Goal: Information Seeking & Learning: Learn about a topic

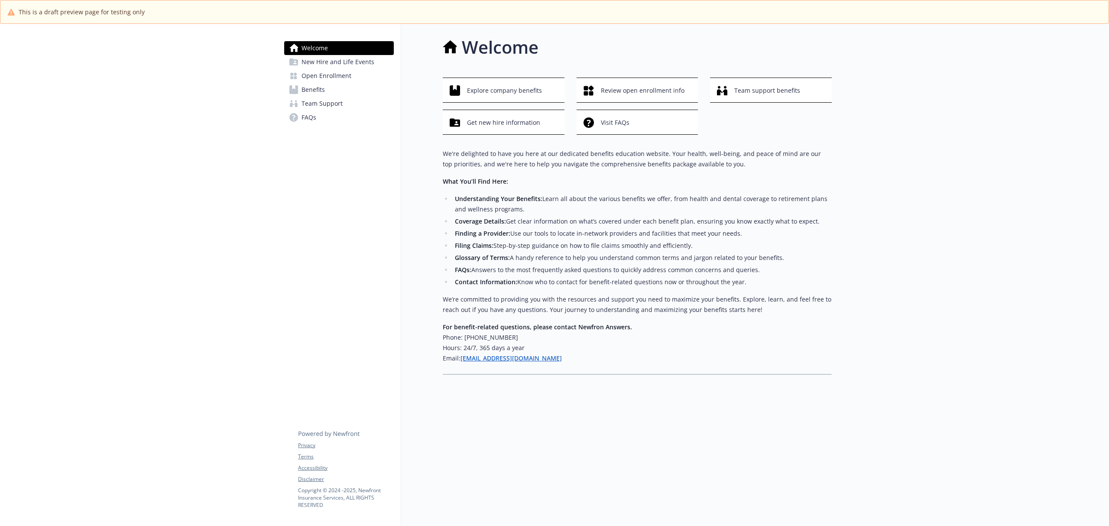
click at [325, 80] on span "Open Enrollment" at bounding box center [327, 76] width 50 height 14
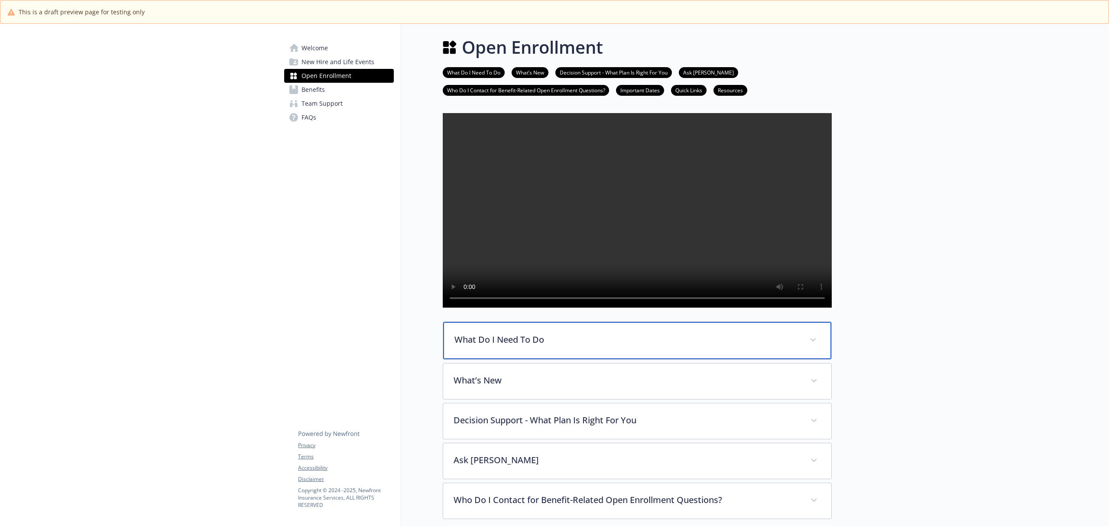
click at [490, 346] on p "What Do I Need To Do" at bounding box center [627, 339] width 345 height 13
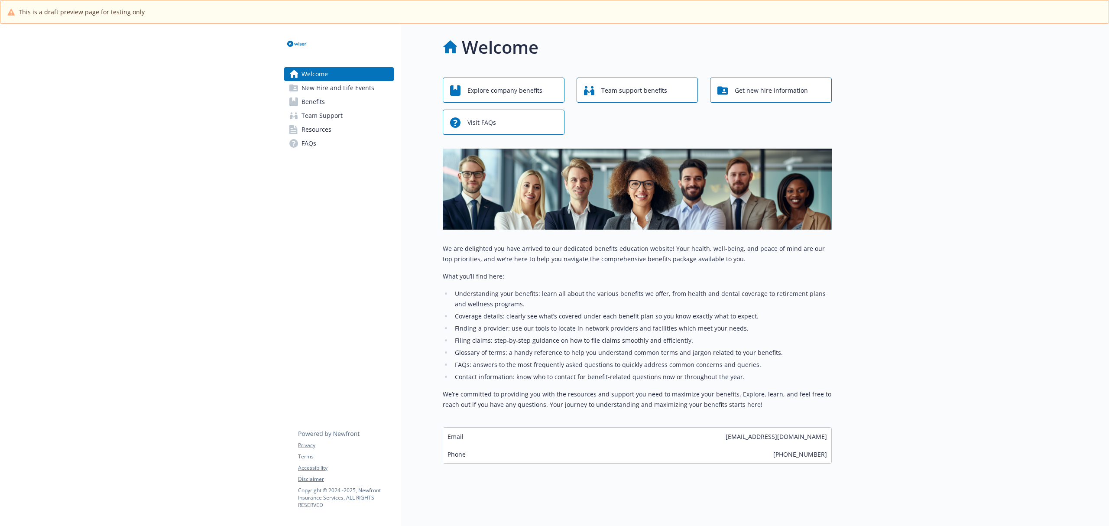
click at [314, 115] on span "Team Support" at bounding box center [322, 116] width 41 height 14
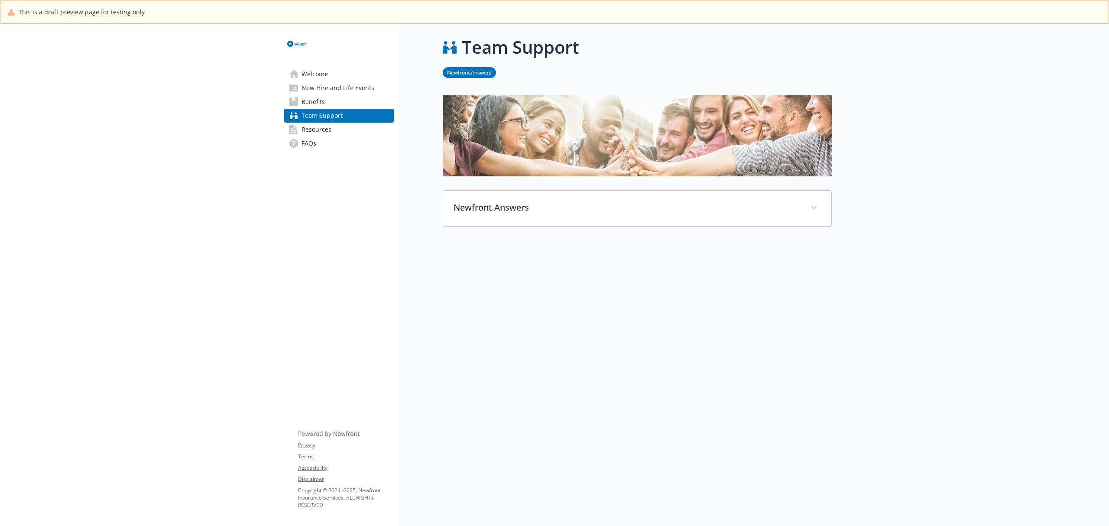
click at [323, 103] on span "Benefits" at bounding box center [313, 102] width 23 height 14
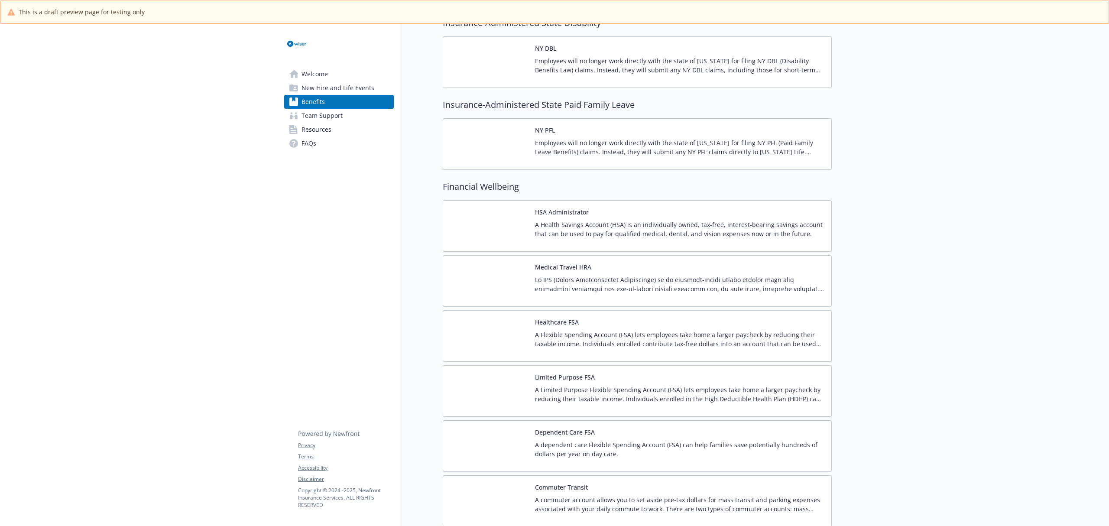
scroll to position [809, 0]
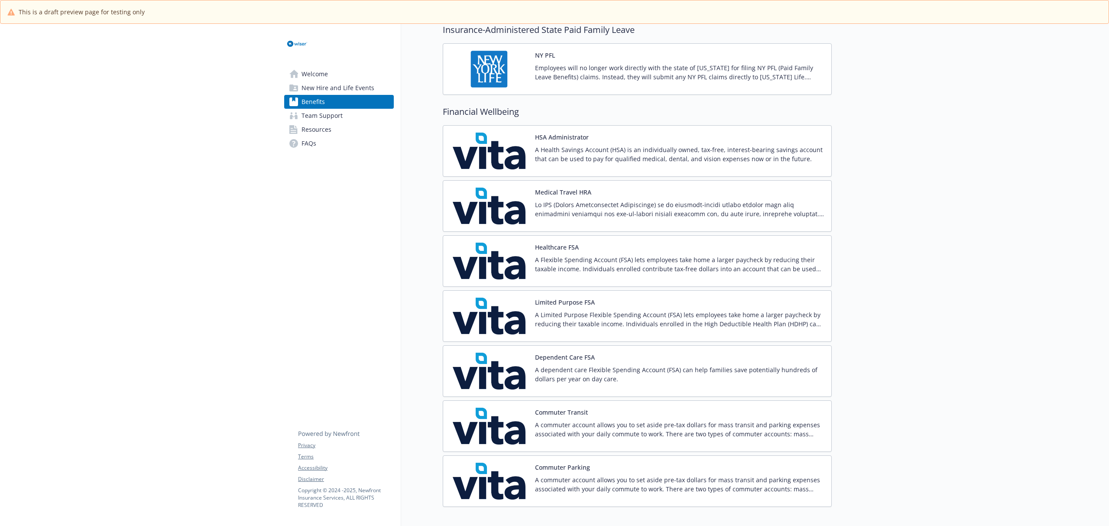
click at [519, 167] on img at bounding box center [489, 151] width 78 height 37
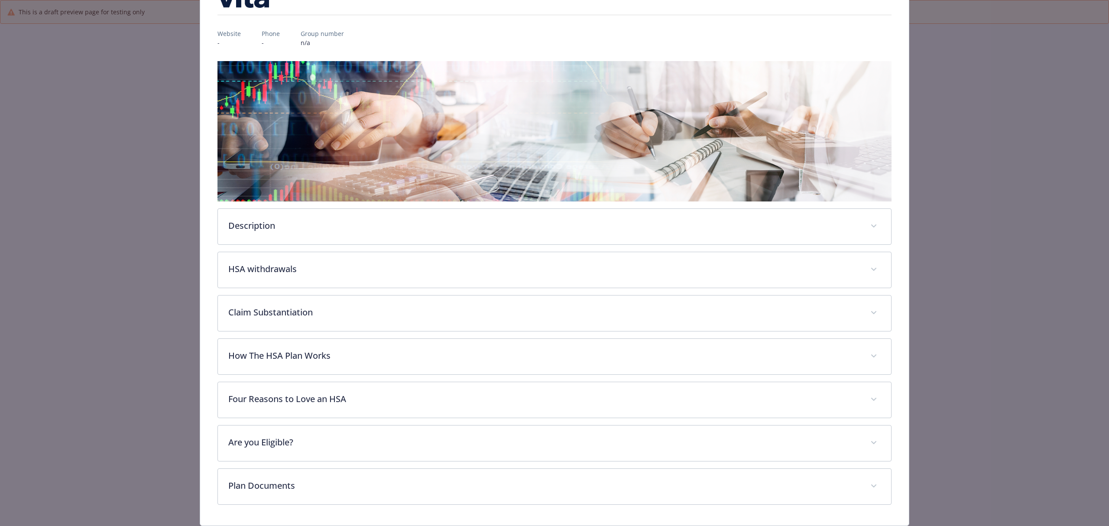
scroll to position [114, 0]
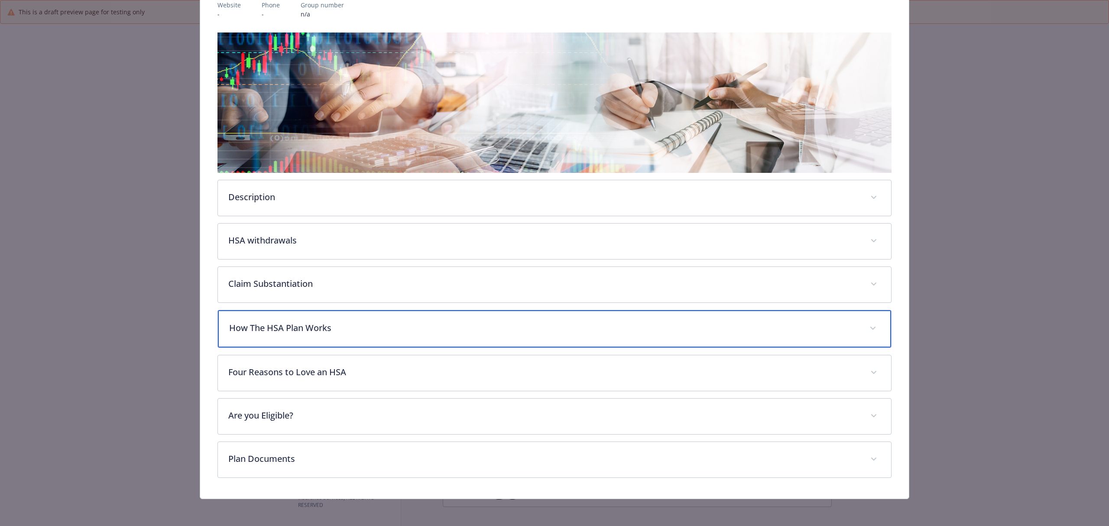
click at [312, 331] on p "How The HSA Plan Works" at bounding box center [544, 327] width 630 height 13
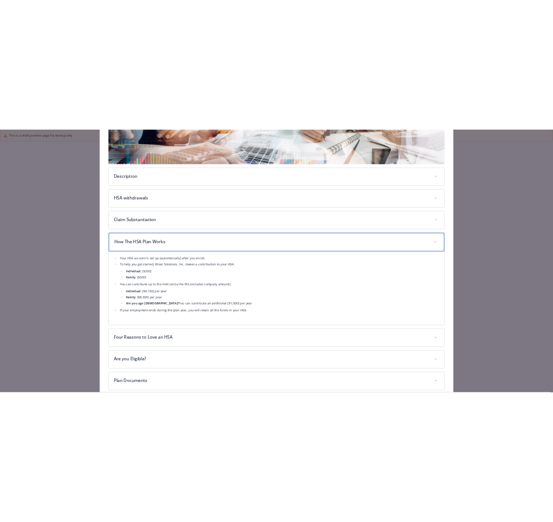
scroll to position [229, 0]
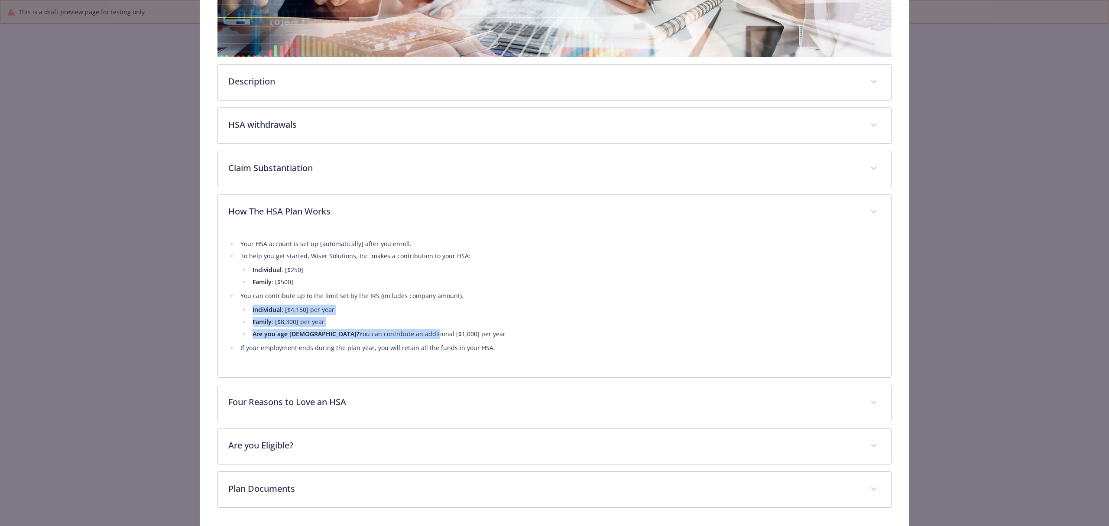
drag, startPoint x: 315, startPoint y: 315, endPoint x: 373, endPoint y: 330, distance: 59.9
click at [373, 330] on ul "Individual : [$4,150] per year Family : [$8,300] per year Are you age 55? You c…" at bounding box center [560, 322] width 640 height 35
click at [361, 330] on li "Are you age 55? You can contribute an additional [$1,000] per year" at bounding box center [565, 334] width 631 height 10
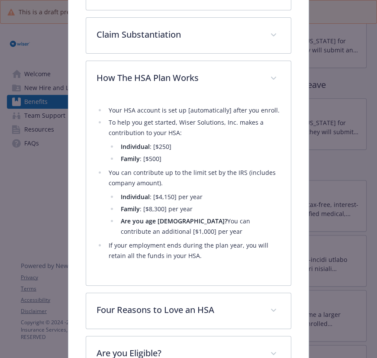
scroll to position [274, 0]
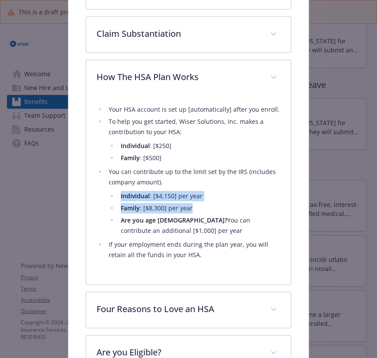
drag, startPoint x: 139, startPoint y: 198, endPoint x: 196, endPoint y: 208, distance: 58.0
click at [196, 208] on ul "Individual : [$4,150] per year Family : [$8,300] per year Are you age 55? You c…" at bounding box center [195, 213] width 172 height 45
click at [227, 206] on li "Family : [$8,300] per year" at bounding box center [199, 208] width 162 height 10
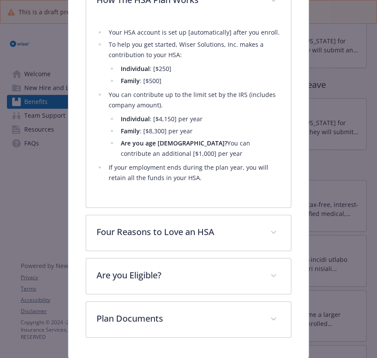
scroll to position [377, 0]
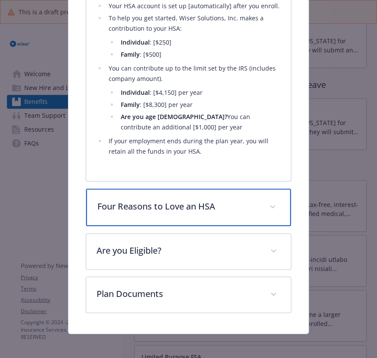
click at [188, 210] on p "Four Reasons to Love an HSA" at bounding box center [178, 206] width 162 height 13
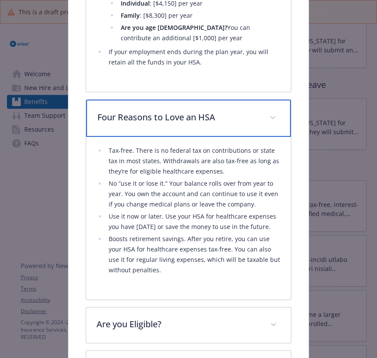
scroll to position [496, 0]
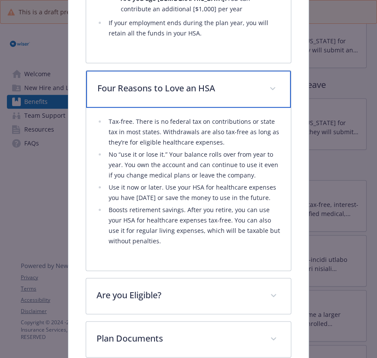
click at [183, 97] on div "Four Reasons to Love an HSA" at bounding box center [188, 89] width 205 height 37
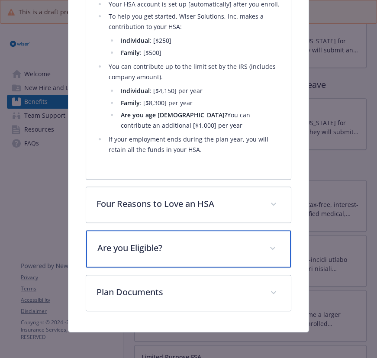
click at [150, 253] on p "Are you Eligible?" at bounding box center [178, 248] width 162 height 13
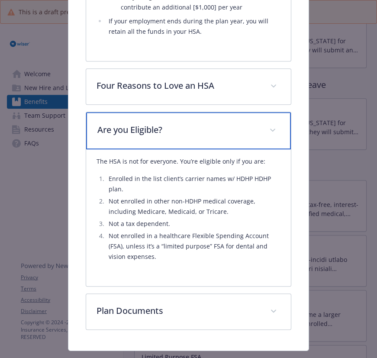
click at [164, 137] on div "Are you Eligible?" at bounding box center [188, 130] width 205 height 37
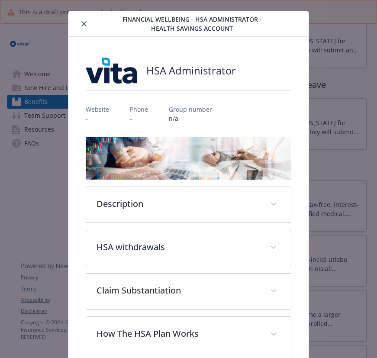
scroll to position [0, 0]
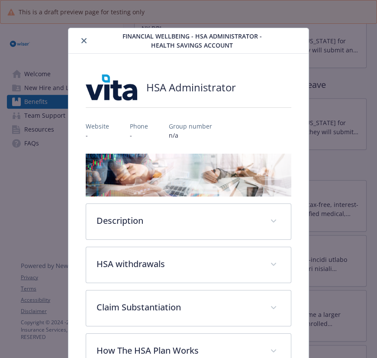
click at [82, 39] on icon "close" at bounding box center [83, 40] width 5 height 5
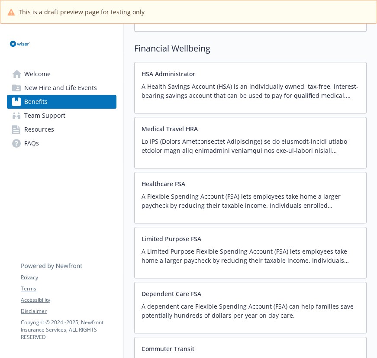
click at [170, 145] on p at bounding box center [251, 146] width 218 height 18
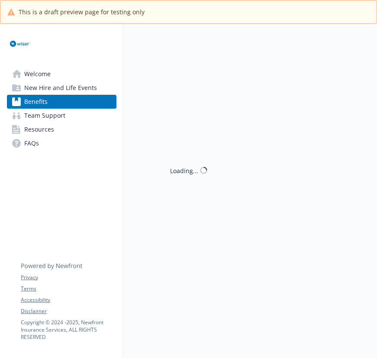
scroll to position [961, 0]
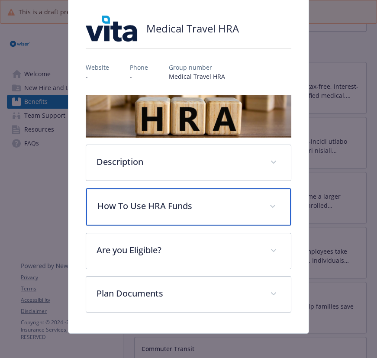
click at [156, 205] on p "How To Use HRA Funds" at bounding box center [178, 206] width 162 height 13
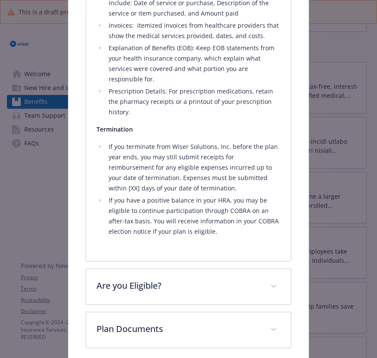
scroll to position [608, 0]
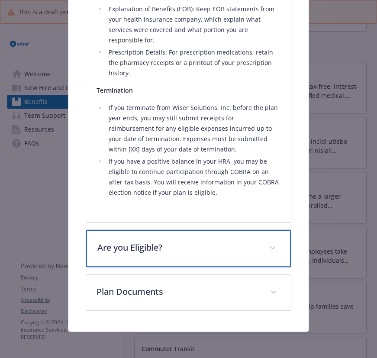
click at [149, 260] on div "Are you Eligible?" at bounding box center [188, 248] width 205 height 37
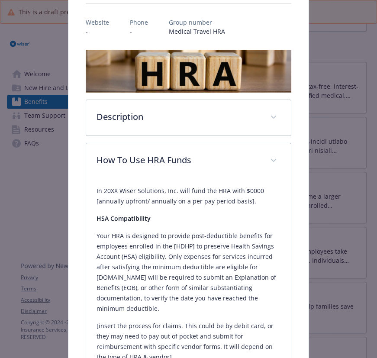
scroll to position [118, 0]
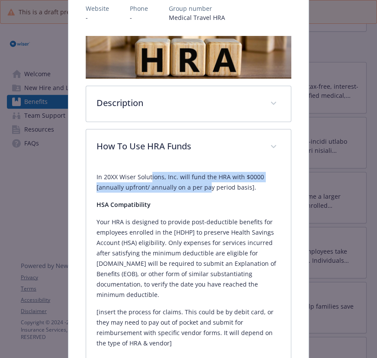
drag, startPoint x: 149, startPoint y: 178, endPoint x: 207, endPoint y: 191, distance: 59.5
click at [207, 191] on p "In 20XX Wiser Solutions, Inc. will fund the HRA with $0000 [annually upfront/ a…" at bounding box center [189, 182] width 184 height 21
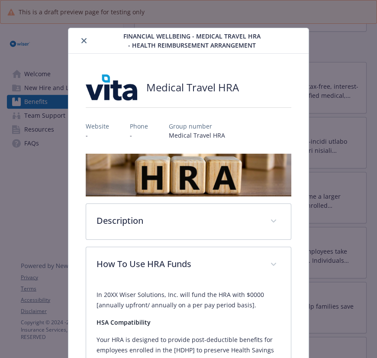
scroll to position [0, 0]
click at [81, 42] on icon "close" at bounding box center [83, 40] width 5 height 5
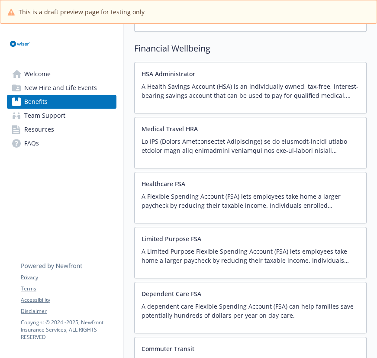
click at [173, 205] on p "A Flexible Spending Account (FSA) lets employees take home a larger paycheck by…" at bounding box center [251, 201] width 218 height 18
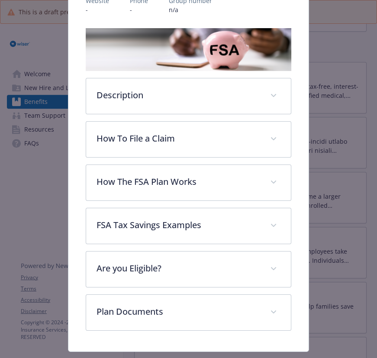
scroll to position [144, 0]
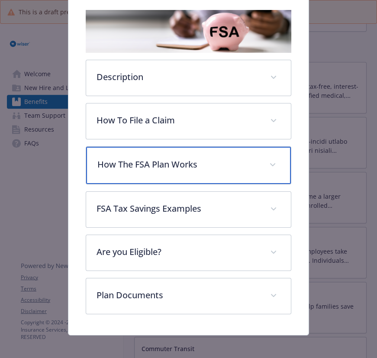
click at [145, 169] on p "How The FSA Plan Works" at bounding box center [178, 164] width 162 height 13
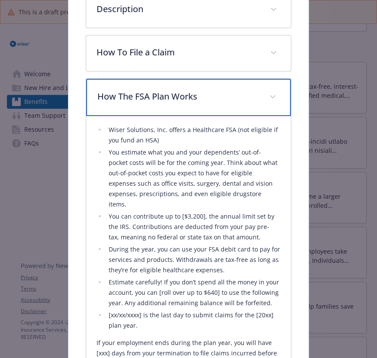
scroll to position [262, 0]
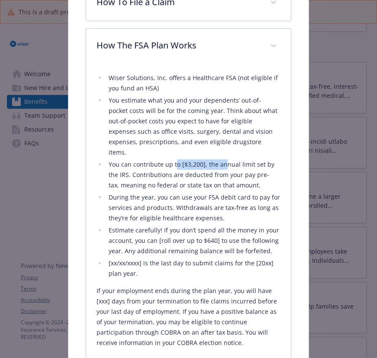
drag, startPoint x: 174, startPoint y: 156, endPoint x: 221, endPoint y: 158, distance: 46.8
click at [224, 159] on li "You can contribute up to [$3,200], the annual limit set by the IRS. Contributio…" at bounding box center [193, 174] width 175 height 31
click at [214, 159] on li "You can contribute up to [$3,200], the annual limit set by the IRS. Contributio…" at bounding box center [193, 174] width 175 height 31
drag, startPoint x: 209, startPoint y: 152, endPoint x: 167, endPoint y: 151, distance: 41.6
click at [167, 159] on li "You can contribute up to [$3,200], the annual limit set by the IRS. Contributio…" at bounding box center [193, 174] width 175 height 31
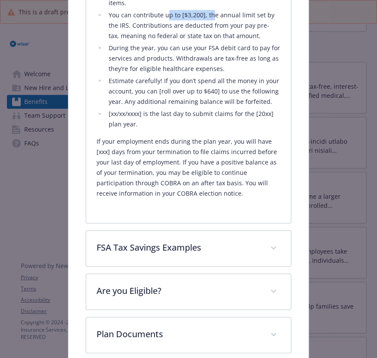
scroll to position [444, 0]
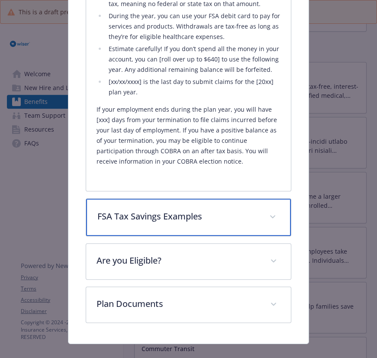
click at [192, 210] on p "FSA Tax Savings Examples" at bounding box center [178, 216] width 162 height 13
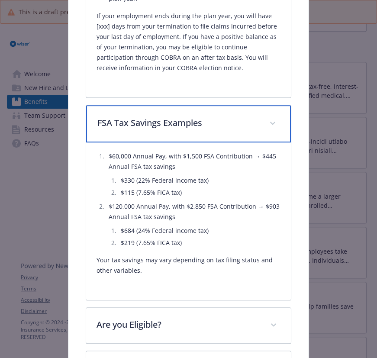
scroll to position [601, 0]
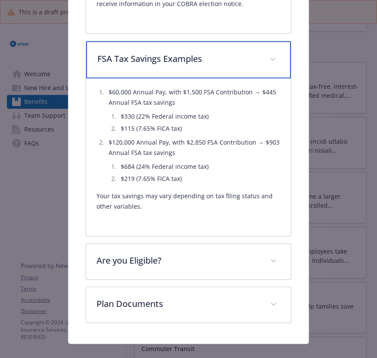
click at [206, 59] on div "FSA Tax Savings Examples" at bounding box center [188, 59] width 205 height 37
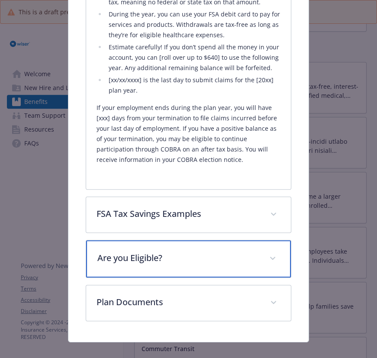
drag, startPoint x: 131, startPoint y: 263, endPoint x: 150, endPoint y: 211, distance: 55.1
click at [131, 263] on div "Are you Eligible?" at bounding box center [188, 258] width 205 height 37
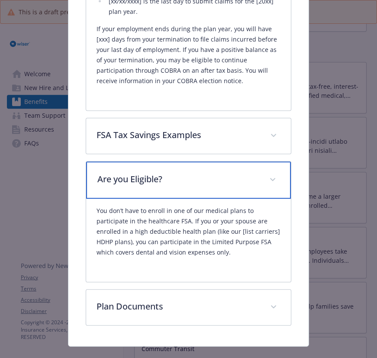
click at [165, 176] on div "Are you Eligible?" at bounding box center [188, 180] width 205 height 37
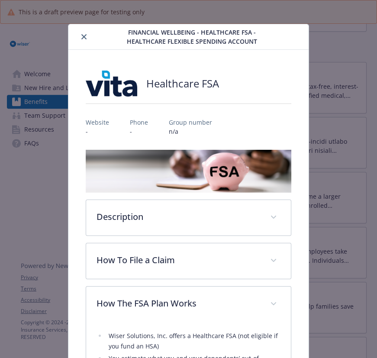
scroll to position [0, 0]
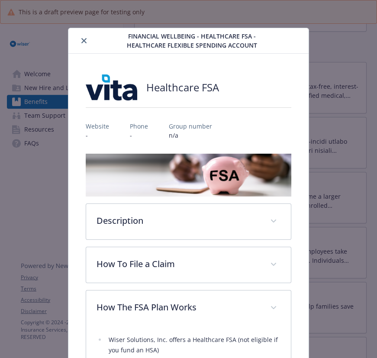
click at [85, 46] on div "Financial Wellbeing - Healthcare FSA - Healthcare Flexible Spending Account" at bounding box center [188, 41] width 240 height 26
click at [82, 39] on icon "close" at bounding box center [83, 40] width 5 height 5
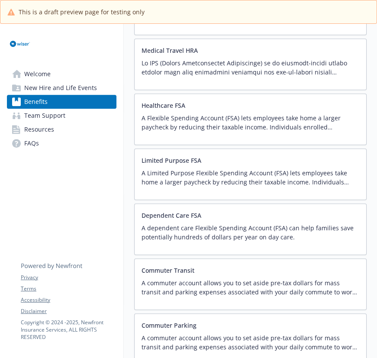
click at [173, 182] on p "A Limited Purpose Flexible Spending Account (FSA) lets employees take home a la…" at bounding box center [251, 178] width 218 height 18
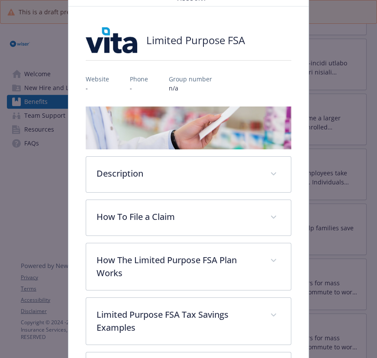
scroll to position [144, 0]
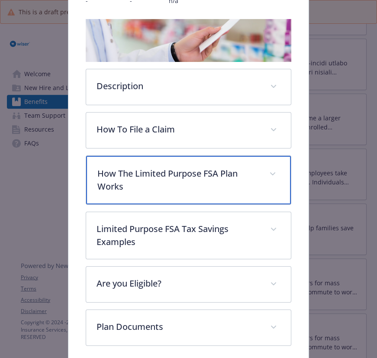
click at [123, 169] on p "How The Limited Purpose FSA Plan Works" at bounding box center [178, 180] width 162 height 26
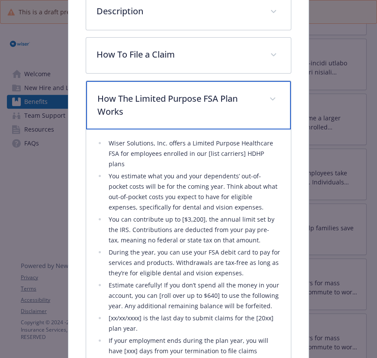
scroll to position [223, 0]
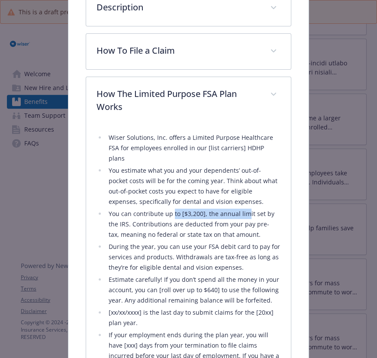
drag, startPoint x: 172, startPoint y: 204, endPoint x: 244, endPoint y: 201, distance: 72.8
click at [244, 209] on li "You can contribute up to [$3,200], the annual limit set by the IRS. Contributio…" at bounding box center [193, 224] width 175 height 31
click at [213, 209] on li "You can contribute up to [$3,200], the annual limit set by the IRS. Contributio…" at bounding box center [193, 224] width 175 height 31
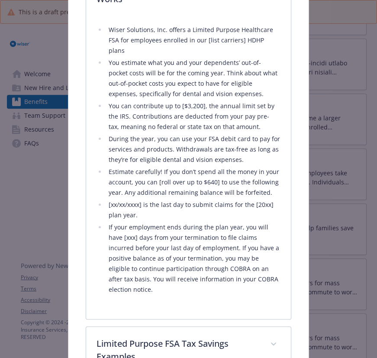
scroll to position [341, 0]
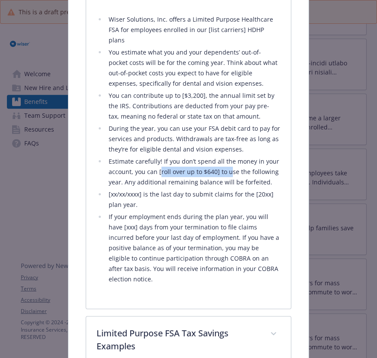
drag, startPoint x: 158, startPoint y: 159, endPoint x: 228, endPoint y: 159, distance: 70.2
click at [228, 159] on li "Estimate carefully! If you don’t spend all the money in your account, you can […" at bounding box center [193, 171] width 175 height 31
click at [208, 160] on li "Estimate carefully! If you don’t spend all the money in your account, you can […" at bounding box center [193, 171] width 175 height 31
drag, startPoint x: 198, startPoint y: 160, endPoint x: 243, endPoint y: 161, distance: 44.6
click at [243, 161] on li "Estimate carefully! If you don’t spend all the money in your account, you can […" at bounding box center [193, 171] width 175 height 31
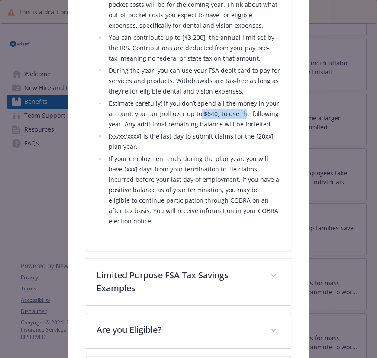
scroll to position [459, 0]
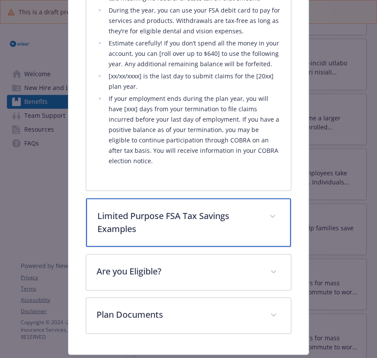
click at [153, 210] on p "Limited Purpose FSA Tax Savings Examples" at bounding box center [178, 223] width 162 height 26
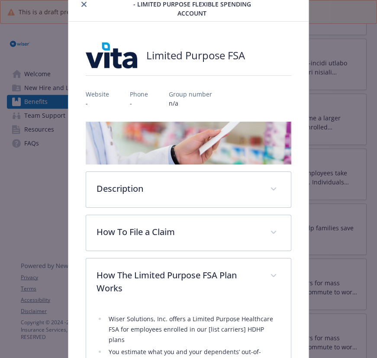
scroll to position [26, 0]
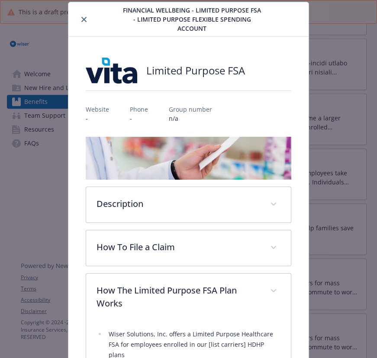
click at [84, 18] on icon "close" at bounding box center [83, 19] width 5 height 5
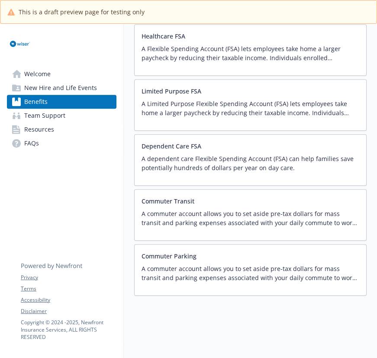
click at [163, 154] on p "A dependent care Flexible Spending Account (FSA) can help families save potenti…" at bounding box center [251, 163] width 218 height 18
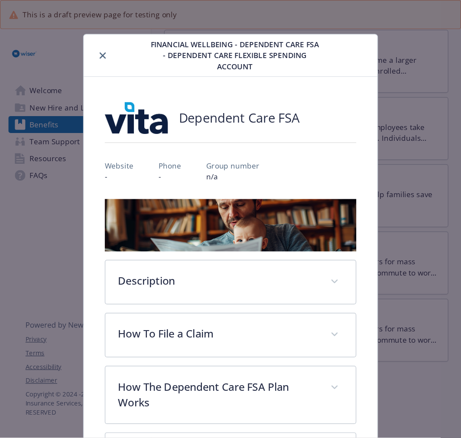
scroll to position [26, 0]
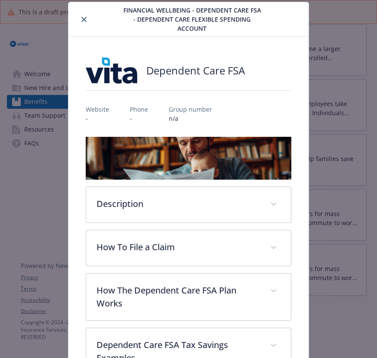
click at [83, 18] on icon "close" at bounding box center [83, 19] width 5 height 5
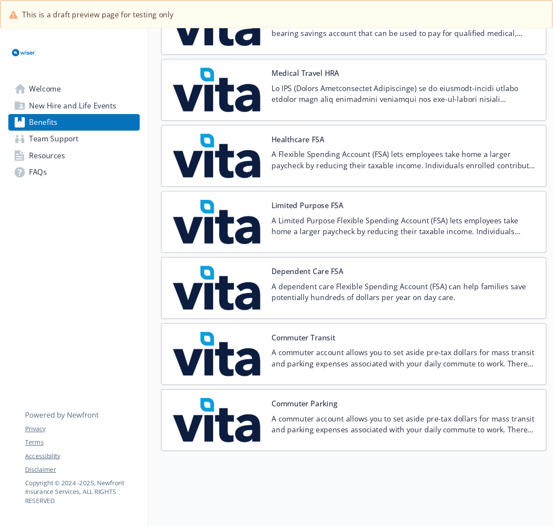
scroll to position [902, 0]
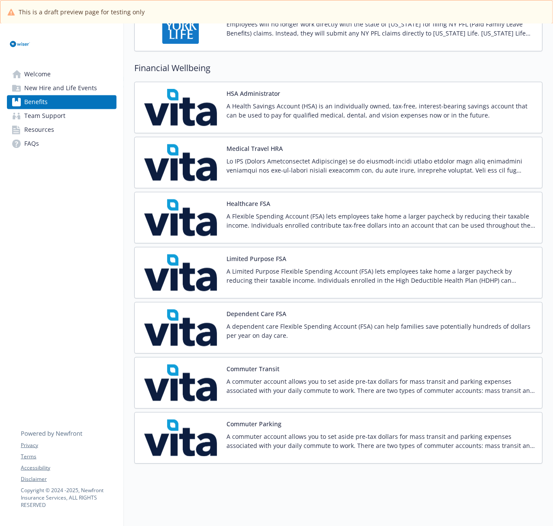
click at [274, 211] on p "A Flexible Spending Account (FSA) lets employees take home a larger paycheck by…" at bounding box center [381, 220] width 309 height 18
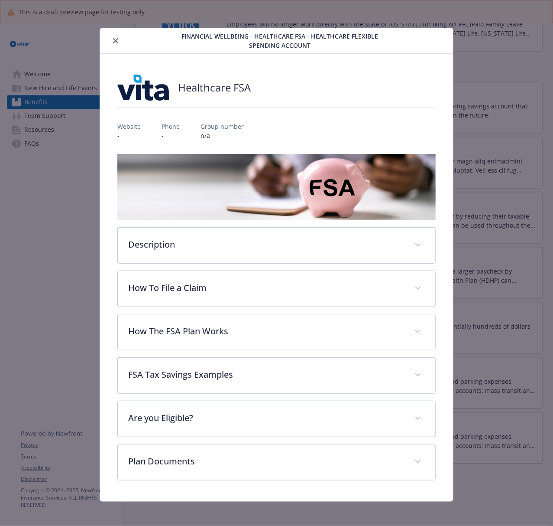
scroll to position [4, 0]
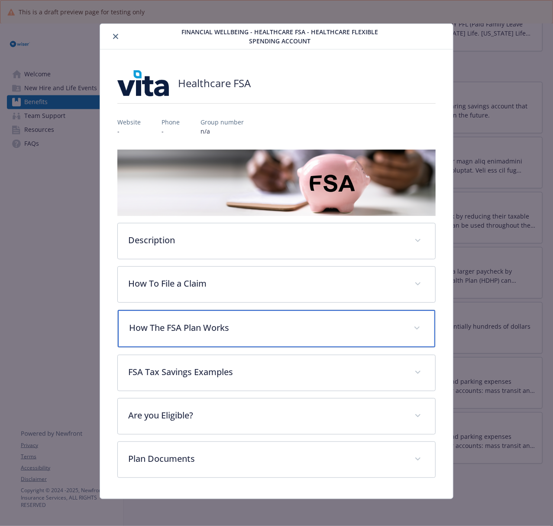
click at [198, 325] on p "How The FSA Plan Works" at bounding box center [266, 327] width 274 height 13
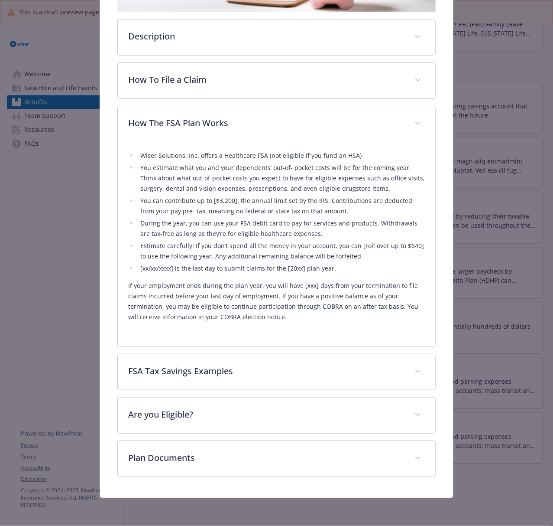
scroll to position [209, 0]
drag, startPoint x: 191, startPoint y: 200, endPoint x: 238, endPoint y: 205, distance: 47.9
click at [239, 201] on li "You can contribute up to [$3,200], the annual limit set by the IRS. Contributio…" at bounding box center [281, 205] width 287 height 21
click at [238, 203] on li "You can contribute up to [$3,200], the annual limit set by the IRS. Contributio…" at bounding box center [281, 205] width 287 height 21
drag, startPoint x: 203, startPoint y: 203, endPoint x: 237, endPoint y: 203, distance: 34.7
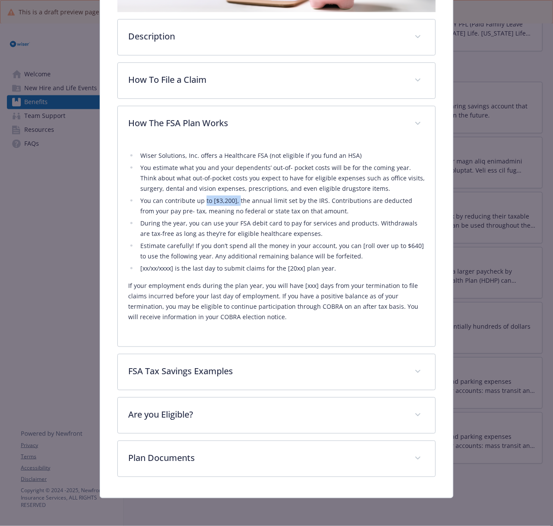
click at [237, 203] on li "You can contribute up to [$3,200], the annual limit set by the IRS. Contributio…" at bounding box center [281, 205] width 287 height 21
click at [244, 206] on li "You can contribute up to [$3,200], the annual limit set by the IRS. Contributio…" at bounding box center [281, 205] width 287 height 21
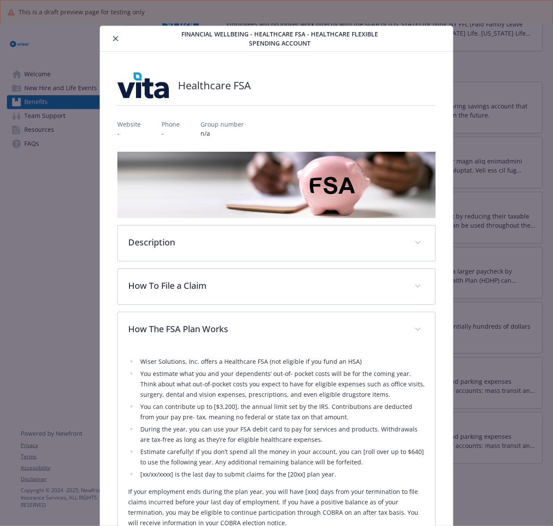
scroll to position [0, 0]
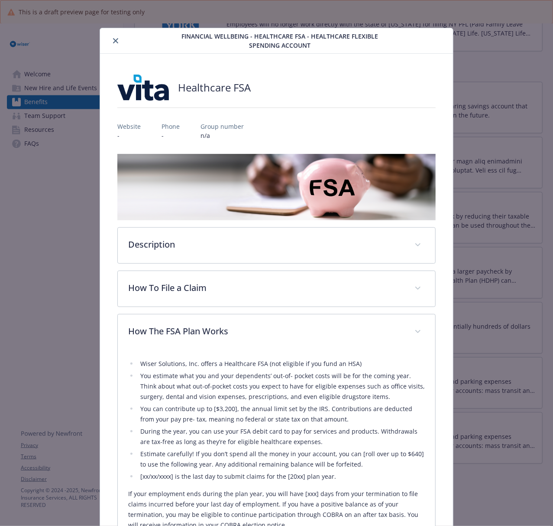
click at [117, 44] on button "close" at bounding box center [115, 41] width 10 height 10
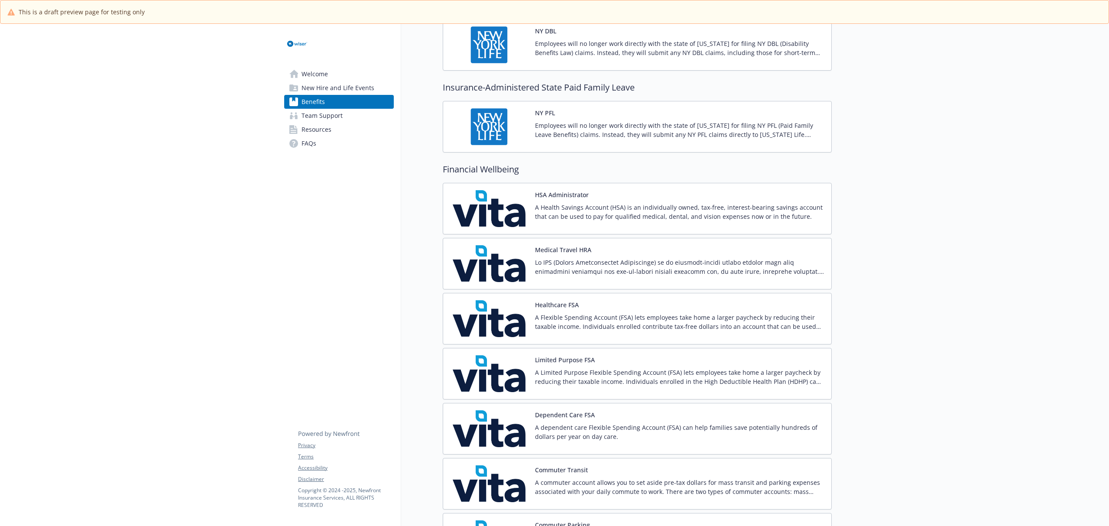
click at [486, 212] on img at bounding box center [489, 208] width 78 height 37
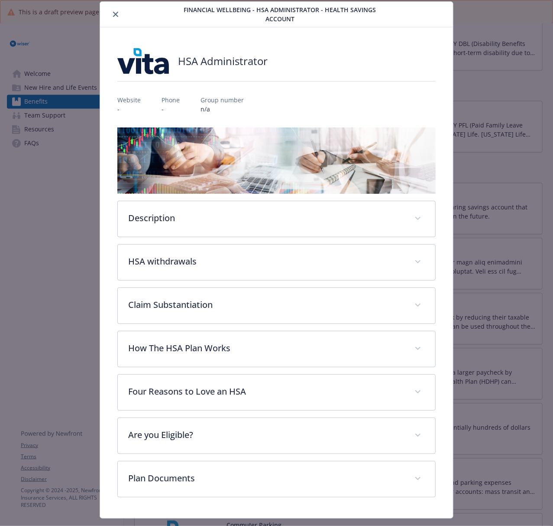
scroll to position [48, 0]
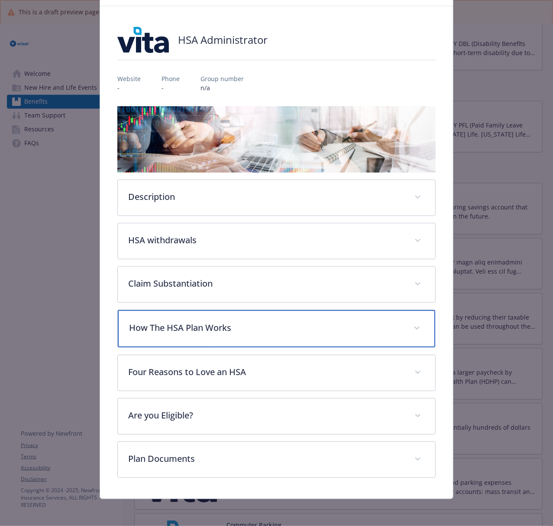
click at [219, 329] on p "How The HSA Plan Works" at bounding box center [266, 327] width 274 height 13
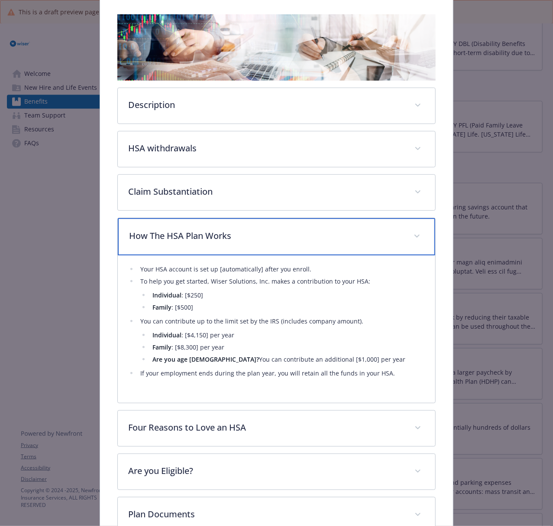
scroll to position [163, 0]
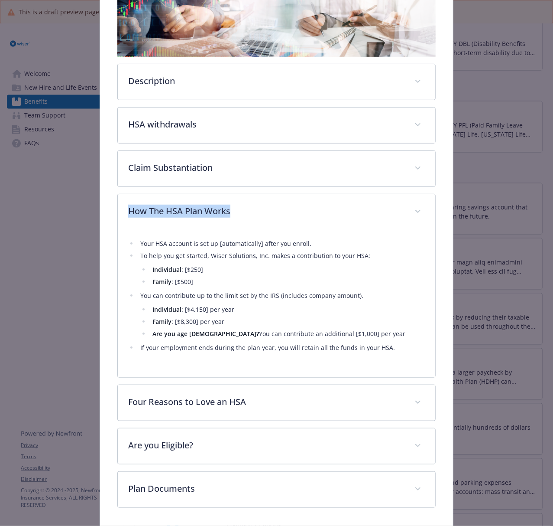
drag, startPoint x: 101, startPoint y: 219, endPoint x: 257, endPoint y: 211, distance: 156.2
click at [257, 211] on div "HSA Administrator Website - Phone - Group number n/a Description A Health Savin…" at bounding box center [276, 209] width 353 height 638
copy p "How The HSA Plan Works"
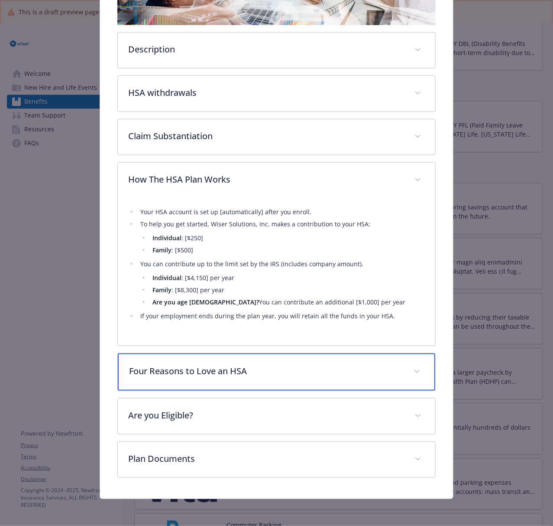
click at [228, 375] on p "Four Reasons to Love an HSA" at bounding box center [266, 370] width 274 height 13
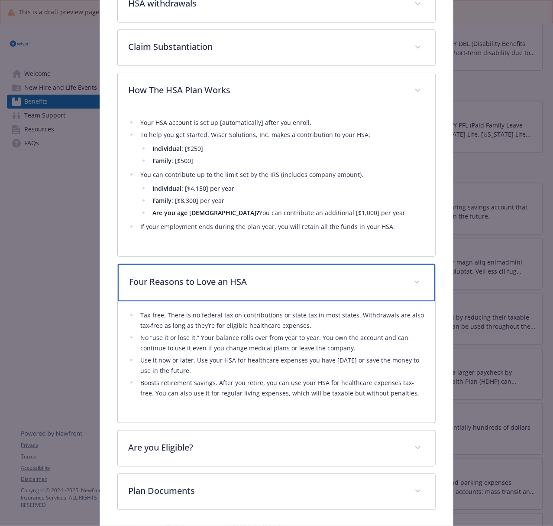
scroll to position [311, 0]
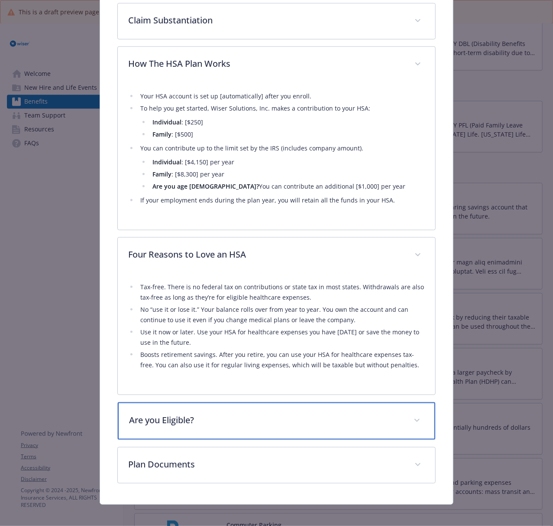
drag, startPoint x: 266, startPoint y: 414, endPoint x: 265, endPoint y: 406, distance: 8.2
click at [264, 416] on p "Are you Eligible?" at bounding box center [266, 419] width 274 height 13
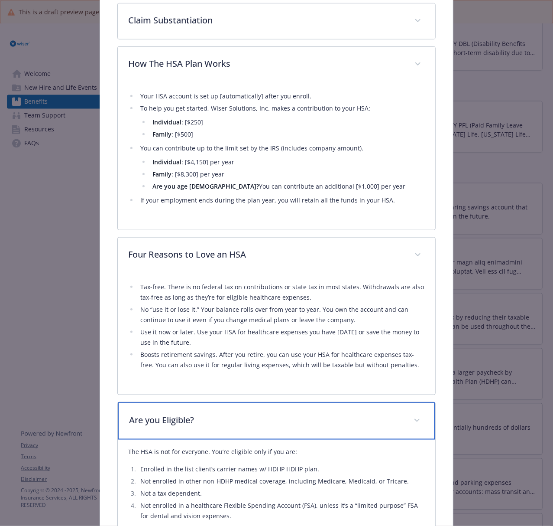
scroll to position [423, 0]
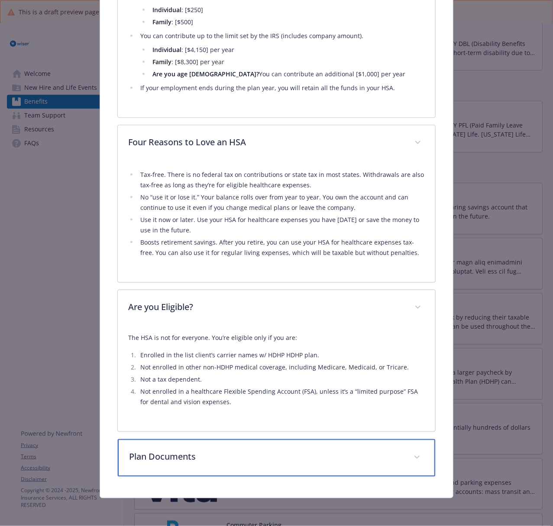
click at [205, 452] on p "Plan Documents" at bounding box center [266, 456] width 274 height 13
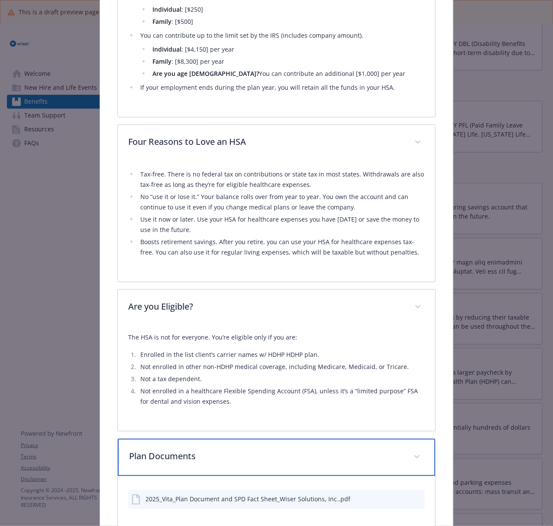
scroll to position [474, 0]
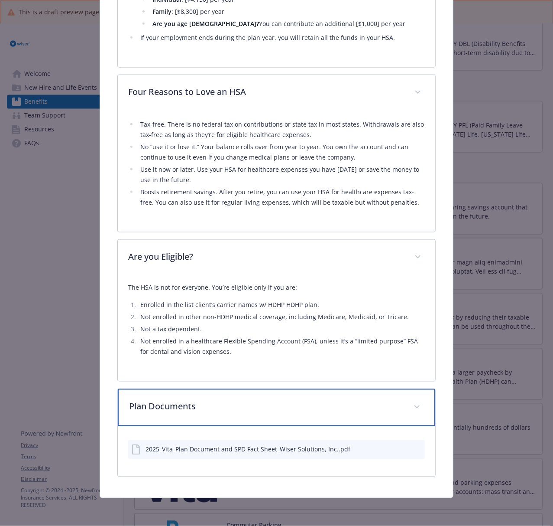
click at [207, 410] on p "Plan Documents" at bounding box center [266, 406] width 274 height 13
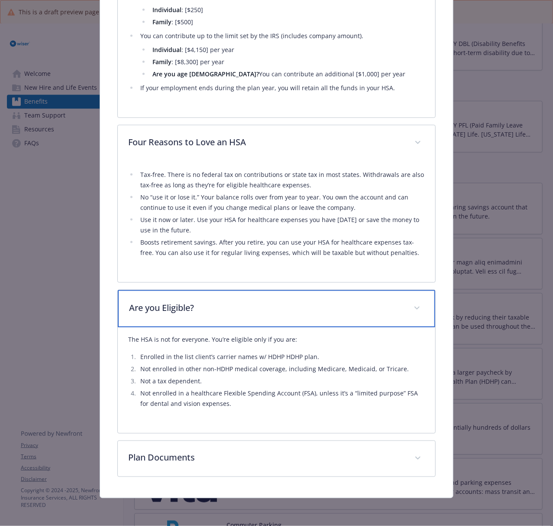
click at [205, 315] on div "Are you Eligible?" at bounding box center [277, 308] width 318 height 37
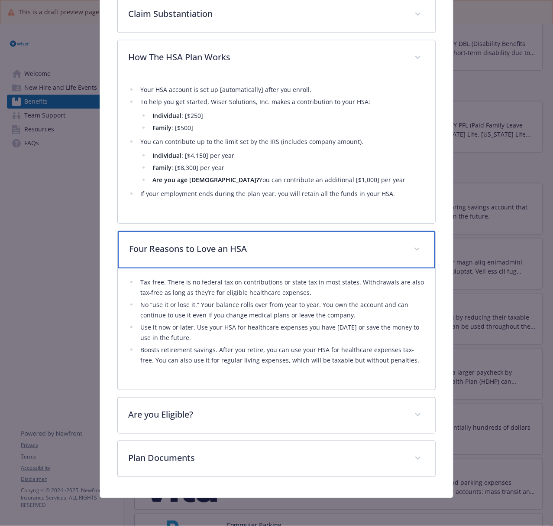
click at [204, 264] on div "Four Reasons to Love an HSA" at bounding box center [277, 249] width 318 height 37
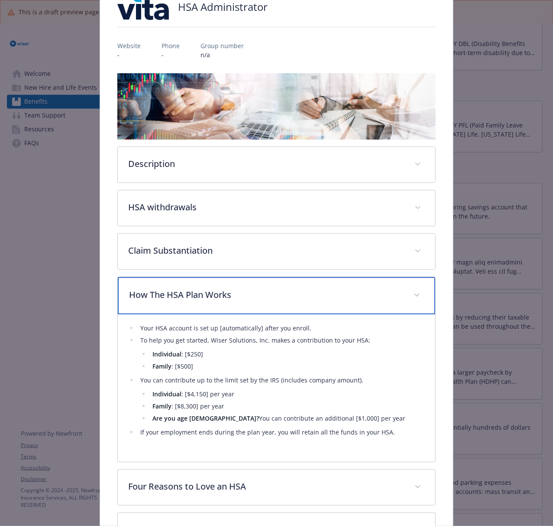
drag, startPoint x: 238, startPoint y: 296, endPoint x: 227, endPoint y: 252, distance: 45.5
click at [236, 289] on p "How The HSA Plan Works" at bounding box center [266, 294] width 274 height 13
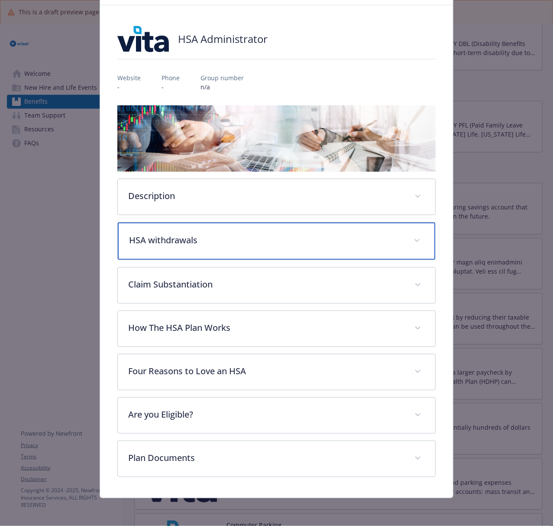
scroll to position [49, 0]
click at [227, 252] on div "HSA withdrawals​" at bounding box center [277, 240] width 318 height 37
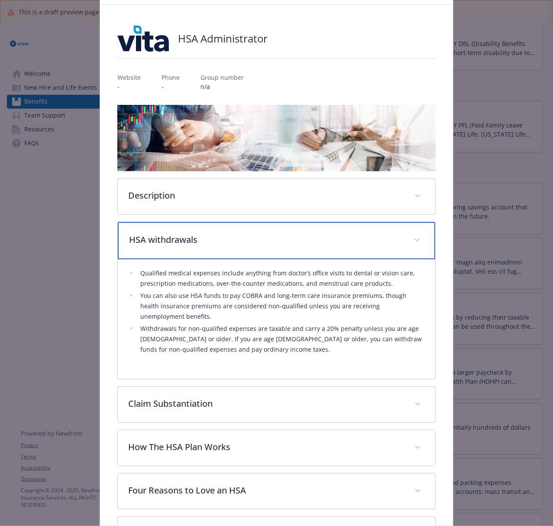
click at [232, 248] on div "HSA withdrawals​" at bounding box center [277, 240] width 318 height 37
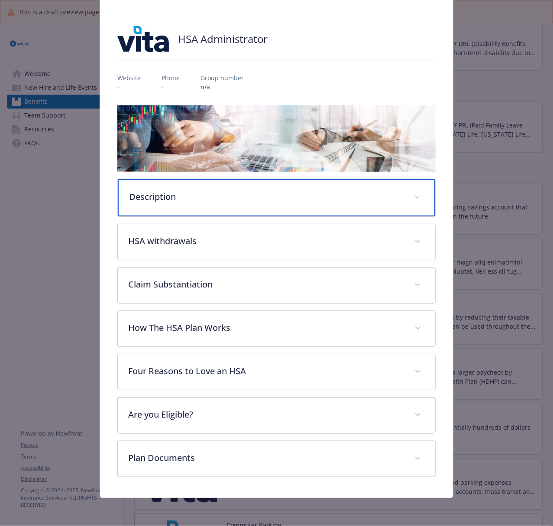
click at [202, 193] on p "Description" at bounding box center [266, 196] width 274 height 13
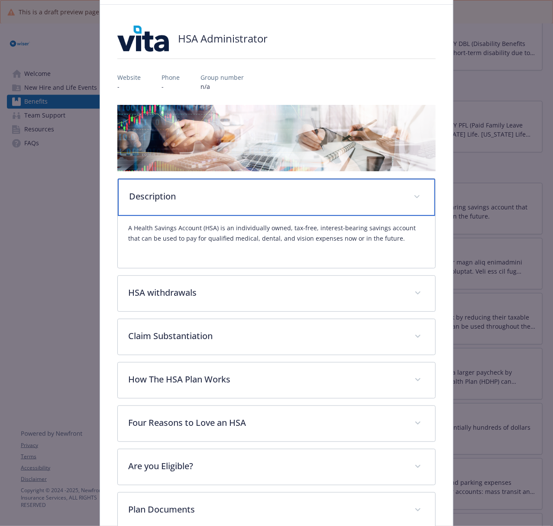
click at [202, 193] on p "Description" at bounding box center [266, 196] width 274 height 13
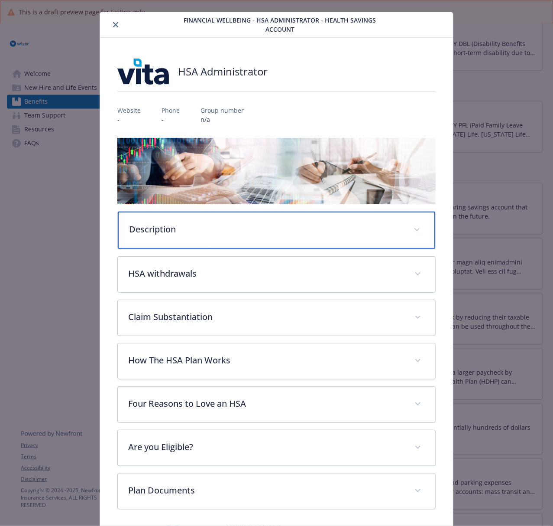
scroll to position [0, 0]
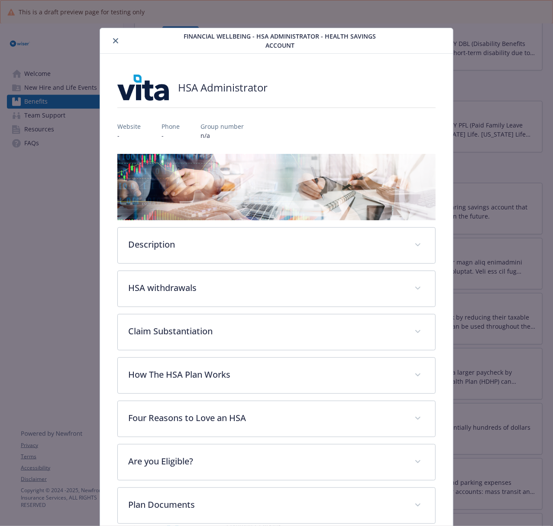
click at [111, 42] on button "close" at bounding box center [115, 41] width 10 height 10
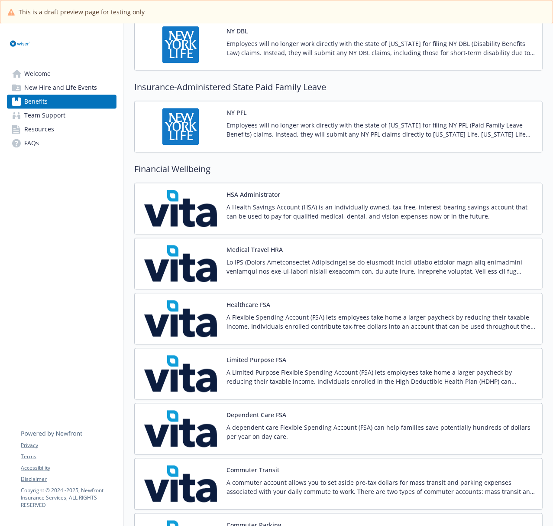
click at [193, 275] on img at bounding box center [181, 263] width 78 height 37
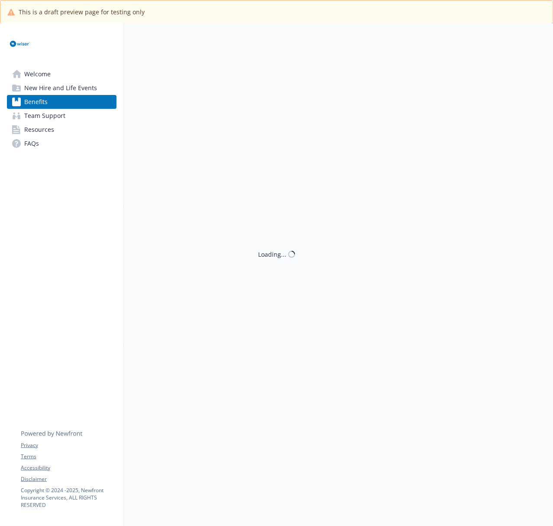
scroll to position [785, 0]
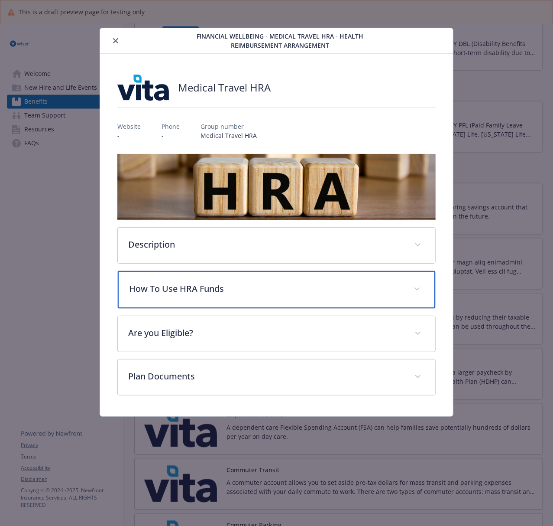
click at [166, 281] on div "How To Use HRA Funds" at bounding box center [277, 289] width 318 height 37
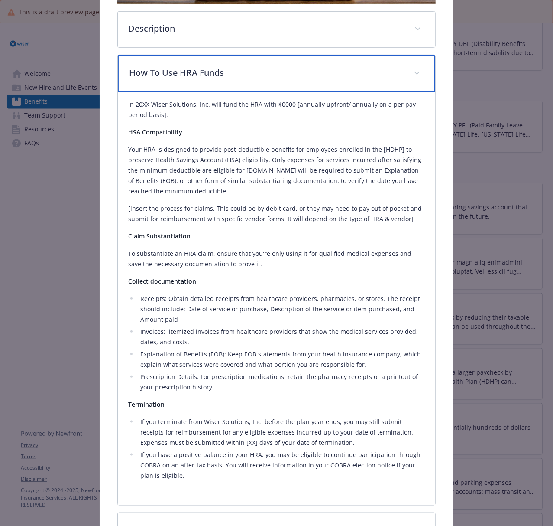
scroll to position [215, 0]
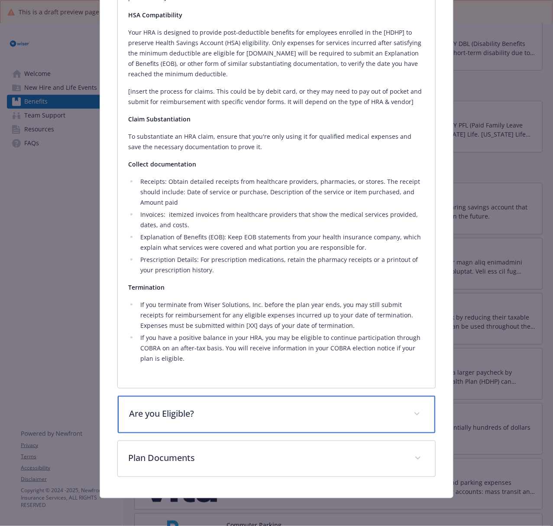
click at [245, 427] on div "Are you Eligible?" at bounding box center [277, 414] width 318 height 37
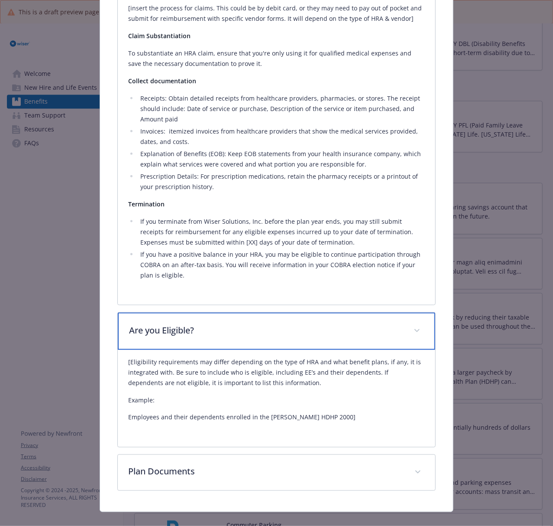
scroll to position [428, 0]
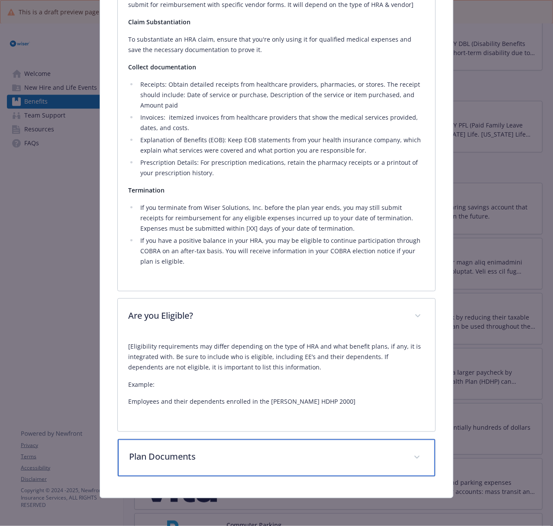
click at [212, 455] on p "Plan Documents" at bounding box center [266, 456] width 274 height 13
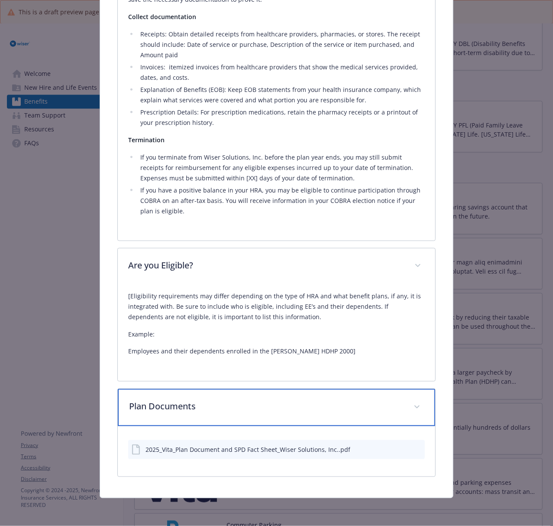
click at [231, 418] on div "Plan Documents" at bounding box center [277, 407] width 318 height 37
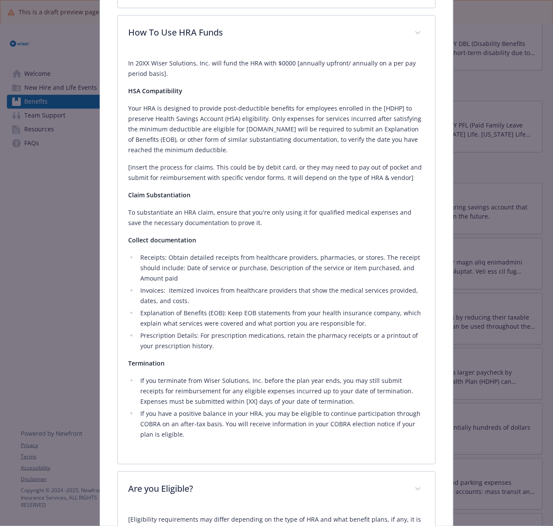
scroll to position [255, 0]
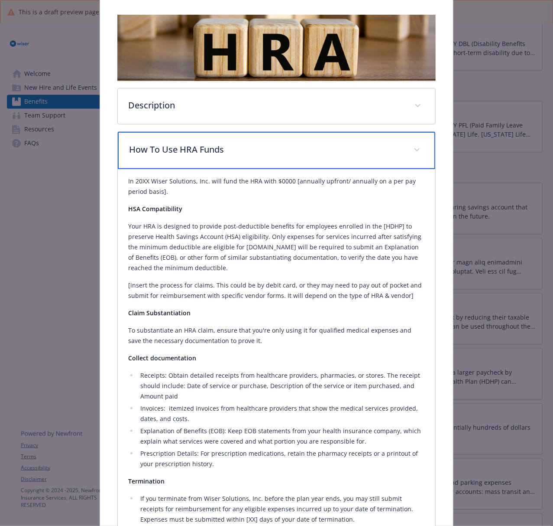
click at [217, 155] on div "How To Use HRA Funds" at bounding box center [277, 150] width 318 height 37
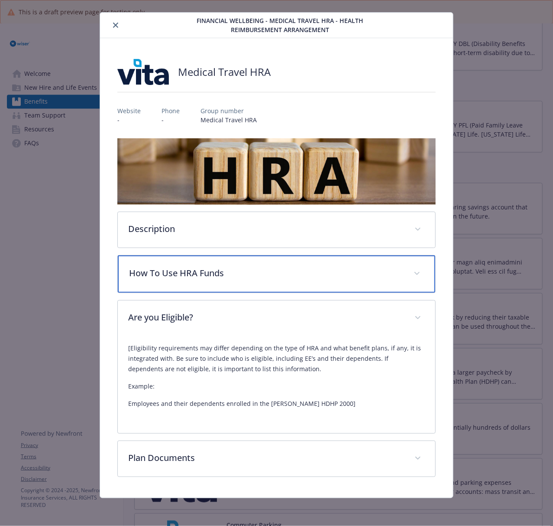
scroll to position [16, 0]
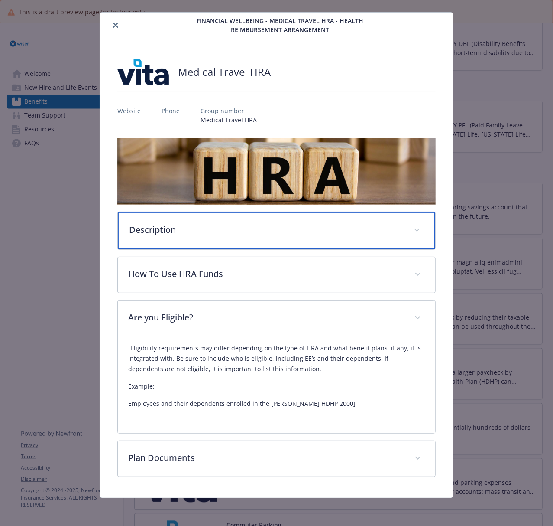
click at [198, 243] on div "Description" at bounding box center [277, 230] width 318 height 37
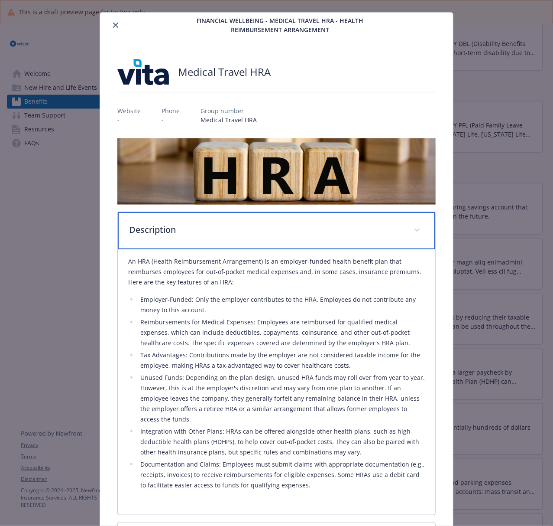
click at [198, 242] on div "Description" at bounding box center [277, 230] width 318 height 37
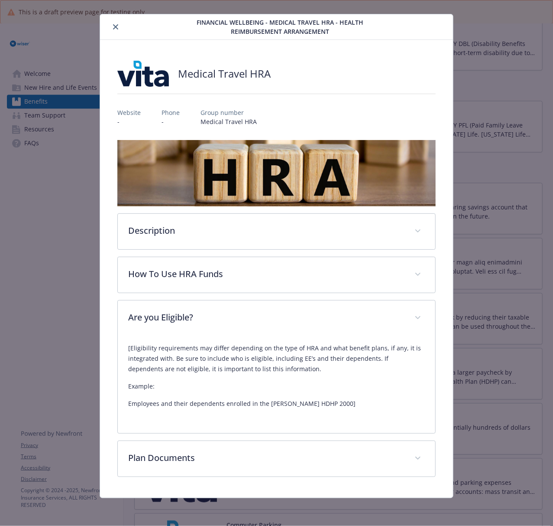
scroll to position [14, 0]
click at [114, 26] on icon "close" at bounding box center [115, 26] width 5 height 5
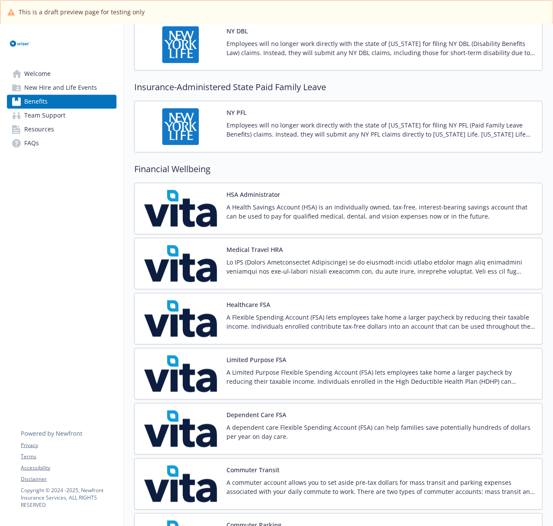
click at [196, 330] on img at bounding box center [181, 318] width 78 height 37
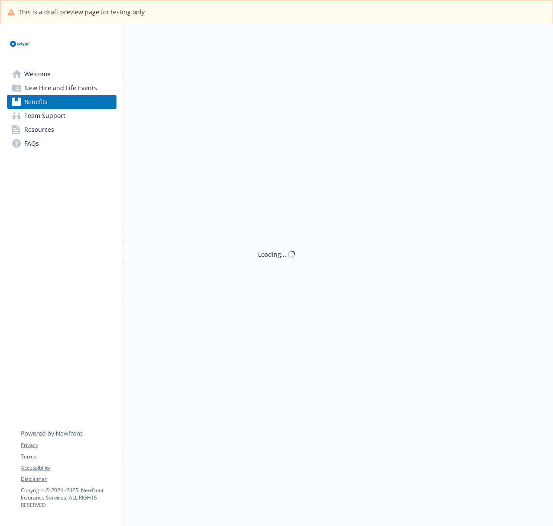
scroll to position [785, 0]
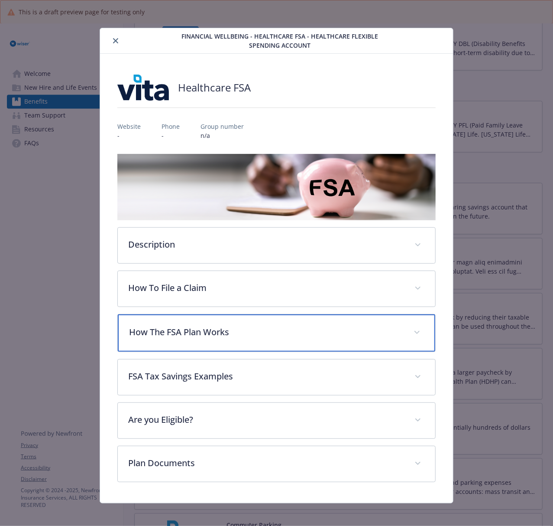
click at [189, 335] on p "How The FSA Plan Works" at bounding box center [266, 331] width 274 height 13
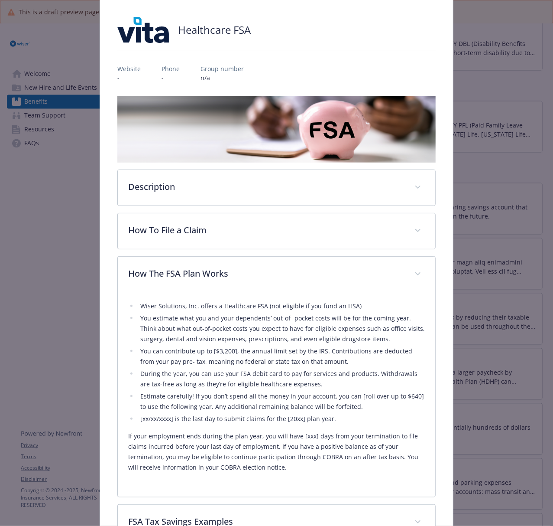
scroll to position [0, 0]
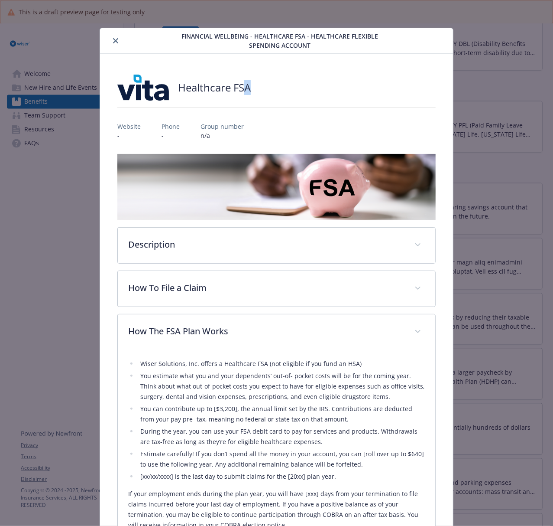
drag, startPoint x: 263, startPoint y: 92, endPoint x: 241, endPoint y: 92, distance: 22.5
click at [241, 92] on div "Healthcare FSA" at bounding box center [276, 88] width 318 height 26
click at [114, 42] on icon "close" at bounding box center [115, 40] width 5 height 5
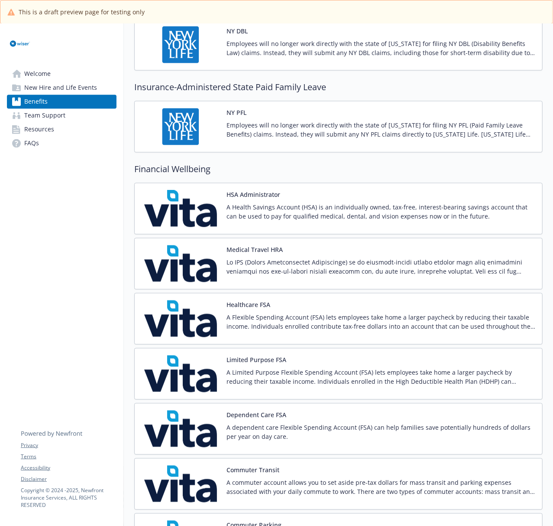
click at [194, 386] on img at bounding box center [181, 373] width 78 height 37
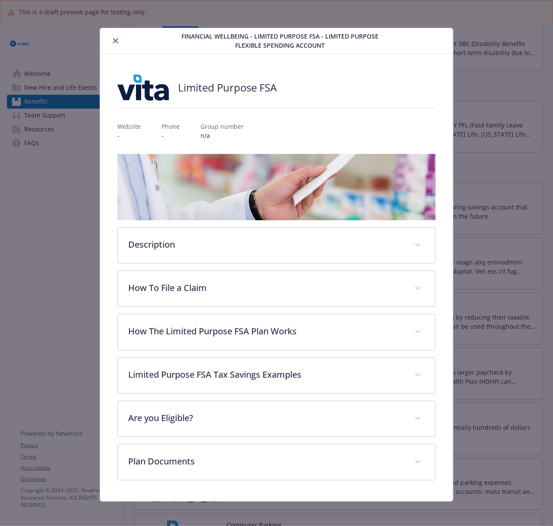
scroll to position [4, 0]
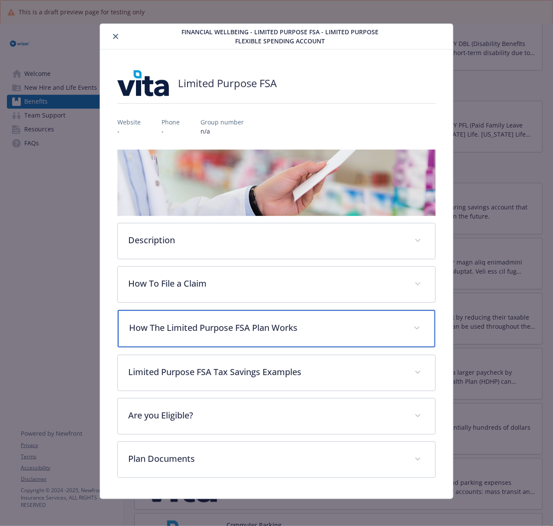
click at [180, 334] on div "How The Limited Purpose FSA Plan Works" at bounding box center [277, 328] width 318 height 37
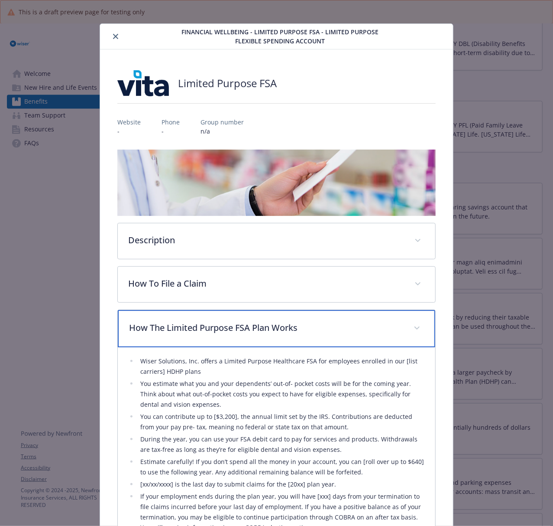
click at [182, 326] on p "How The Limited Purpose FSA Plan Works" at bounding box center [266, 327] width 274 height 13
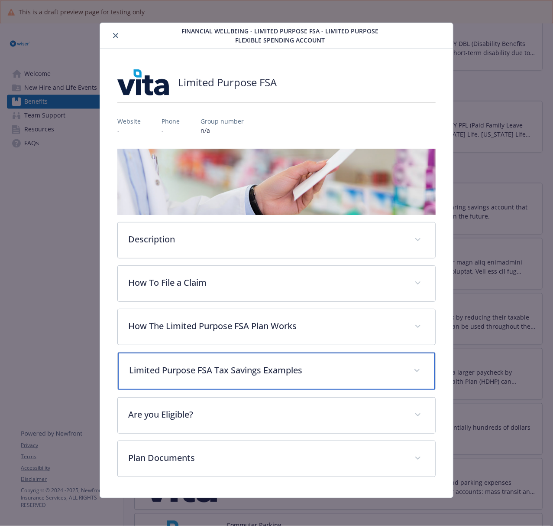
click at [210, 382] on div "Limited Purpose FSA Tax Savings Examples" at bounding box center [277, 370] width 318 height 37
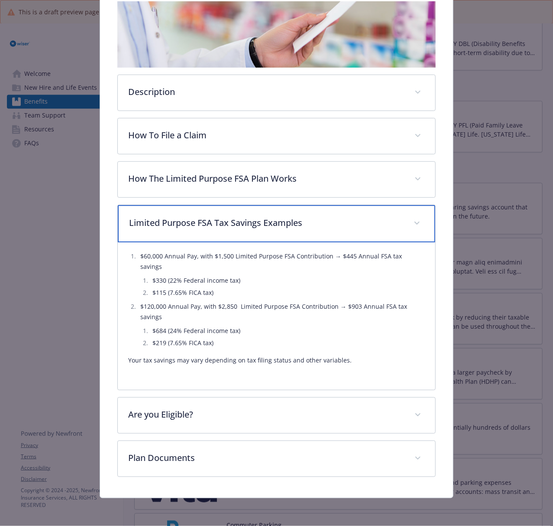
scroll to position [153, 0]
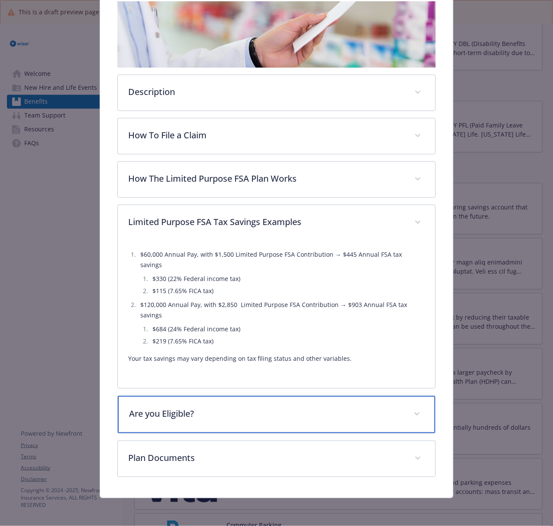
click at [202, 432] on div "Are you Eligible?" at bounding box center [277, 414] width 318 height 37
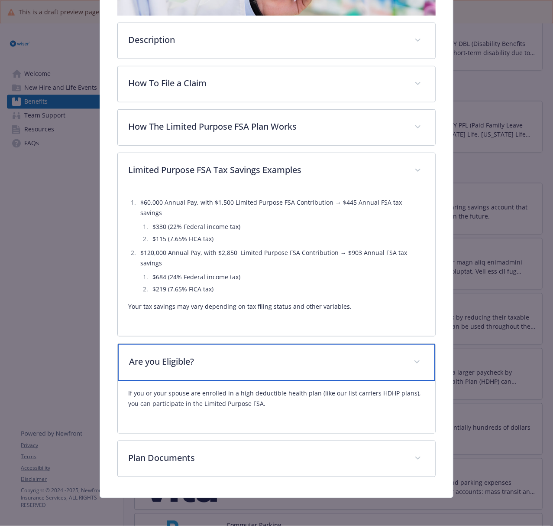
click at [229, 360] on p "Are you Eligible?" at bounding box center [266, 361] width 274 height 13
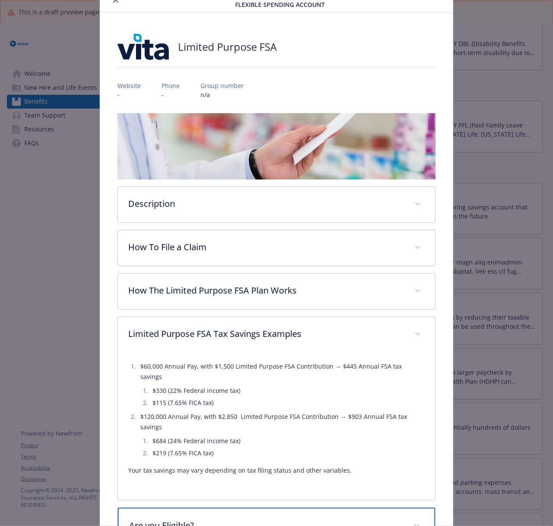
scroll to position [0, 0]
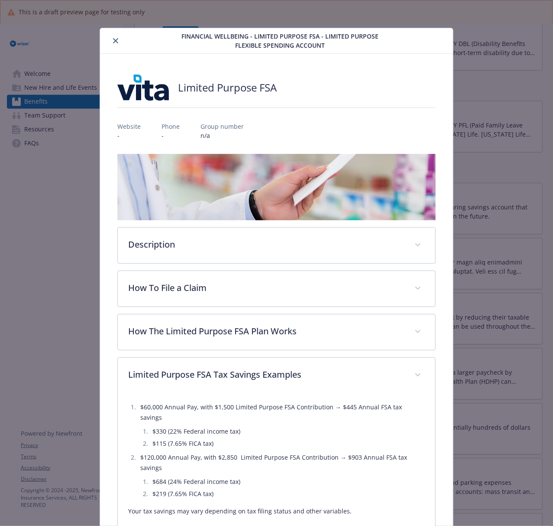
click at [117, 39] on icon "close" at bounding box center [115, 40] width 5 height 5
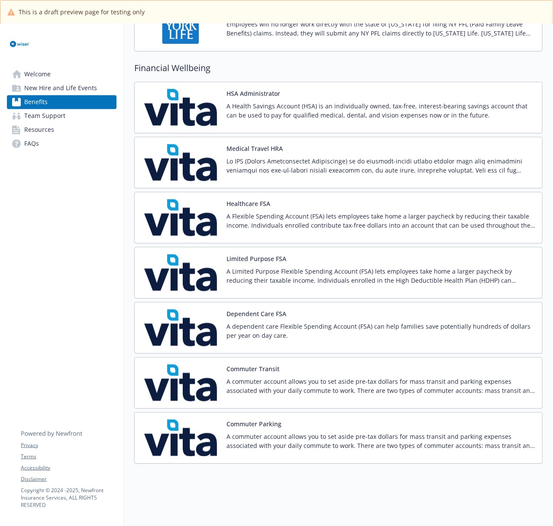
click at [187, 327] on img at bounding box center [181, 327] width 78 height 37
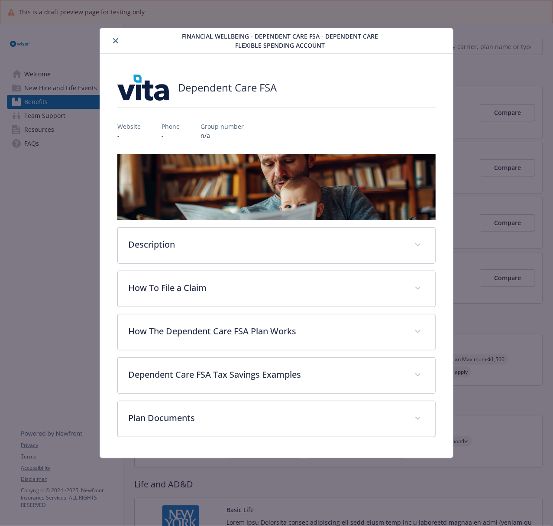
scroll to position [901, 0]
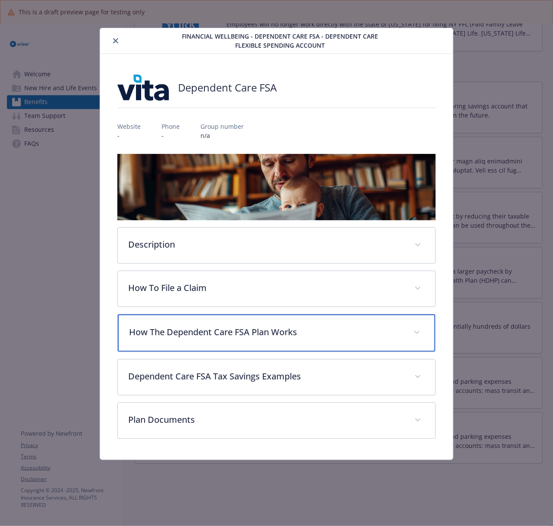
click at [281, 334] on p "How The Dependent Care FSA Plan Works" at bounding box center [266, 331] width 274 height 13
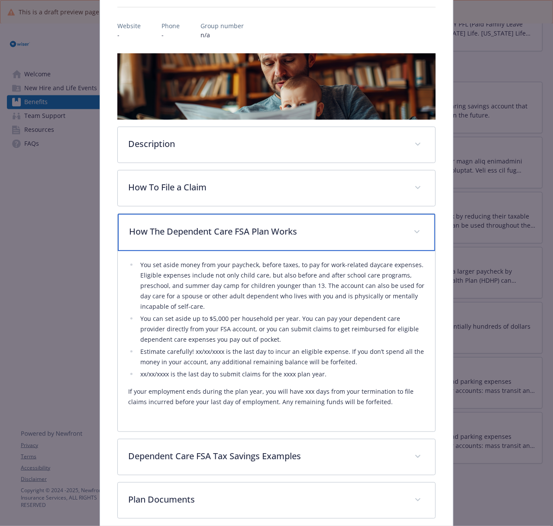
scroll to position [115, 0]
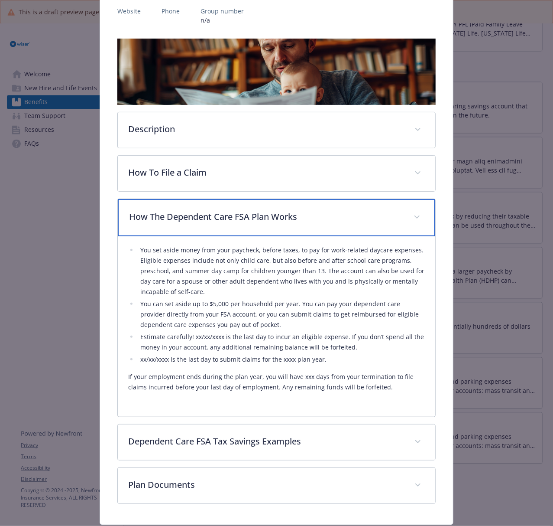
click at [212, 218] on p "How The Dependent Care FSA Plan Works" at bounding box center [266, 216] width 274 height 13
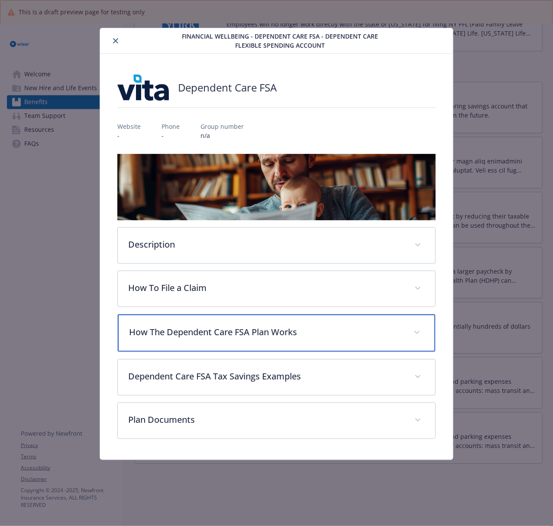
scroll to position [0, 0]
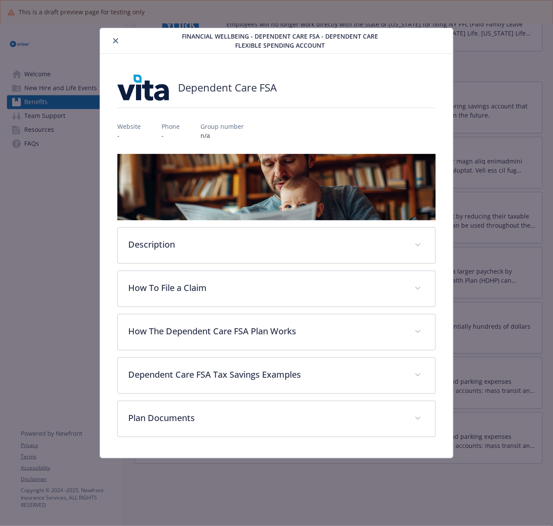
click at [114, 38] on icon "close" at bounding box center [115, 40] width 5 height 5
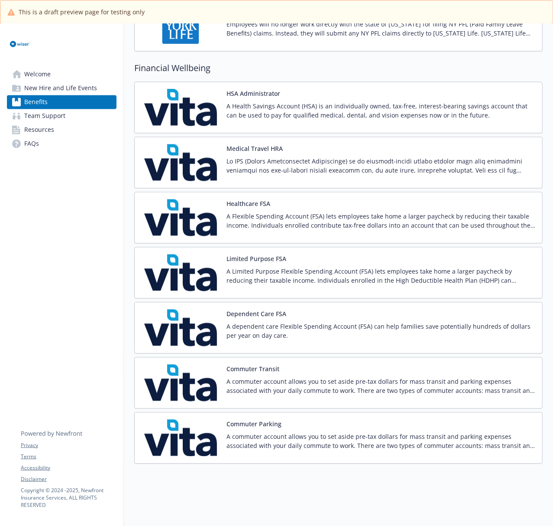
click at [195, 380] on img at bounding box center [181, 382] width 78 height 37
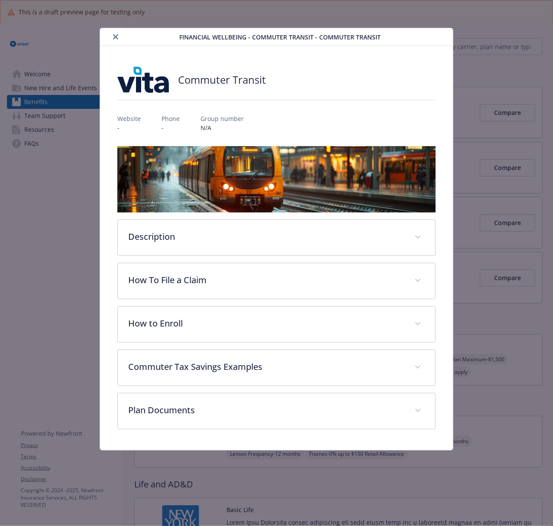
scroll to position [901, 0]
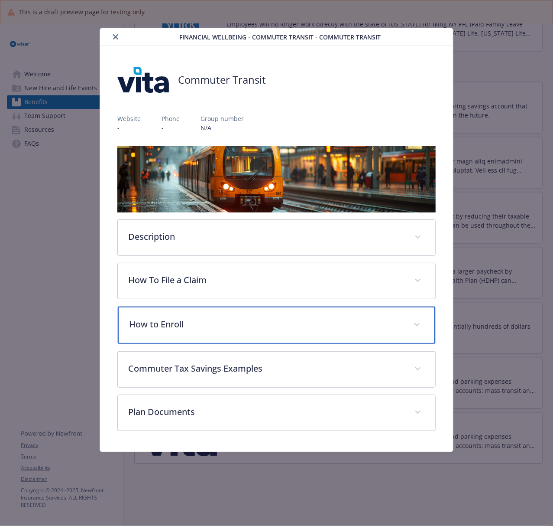
click at [219, 319] on p "How to Enroll" at bounding box center [266, 324] width 274 height 13
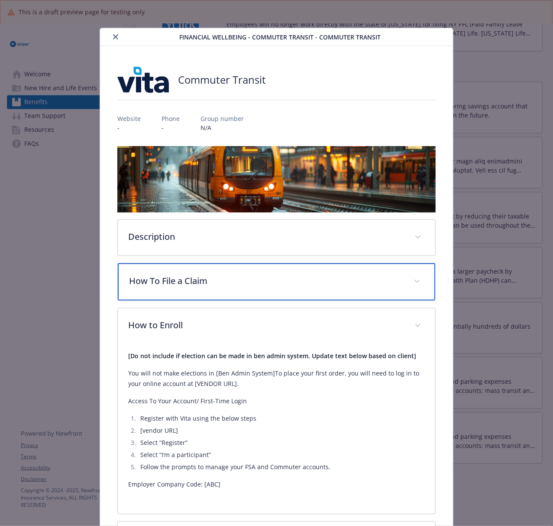
click at [215, 290] on div "How To File a Claim" at bounding box center [277, 281] width 318 height 37
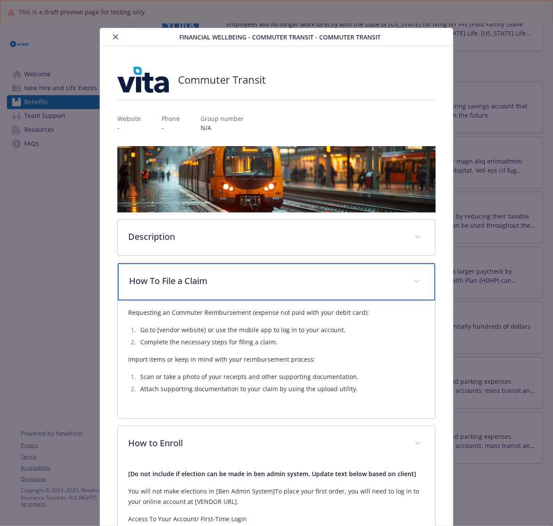
click at [221, 276] on p "How To File a Claim" at bounding box center [266, 280] width 274 height 13
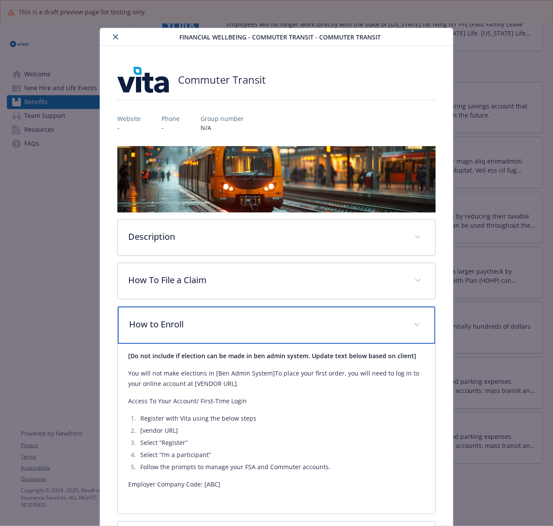
click at [217, 326] on p "How to Enroll" at bounding box center [266, 324] width 274 height 13
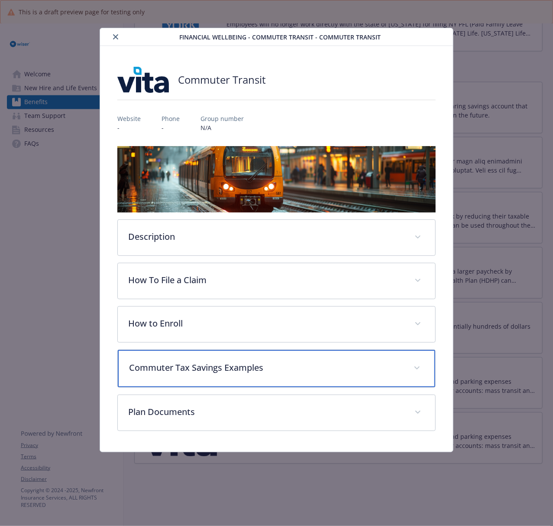
click at [221, 371] on p "Commuter Tax Savings Examples" at bounding box center [266, 367] width 274 height 13
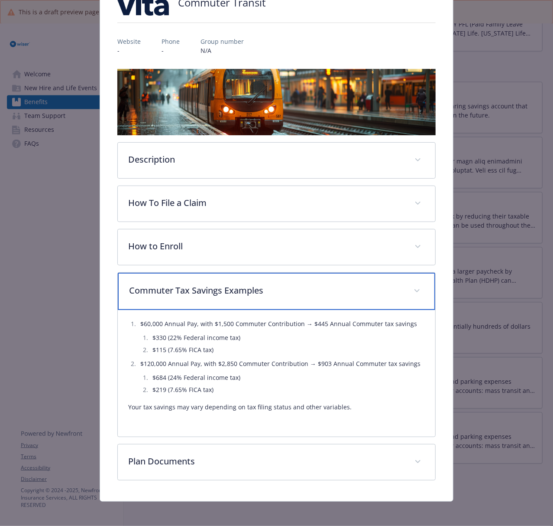
scroll to position [81, 0]
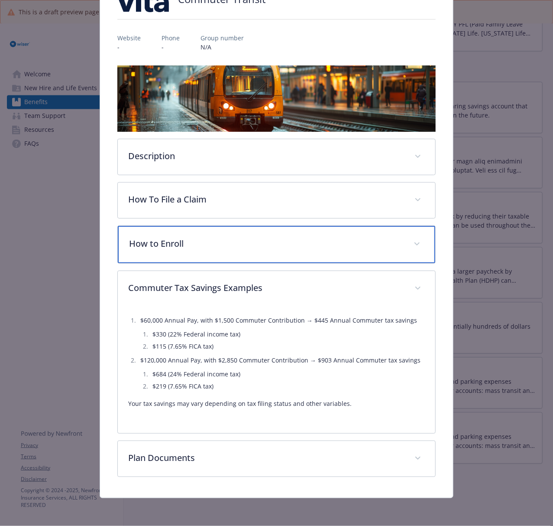
click at [225, 248] on p "How to Enroll" at bounding box center [266, 243] width 274 height 13
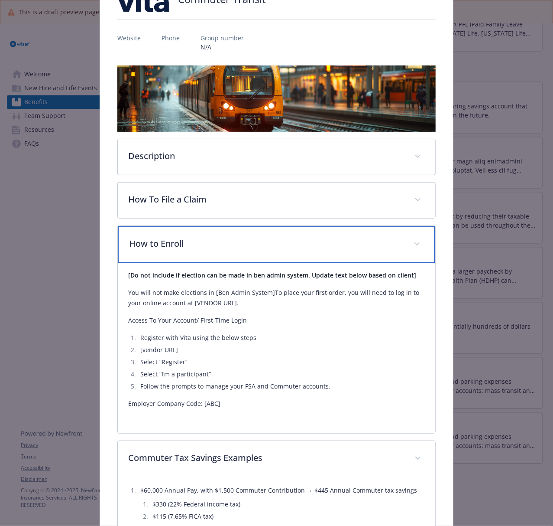
click at [196, 235] on div "How to Enroll" at bounding box center [277, 244] width 318 height 37
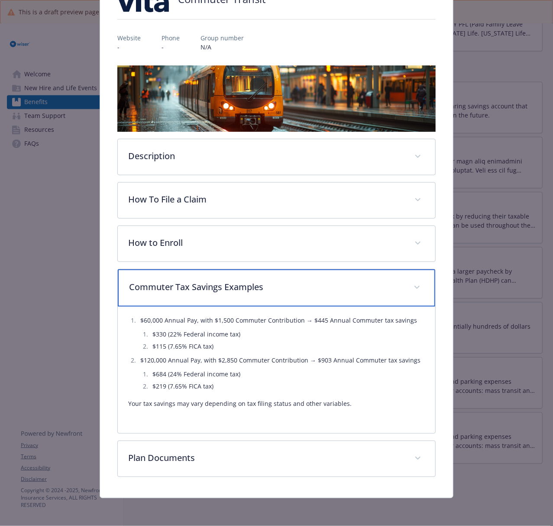
click at [170, 288] on p "Commuter Tax Savings Examples" at bounding box center [266, 286] width 274 height 13
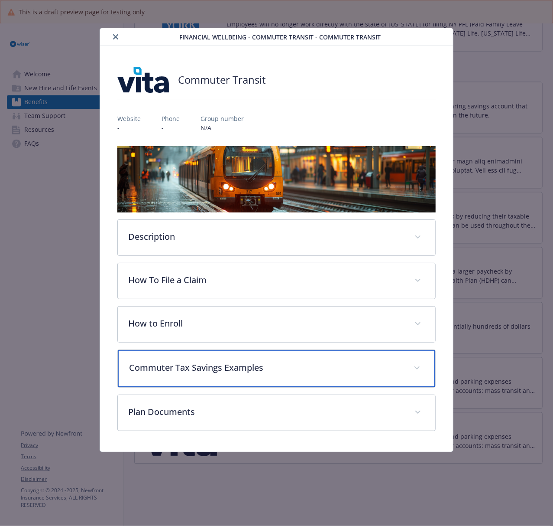
scroll to position [0, 0]
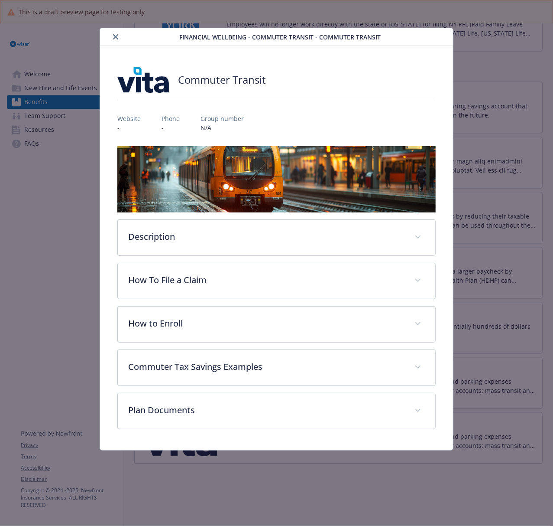
click at [117, 40] on button "close" at bounding box center [115, 37] width 10 height 10
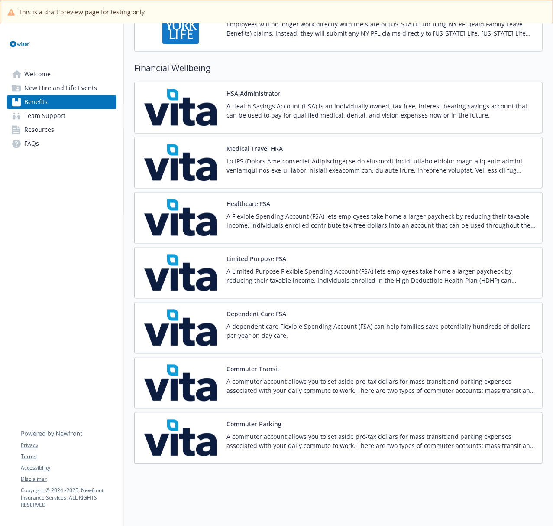
click at [172, 438] on img at bounding box center [181, 437] width 78 height 37
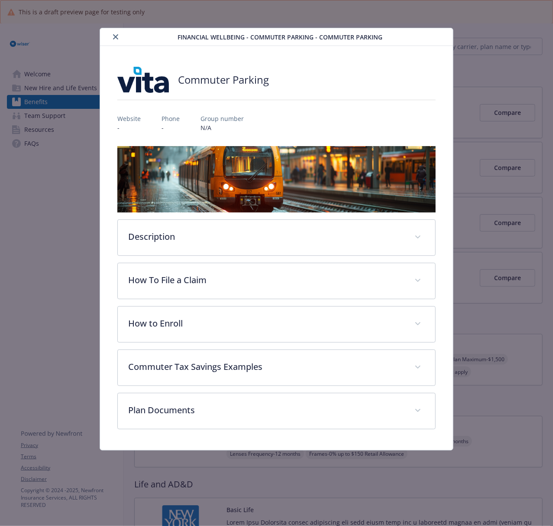
scroll to position [901, 0]
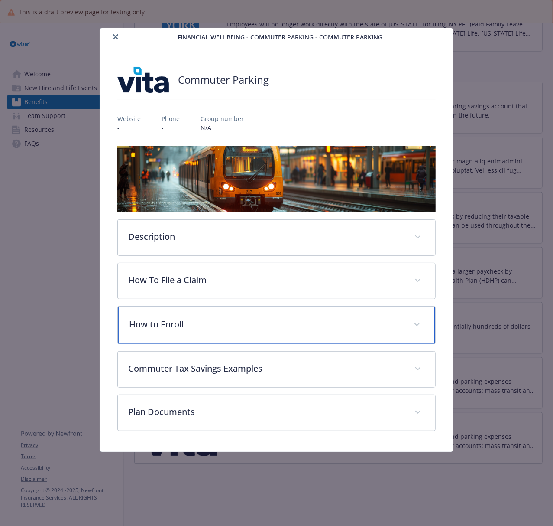
click at [201, 331] on div "How to Enroll" at bounding box center [277, 324] width 318 height 37
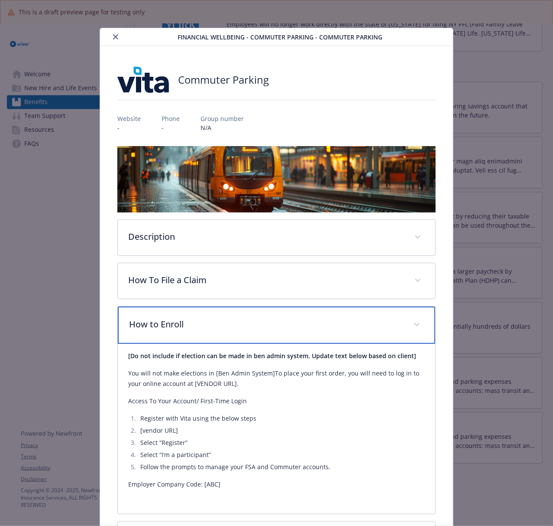
click at [201, 331] on div "How to Enroll" at bounding box center [277, 324] width 318 height 37
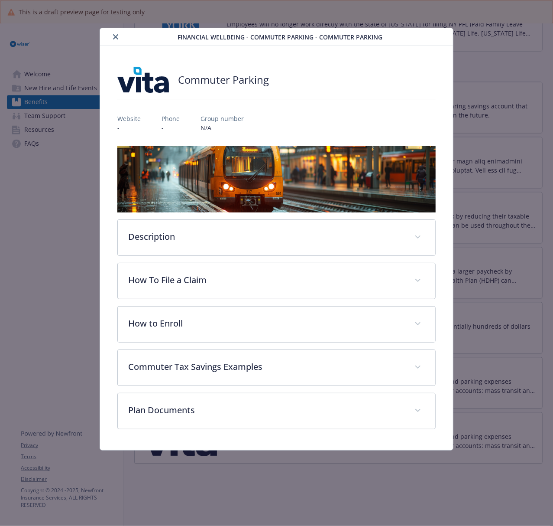
drag, startPoint x: 117, startPoint y: 37, endPoint x: 122, endPoint y: 37, distance: 4.8
click at [117, 37] on icon "close" at bounding box center [115, 36] width 5 height 5
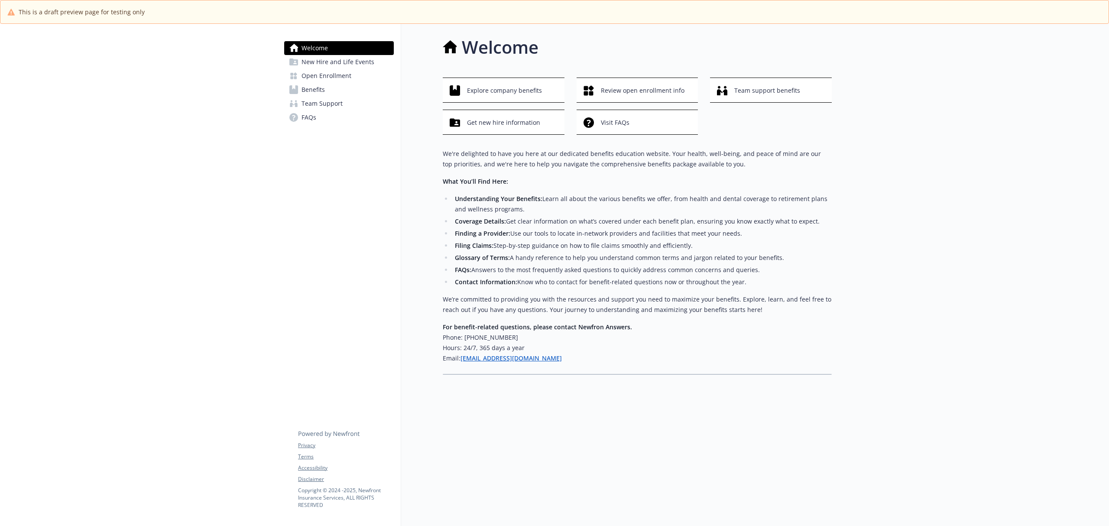
click at [333, 76] on span "Open Enrollment" at bounding box center [327, 76] width 50 height 14
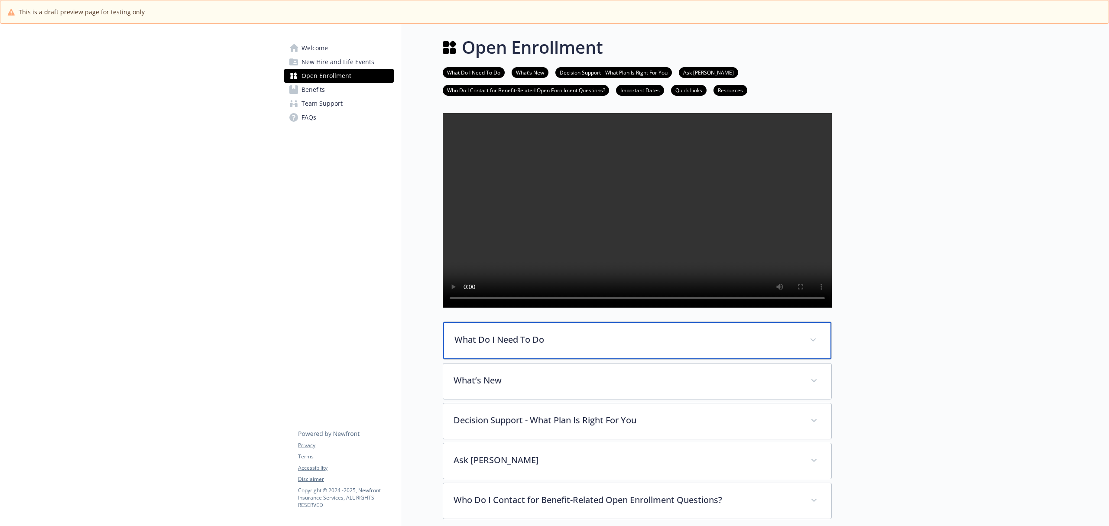
click at [508, 359] on div "What Do I Need To Do" at bounding box center [637, 340] width 388 height 37
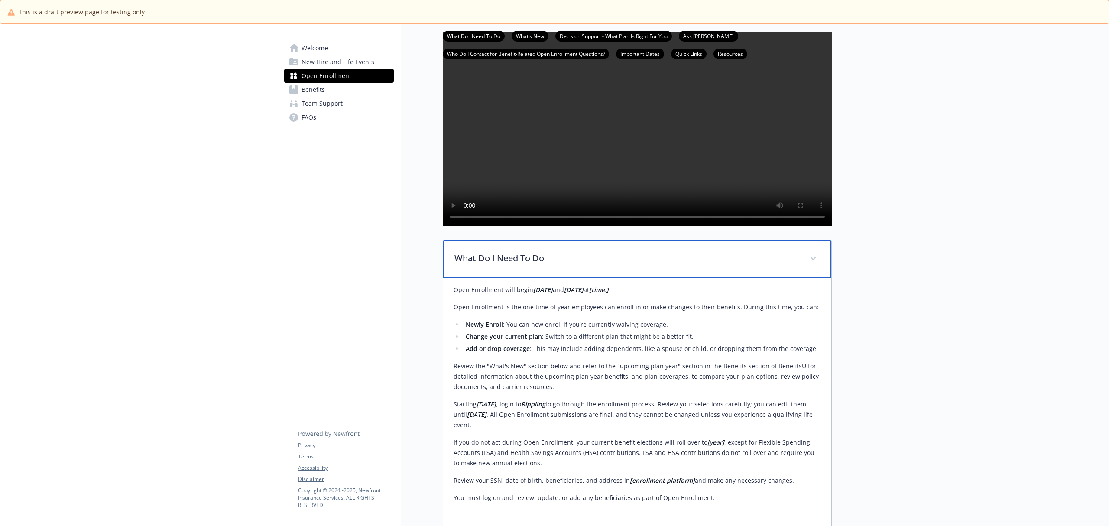
scroll to position [231, 0]
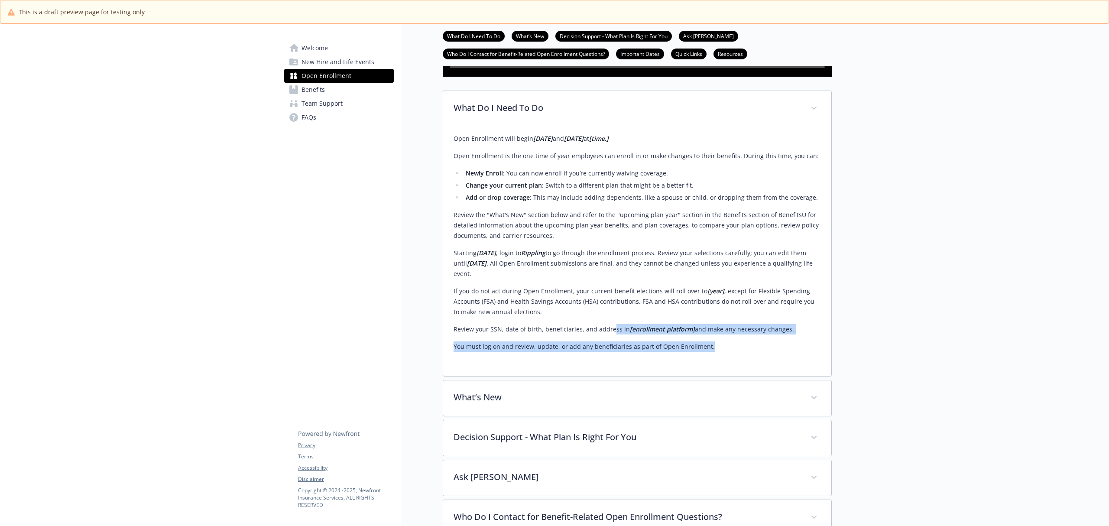
drag, startPoint x: 612, startPoint y: 350, endPoint x: 716, endPoint y: 359, distance: 104.4
click at [716, 352] on div "Open Enrollment will begin 09/03/2025 and 09/12/2025 at [time.] Open Enrollment…" at bounding box center [637, 242] width 367 height 218
click at [704, 334] on p "Review your SSN, date of birth, beneficiaries, and address in [enrollment platf…" at bounding box center [637, 329] width 367 height 10
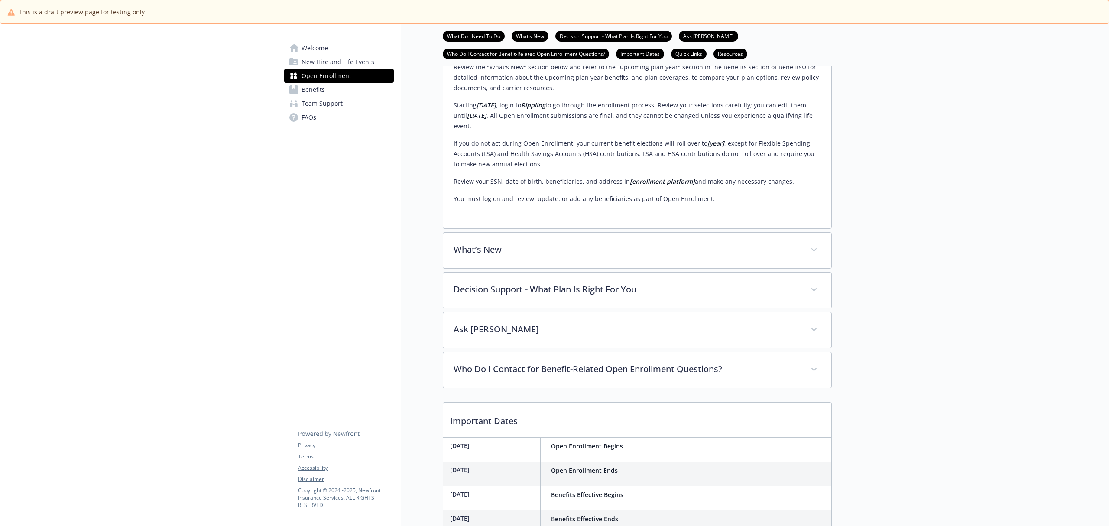
scroll to position [404, 0]
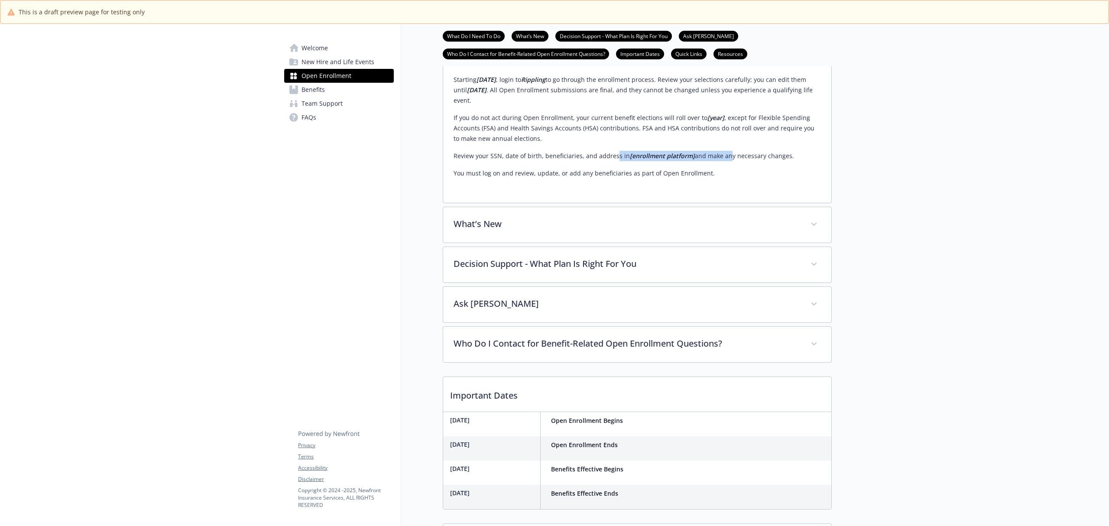
drag, startPoint x: 614, startPoint y: 180, endPoint x: 722, endPoint y: 181, distance: 107.5
click at [722, 161] on p "Review your SSN, date of birth, beneficiaries, and address in [enrollment platf…" at bounding box center [637, 156] width 367 height 10
click at [702, 161] on p "Review your SSN, date of birth, beneficiaries, and address in [enrollment platf…" at bounding box center [637, 156] width 367 height 10
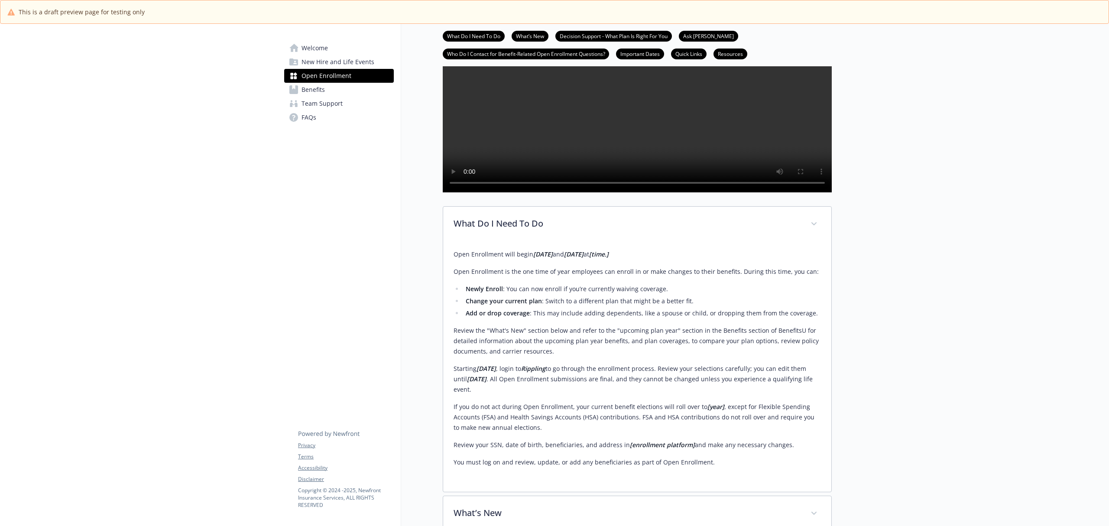
scroll to position [0, 0]
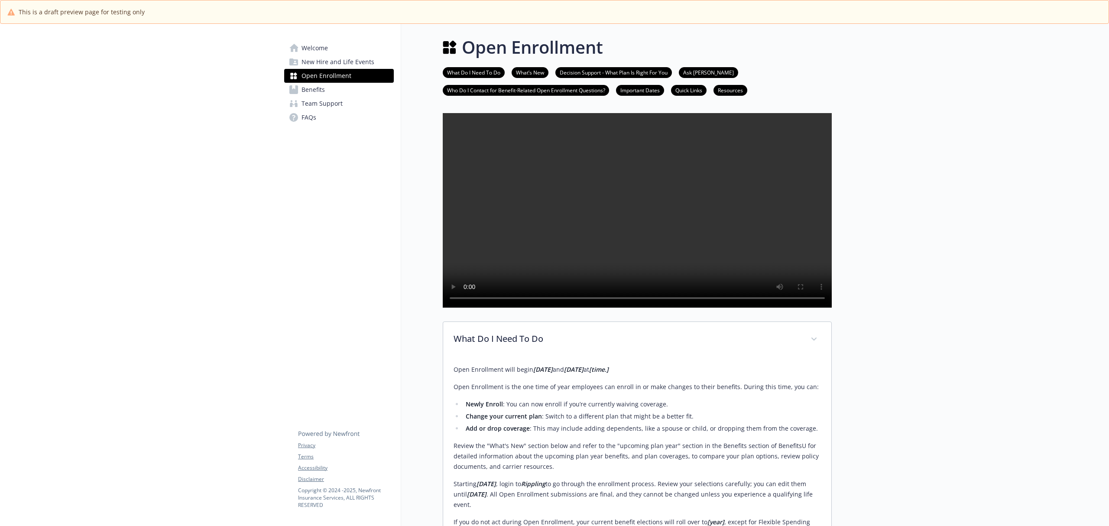
click at [328, 49] on link "Welcome" at bounding box center [339, 48] width 110 height 14
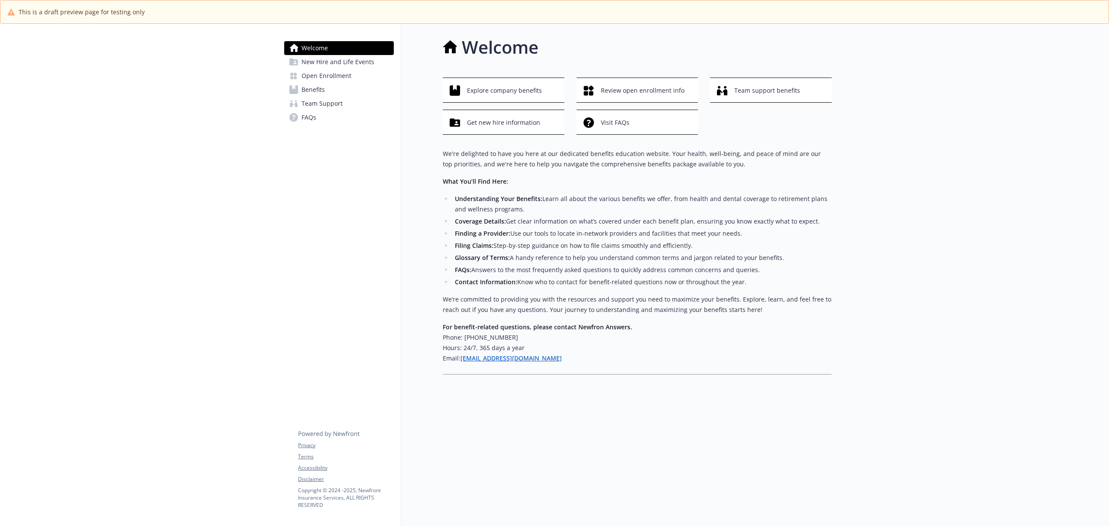
click at [332, 76] on span "Open Enrollment" at bounding box center [327, 76] width 50 height 14
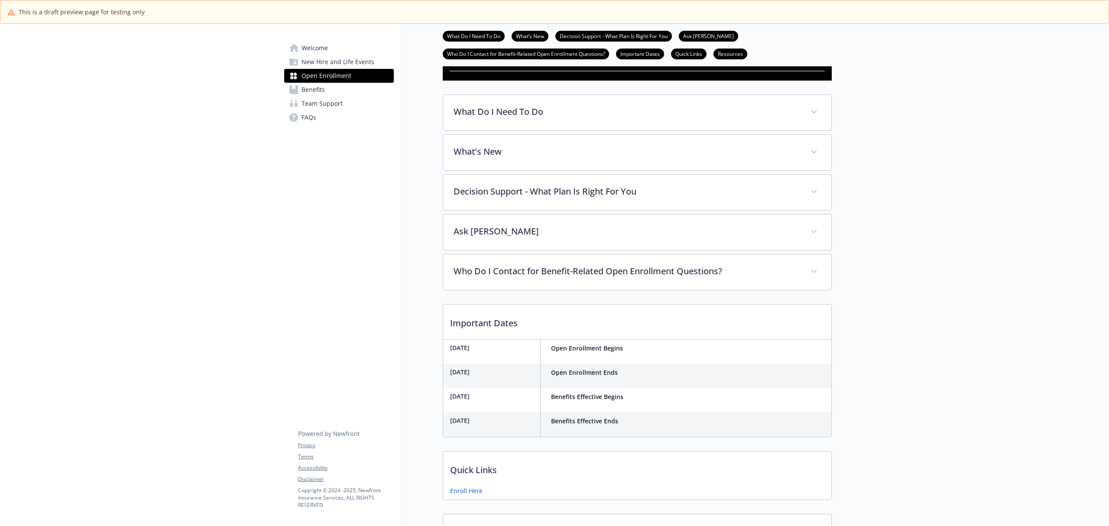
scroll to position [231, 0]
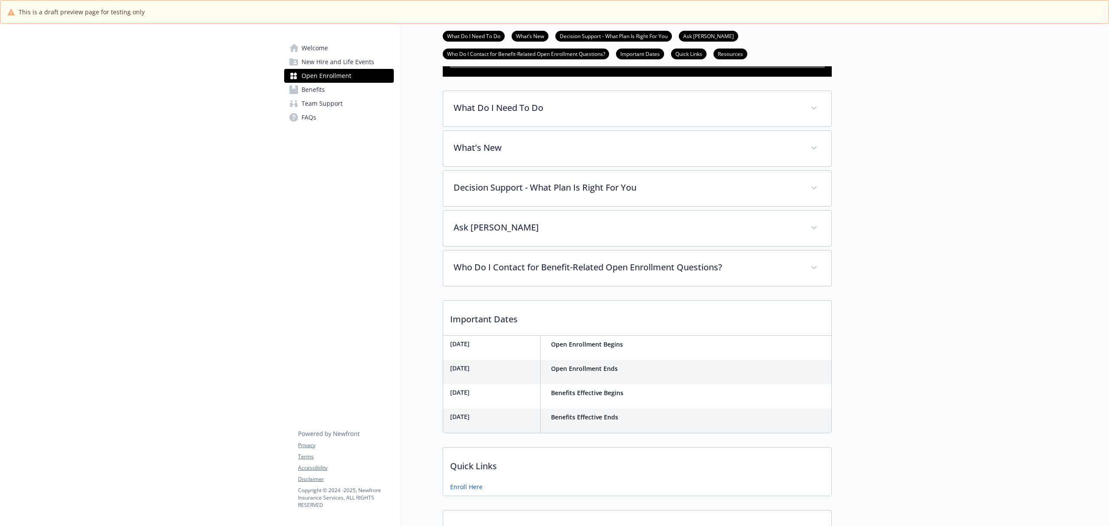
click at [308, 92] on span "Benefits" at bounding box center [313, 90] width 23 height 14
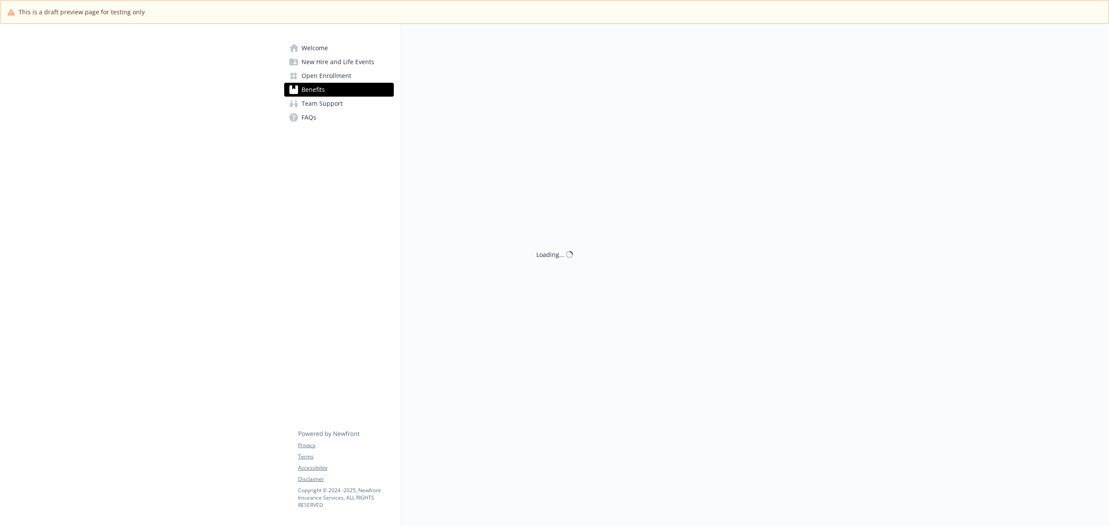
scroll to position [231, 0]
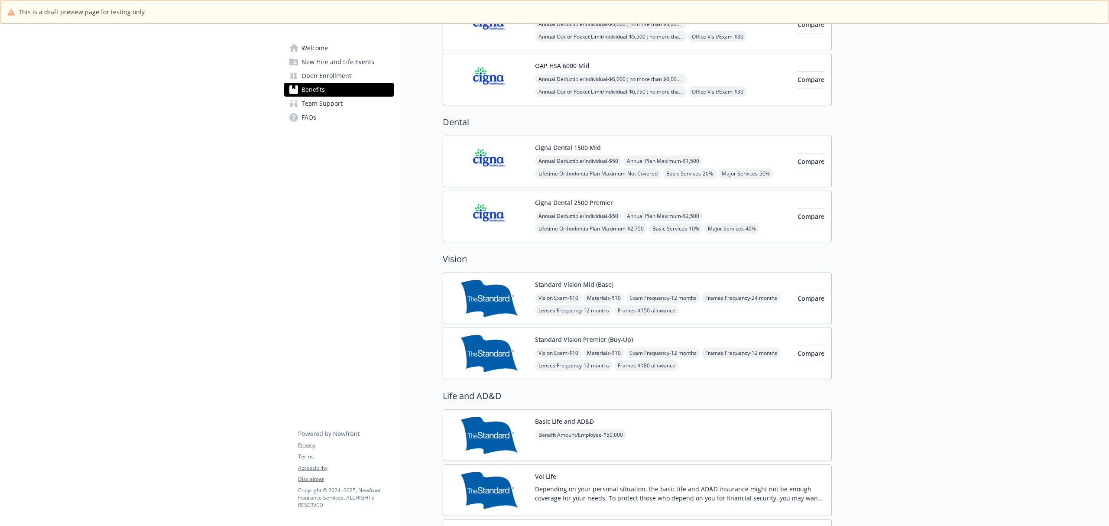
click at [496, 161] on img at bounding box center [489, 161] width 78 height 37
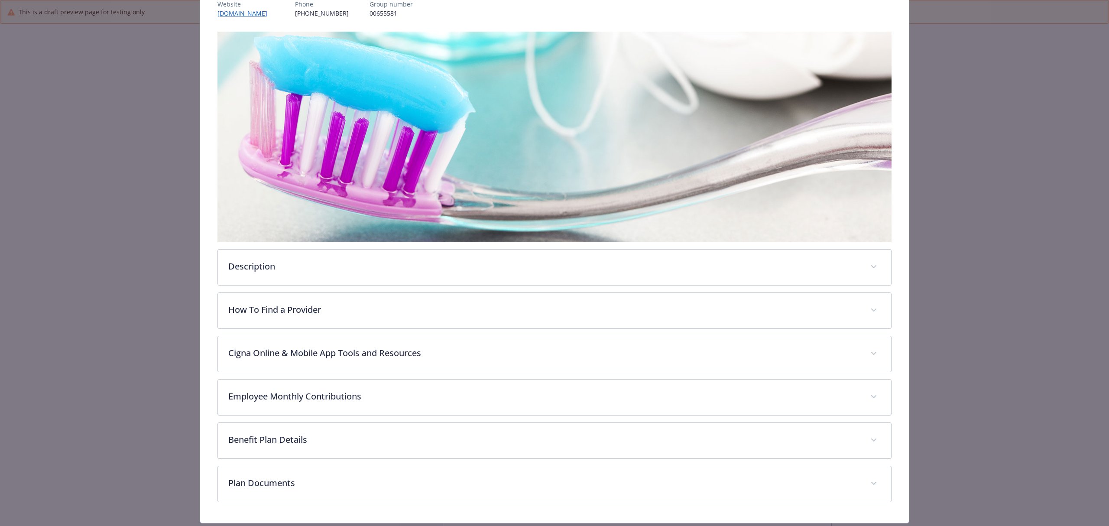
scroll to position [140, 0]
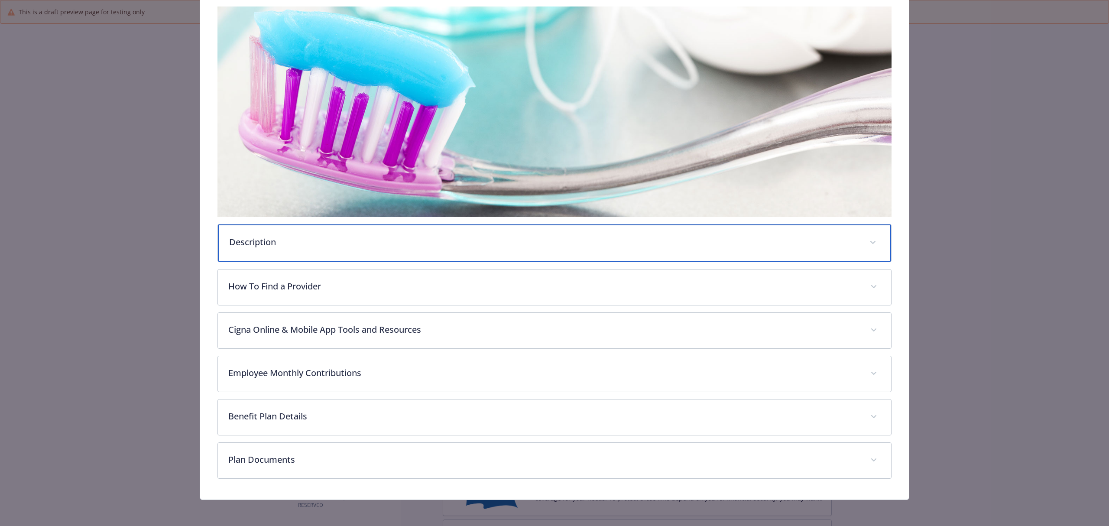
click at [314, 242] on p "Description" at bounding box center [544, 242] width 630 height 13
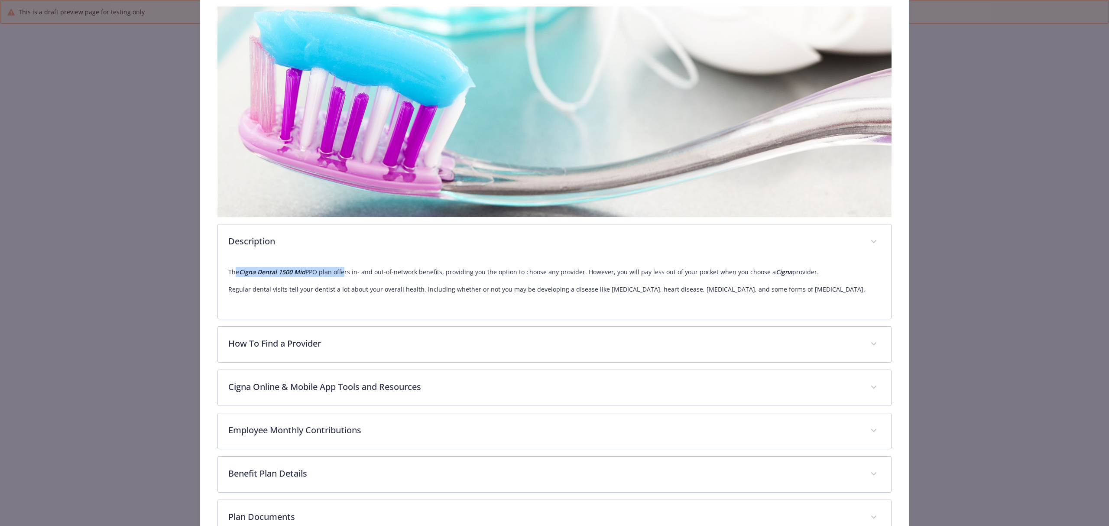
drag, startPoint x: 232, startPoint y: 271, endPoint x: 340, endPoint y: 270, distance: 107.9
click at [340, 270] on p "The Cigna Dental 1500 Mid PPO plan offers in- and out-of-network benefits, prov…" at bounding box center [554, 272] width 653 height 10
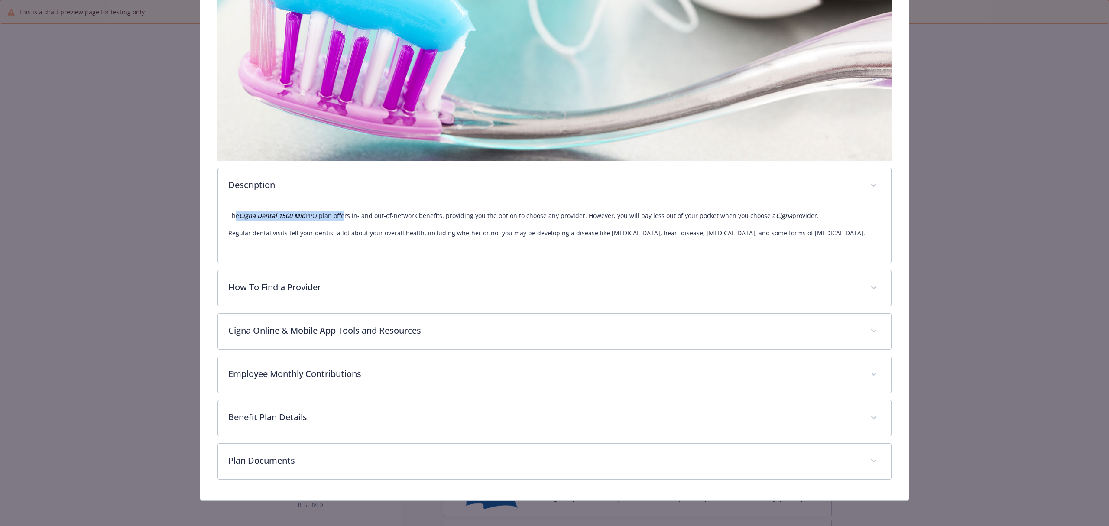
scroll to position [198, 0]
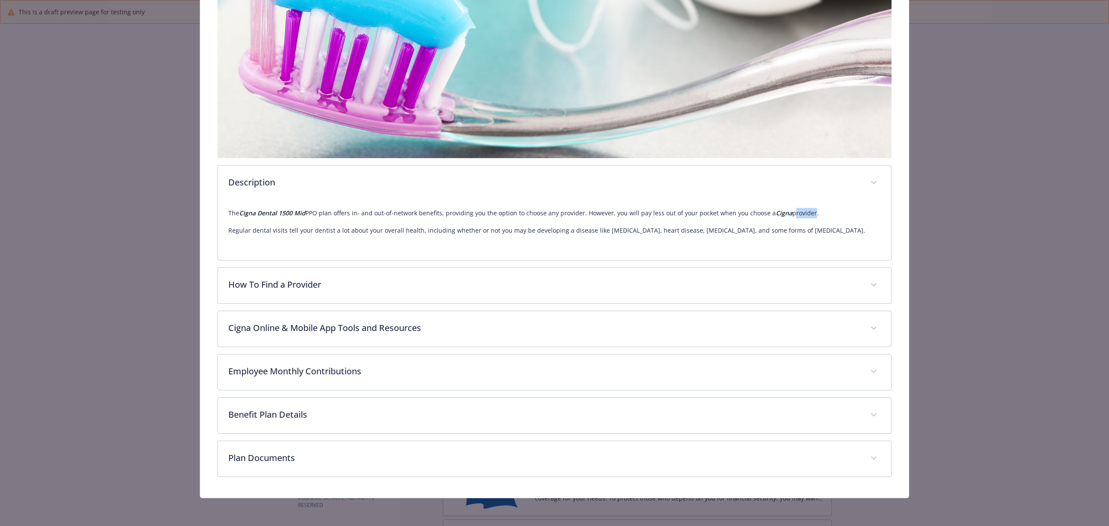
drag, startPoint x: 804, startPoint y: 209, endPoint x: 775, endPoint y: 208, distance: 29.0
click at [780, 208] on p "The Cigna Dental 1500 Mid PPO plan offers in- and out-of-network benefits, prov…" at bounding box center [554, 213] width 653 height 10
drag, startPoint x: 270, startPoint y: 210, endPoint x: 250, endPoint y: 211, distance: 20.8
click at [250, 211] on strong "Cigna Dental 1500 Mid" at bounding box center [272, 213] width 66 height 8
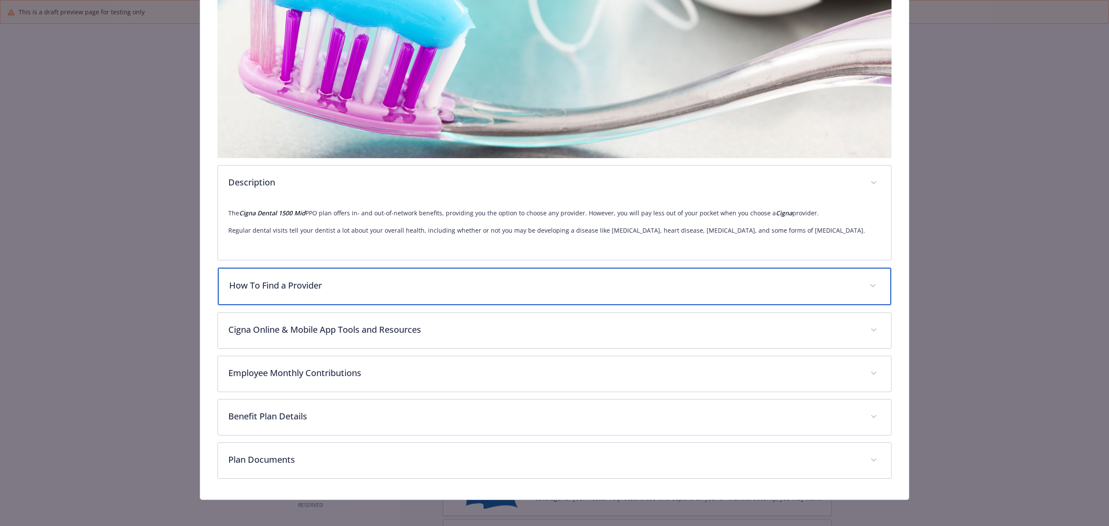
click at [309, 290] on p "How To Find a Provider" at bounding box center [544, 285] width 630 height 13
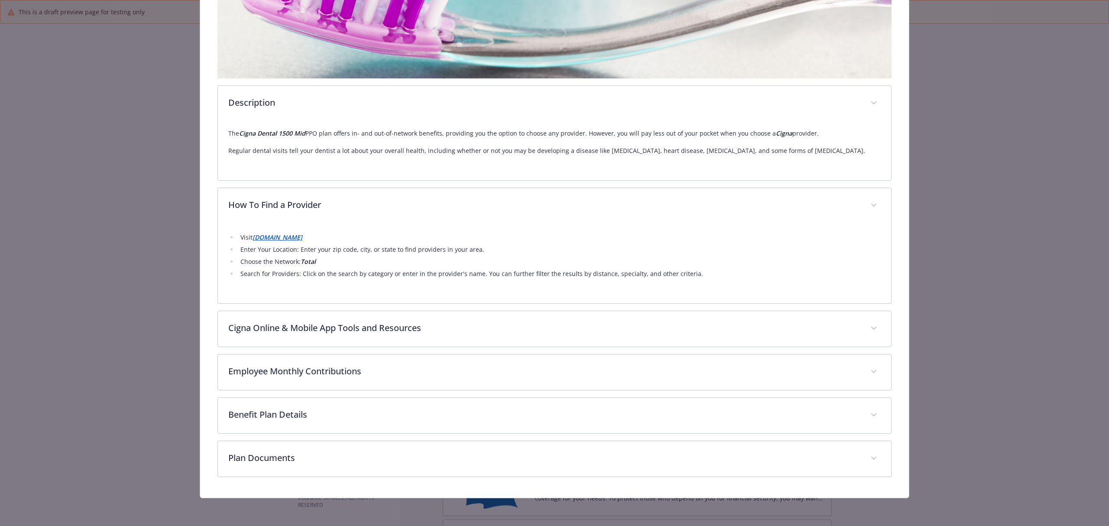
scroll to position [278, 0]
drag, startPoint x: 319, startPoint y: 256, endPoint x: 277, endPoint y: 241, distance: 44.5
click at [277, 241] on ul "Visit www.mycigna.com Enter Your Location: Enter your zip code, city, or state …" at bounding box center [554, 255] width 653 height 47
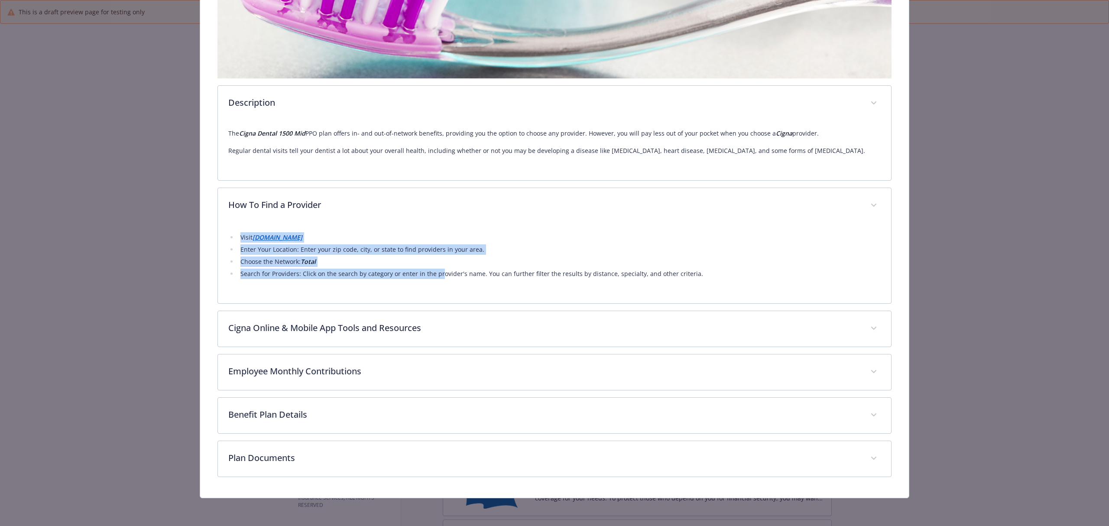
drag, startPoint x: 227, startPoint y: 234, endPoint x: 438, endPoint y: 297, distance: 220.0
click at [438, 297] on div "Visit www.mycigna.com Enter Your Location: Enter your zip code, city, or state …" at bounding box center [554, 264] width 673 height 80
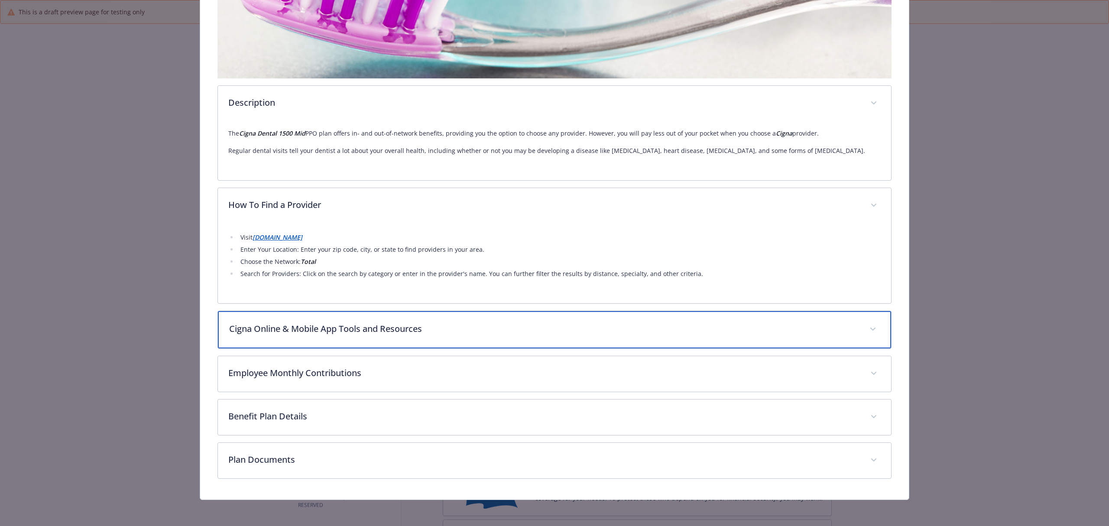
click at [405, 337] on div "Cigna Online & Mobile App Tools and Resources" at bounding box center [554, 329] width 673 height 37
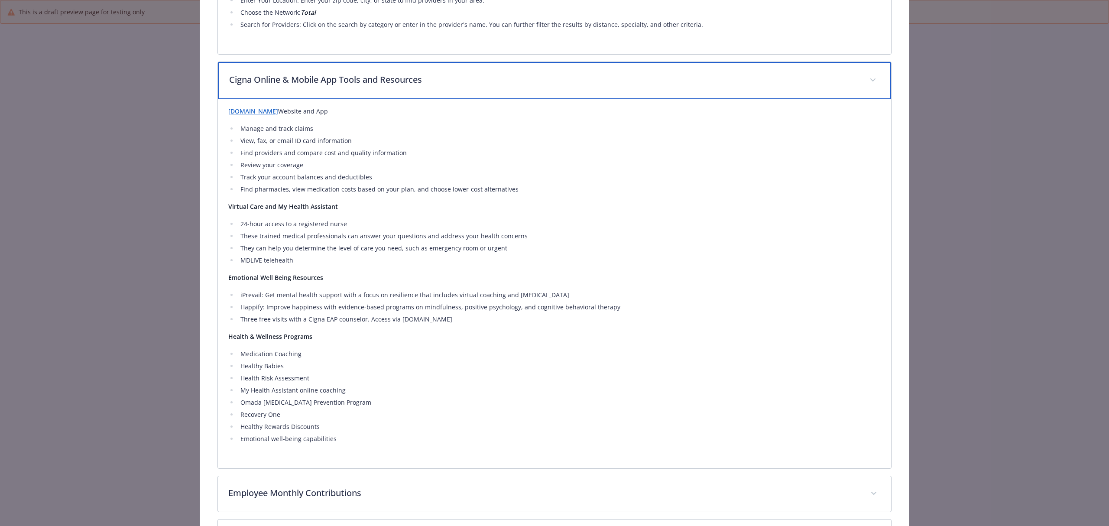
scroll to position [625, 0]
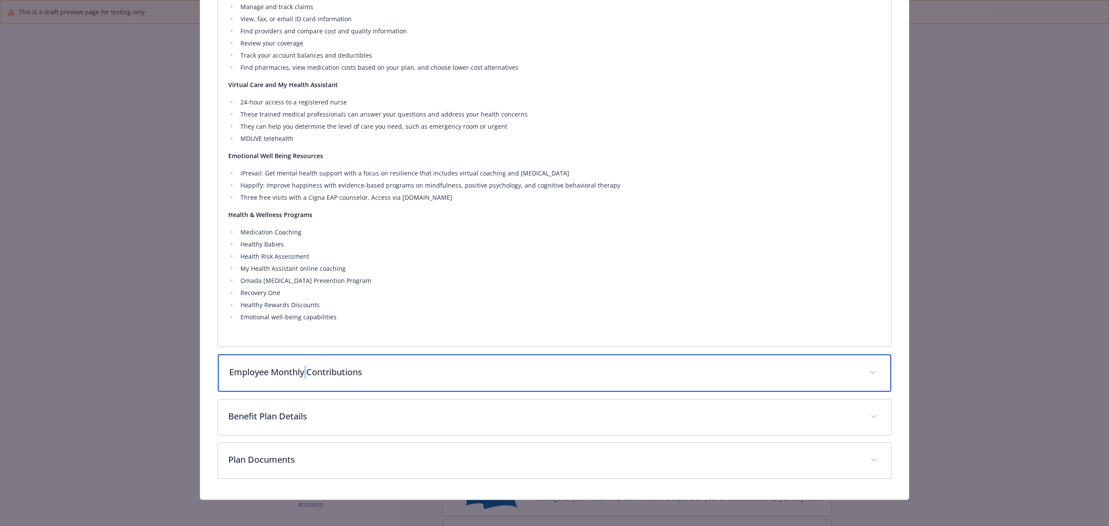
click at [305, 366] on p "Employee Monthly Contributions" at bounding box center [544, 372] width 630 height 13
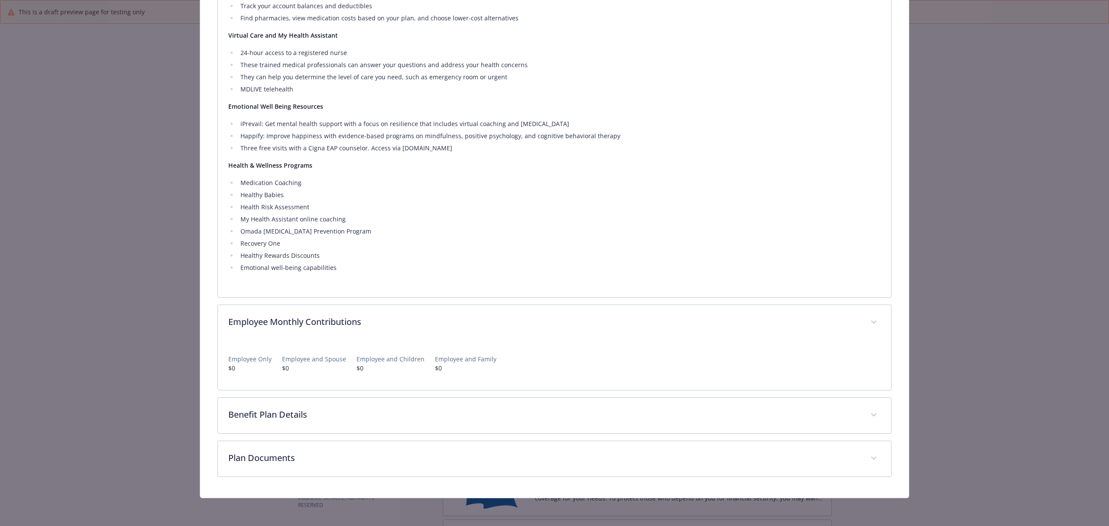
scroll to position [697, 0]
drag, startPoint x: 352, startPoint y: 357, endPoint x: 215, endPoint y: 362, distance: 137.0
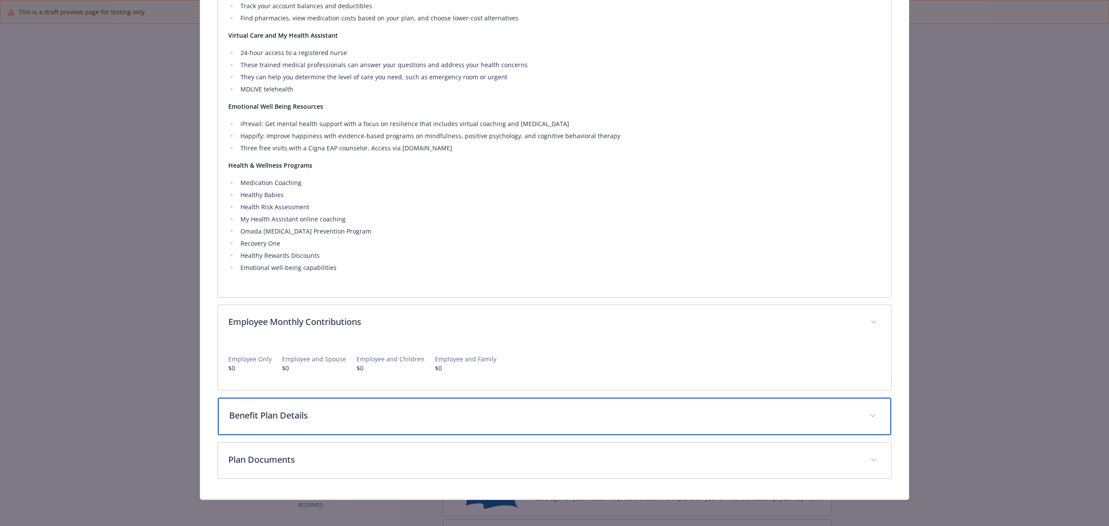
click at [290, 412] on p "Benefit Plan Details" at bounding box center [544, 415] width 630 height 13
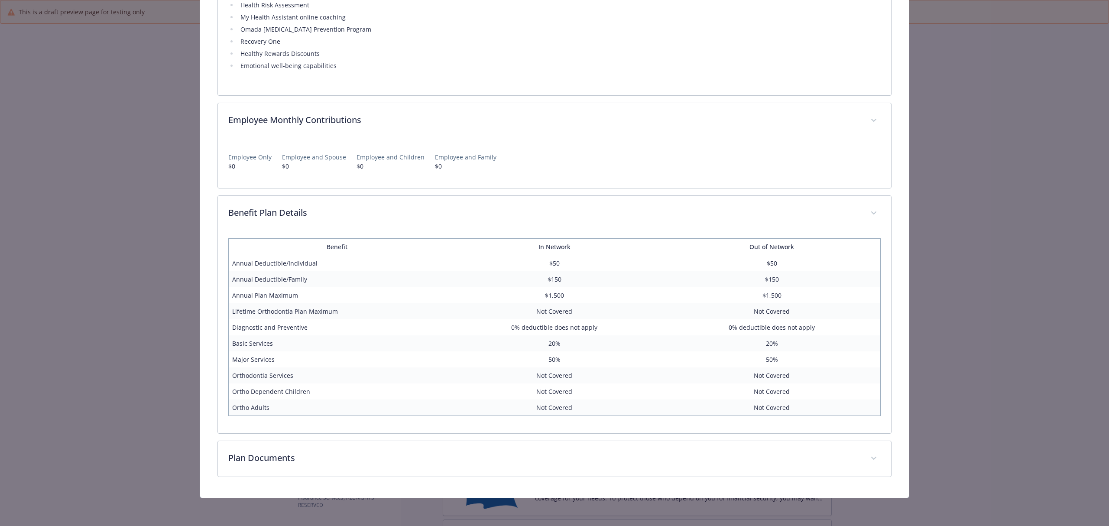
scroll to position [899, 0]
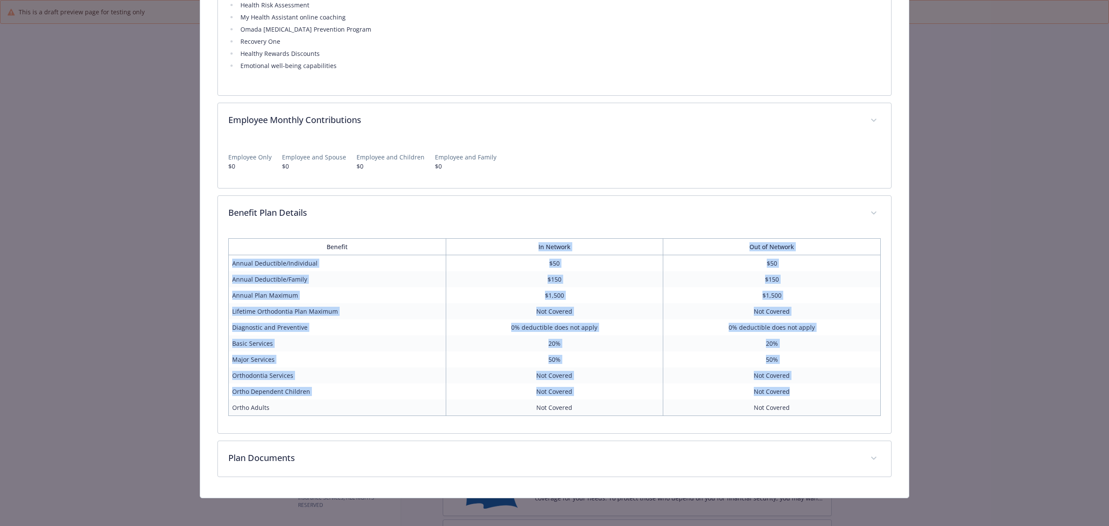
drag, startPoint x: 507, startPoint y: 248, endPoint x: 851, endPoint y: 390, distance: 372.1
click at [851, 390] on table "Benefit In Network Out of Network Annual Deductible/Individual $50 $50 Annual D…" at bounding box center [554, 327] width 653 height 178
click at [600, 360] on td "50%" at bounding box center [555, 359] width 218 height 16
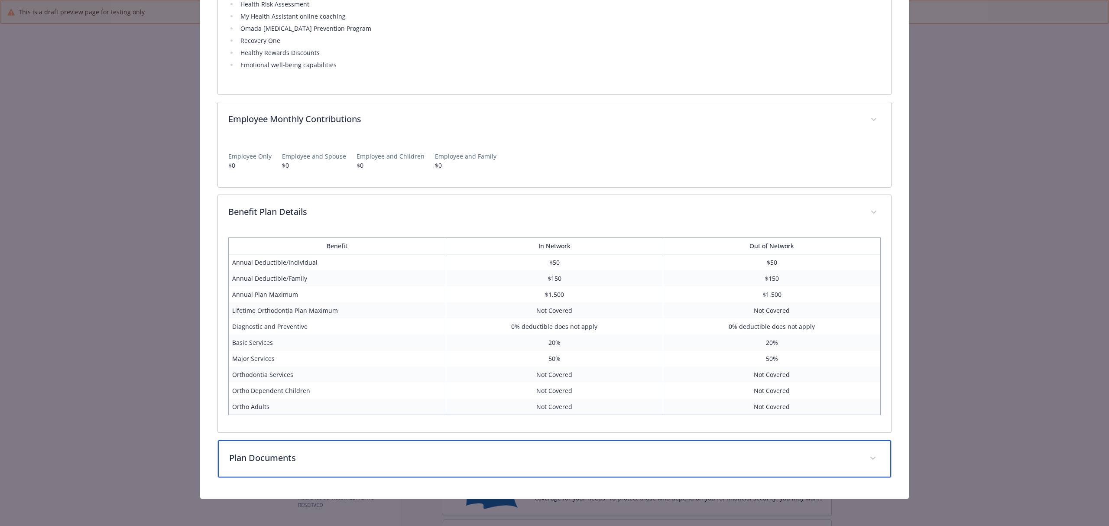
click at [343, 461] on p "Plan Documents" at bounding box center [544, 457] width 630 height 13
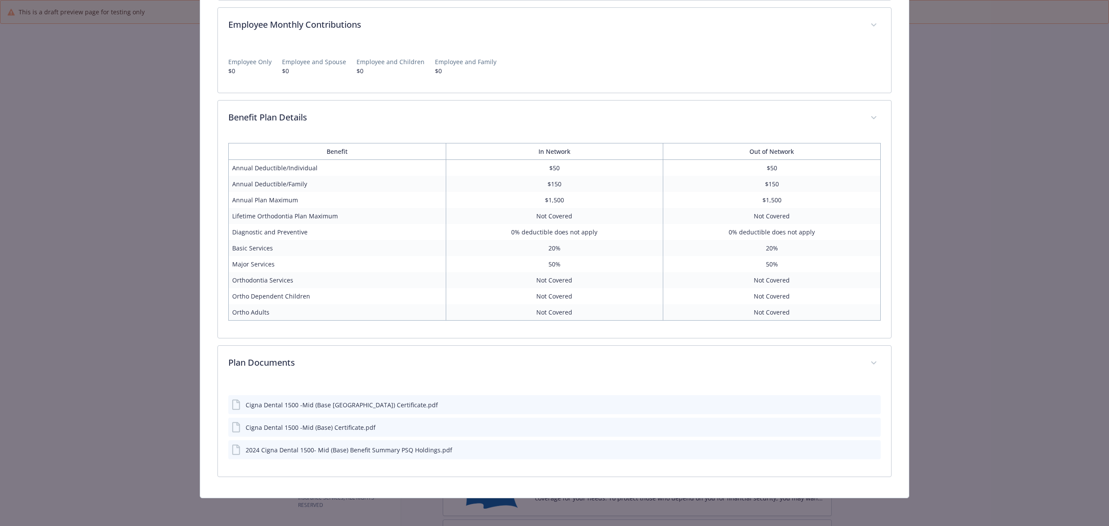
scroll to position [995, 0]
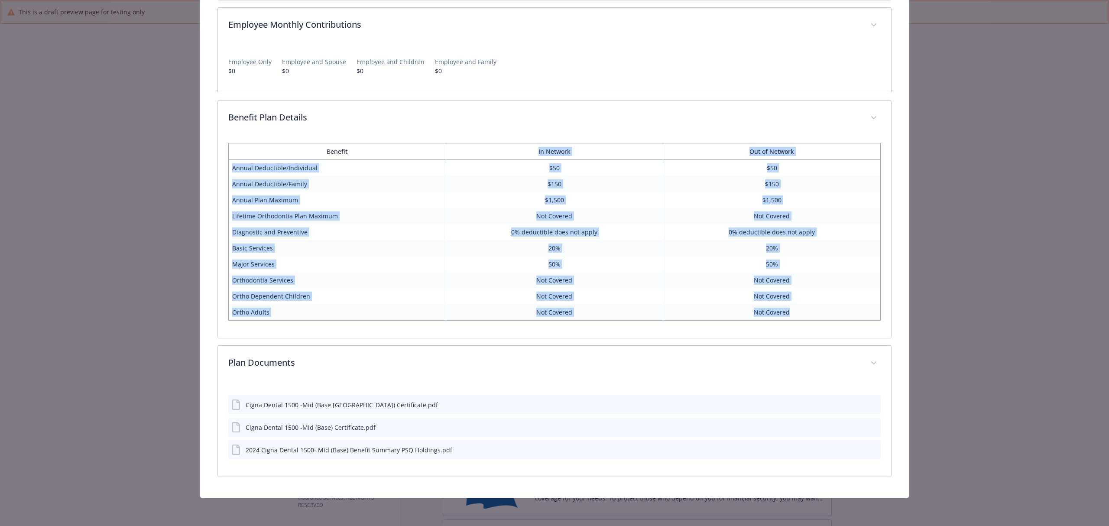
drag, startPoint x: 507, startPoint y: 151, endPoint x: 821, endPoint y: 303, distance: 348.6
click at [821, 303] on table "Benefit In Network Out of Network Annual Deductible/Individual $50 $50 Annual D…" at bounding box center [554, 232] width 653 height 178
click at [815, 307] on td "Not Covered" at bounding box center [772, 312] width 218 height 16
drag, startPoint x: 801, startPoint y: 312, endPoint x: 524, endPoint y: 157, distance: 317.4
click at [524, 157] on table "Benefit In Network Out of Network Annual Deductible/Individual $50 $50 Annual D…" at bounding box center [554, 232] width 653 height 178
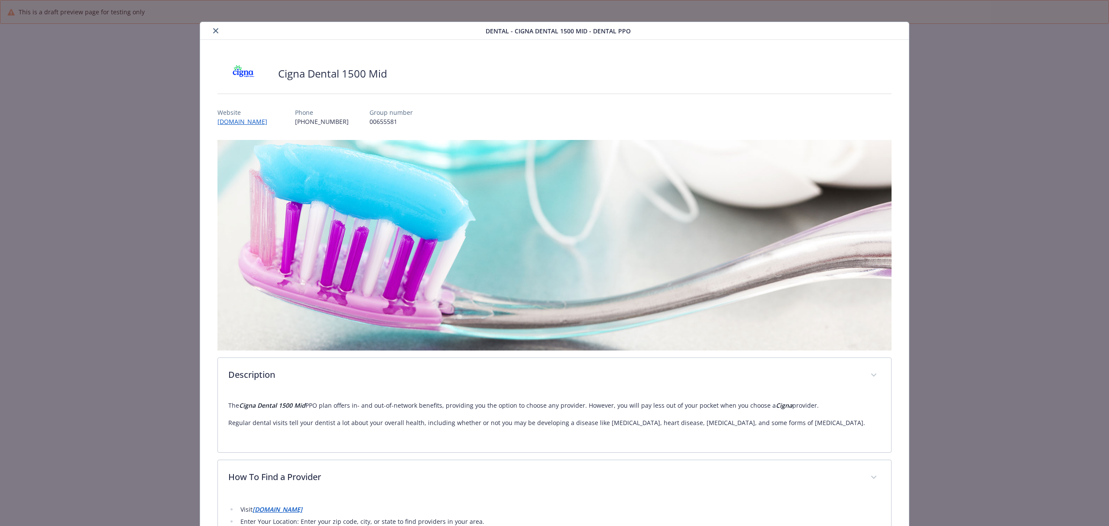
scroll to position [0, 0]
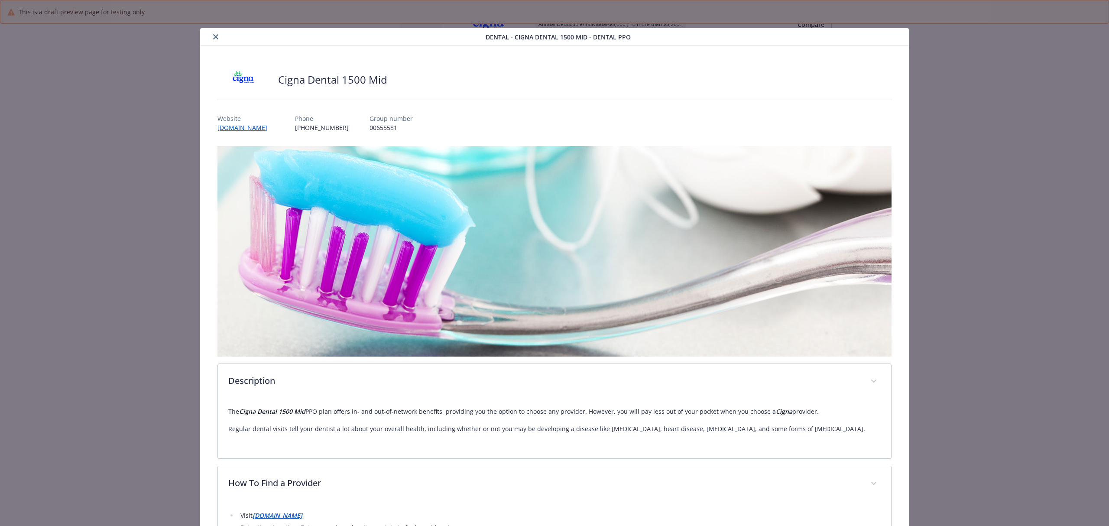
click at [218, 37] on button "close" at bounding box center [216, 37] width 10 height 10
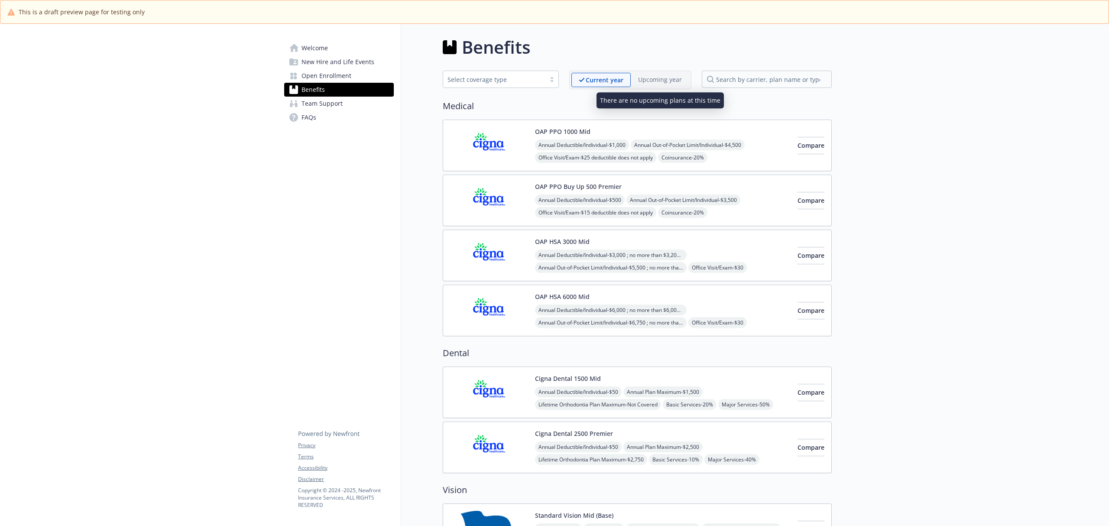
click at [664, 84] on p "Upcoming year" at bounding box center [660, 79] width 44 height 9
click at [320, 47] on span "Welcome" at bounding box center [315, 48] width 26 height 14
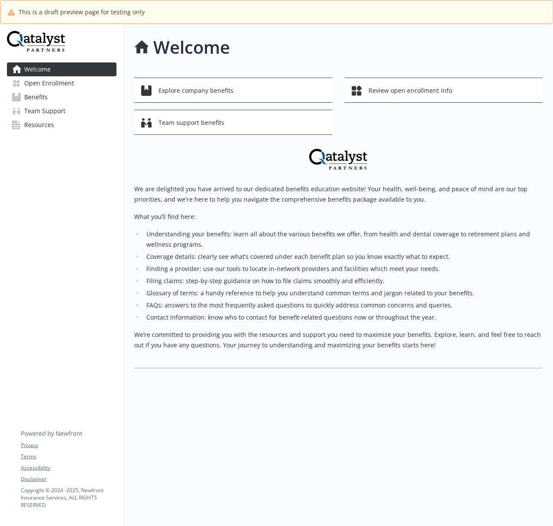
click at [40, 98] on span "Benefits" at bounding box center [35, 97] width 23 height 14
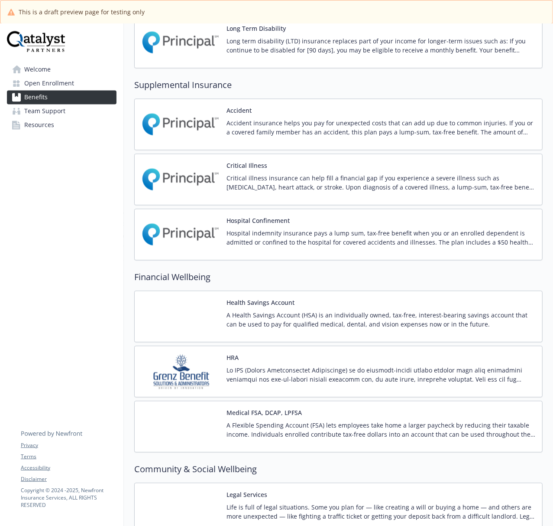
scroll to position [1012, 0]
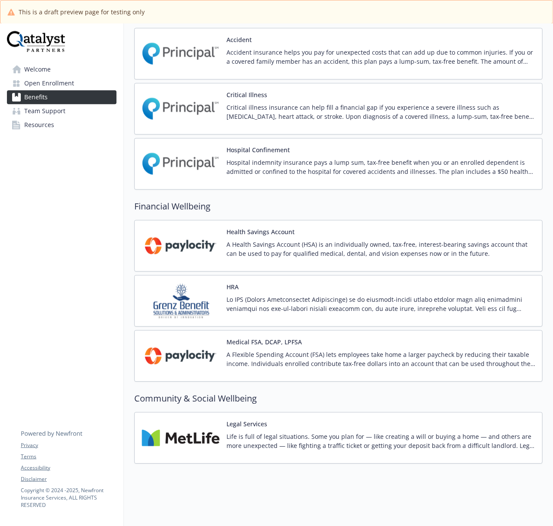
click at [195, 231] on img at bounding box center [181, 245] width 78 height 37
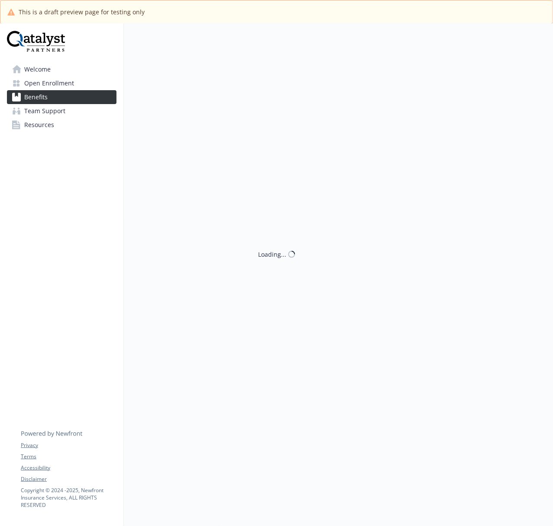
scroll to position [1012, 0]
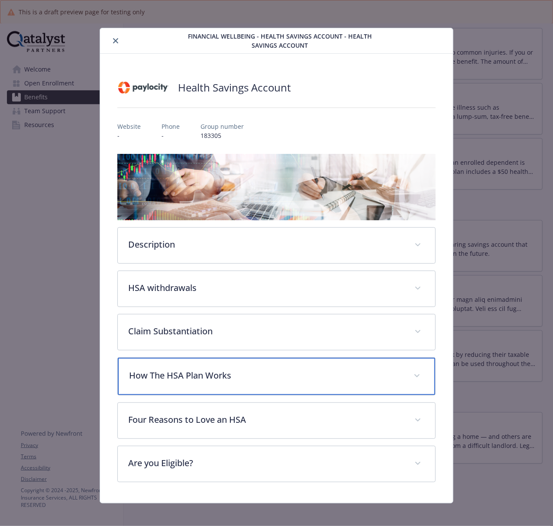
drag, startPoint x: 201, startPoint y: 373, endPoint x: 205, endPoint y: 363, distance: 10.6
click at [203, 373] on p "How The HSA Plan Works" at bounding box center [266, 375] width 274 height 13
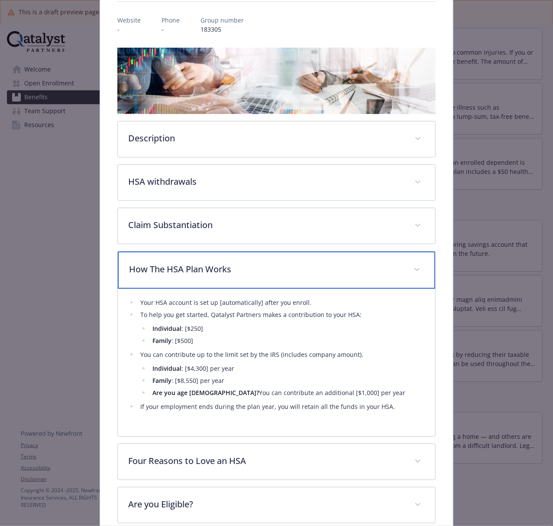
scroll to position [153, 0]
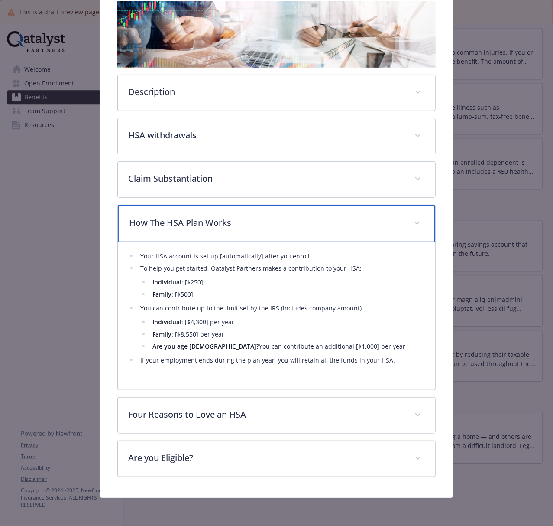
click at [241, 229] on div "How The HSA Plan Works" at bounding box center [277, 223] width 318 height 37
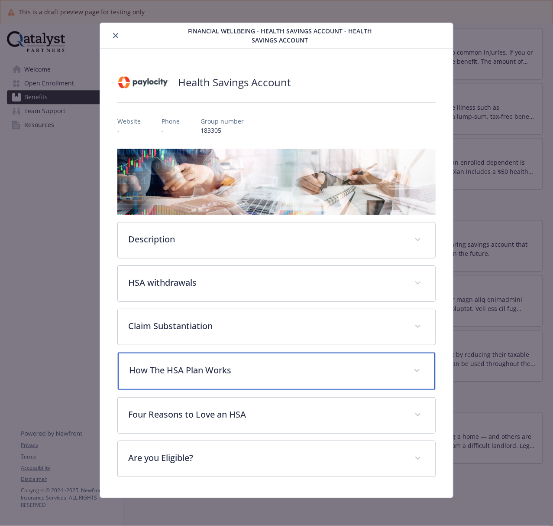
scroll to position [6, 0]
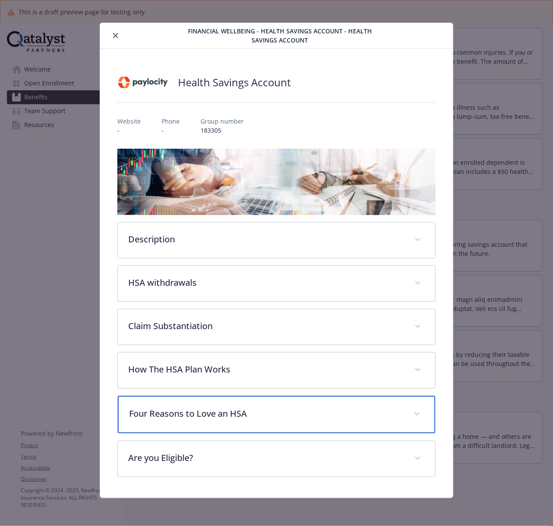
click at [215, 410] on p "Four Reasons to Love an HSA" at bounding box center [266, 413] width 274 height 13
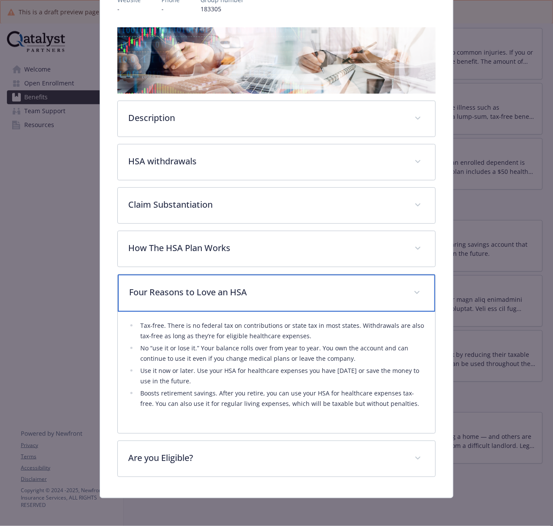
click at [223, 293] on p "Four Reasons to Love an HSA" at bounding box center [266, 292] width 274 height 13
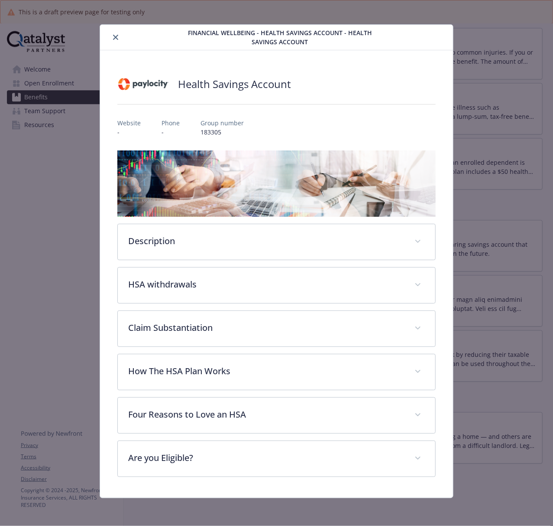
click at [117, 35] on icon "close" at bounding box center [115, 37] width 5 height 5
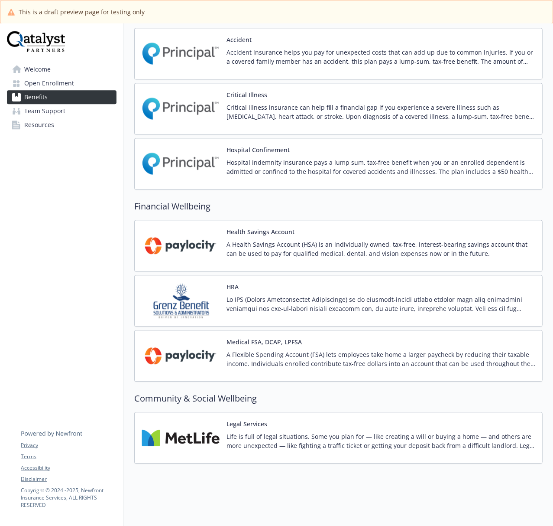
click at [192, 351] on img at bounding box center [181, 355] width 78 height 37
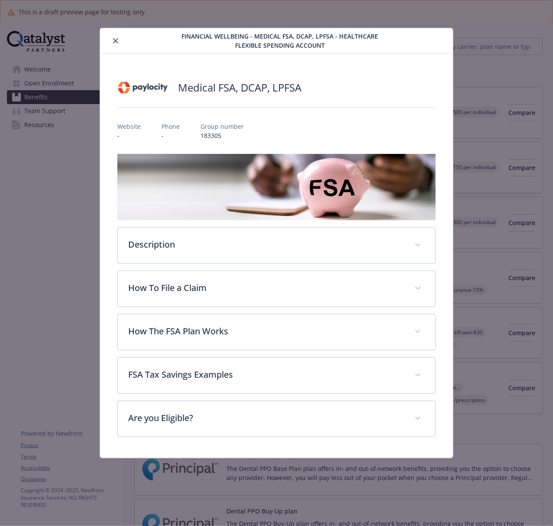
scroll to position [1012, 0]
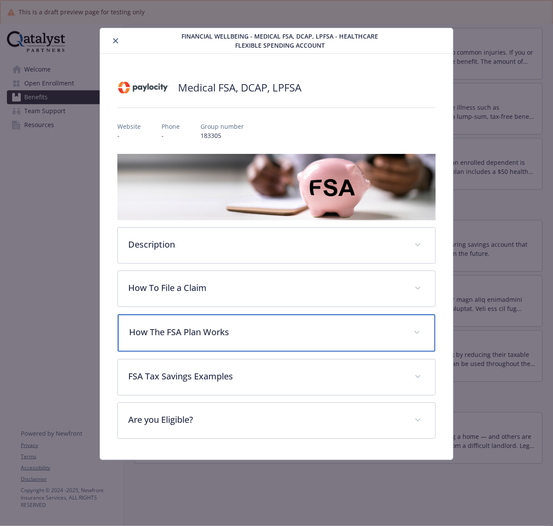
click at [199, 339] on div "How The FSA Plan Works" at bounding box center [277, 332] width 318 height 37
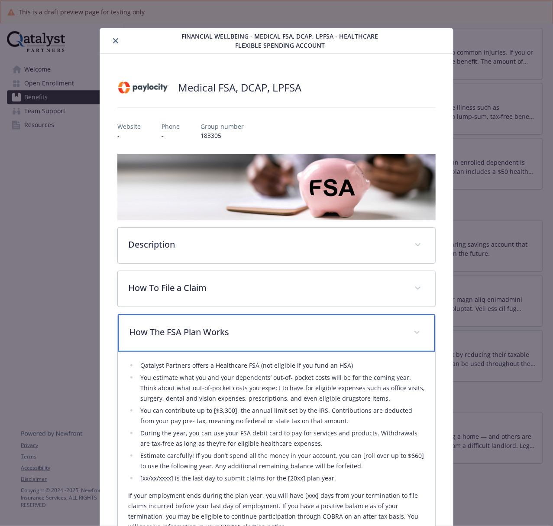
scroll to position [58, 0]
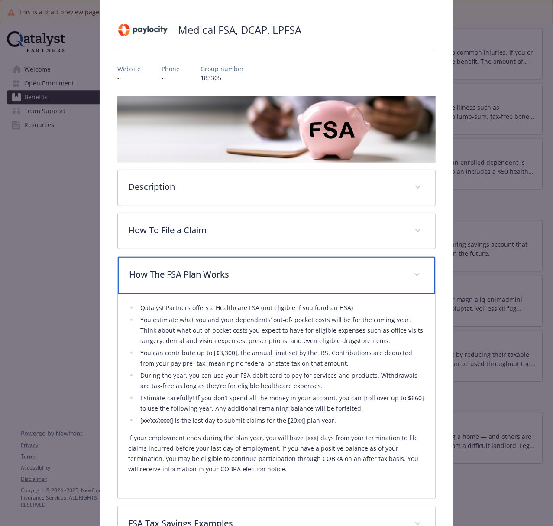
click at [205, 272] on p "How The FSA Plan Works" at bounding box center [266, 274] width 274 height 13
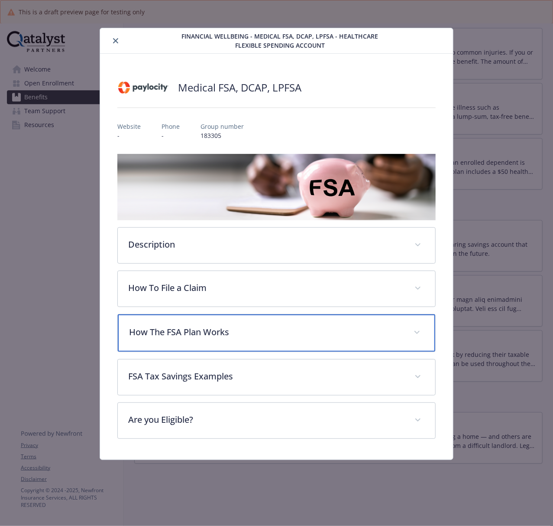
scroll to position [0, 0]
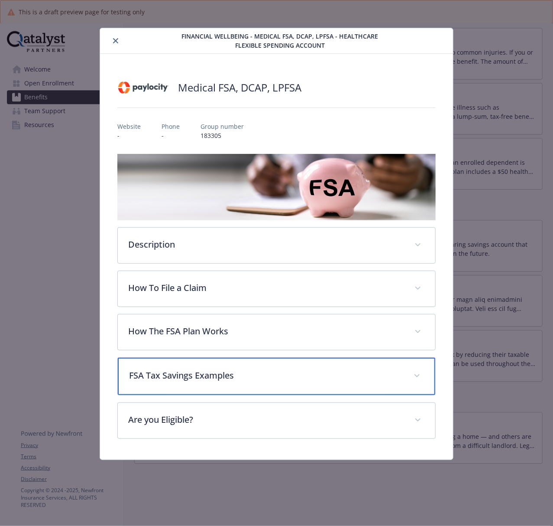
click at [162, 388] on div "FSA Tax Savings Examples" at bounding box center [277, 375] width 318 height 37
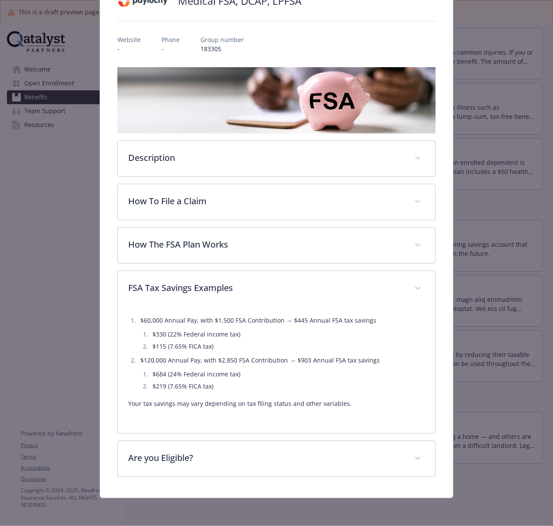
scroll to position [29, 0]
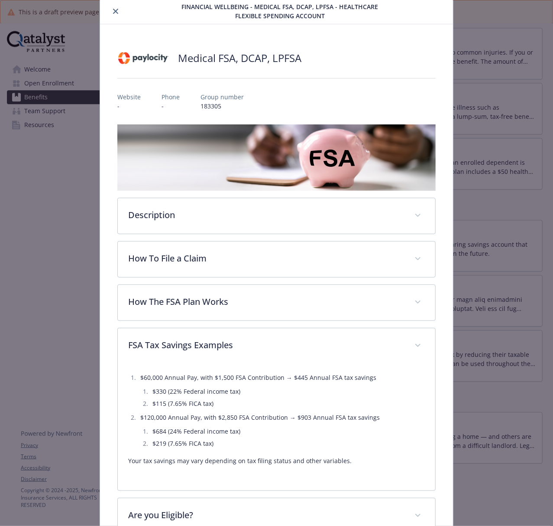
drag, startPoint x: 115, startPoint y: 12, endPoint x: 141, endPoint y: 3, distance: 28.1
click at [115, 12] on icon "close" at bounding box center [115, 11] width 5 height 5
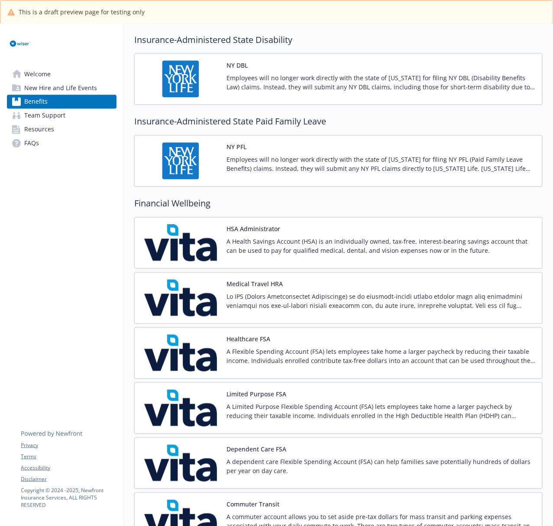
click at [175, 256] on img at bounding box center [181, 242] width 78 height 37
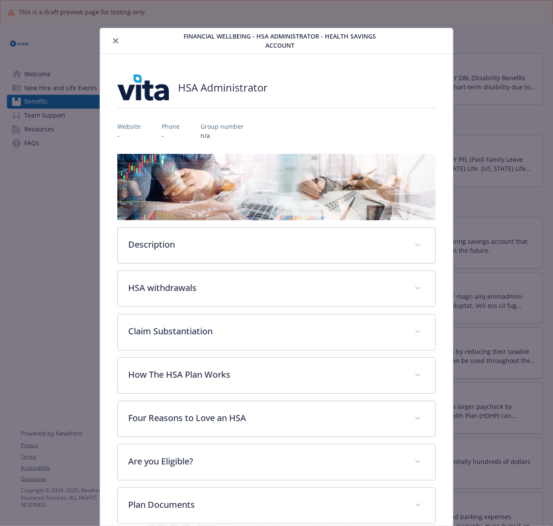
scroll to position [18, 0]
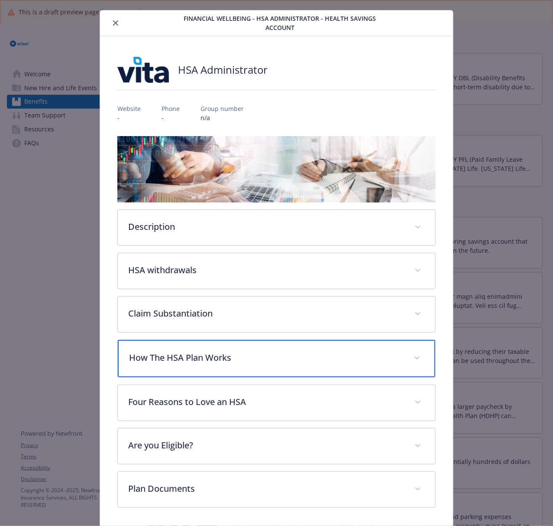
click at [160, 358] on p "How The HSA Plan Works" at bounding box center [266, 357] width 274 height 13
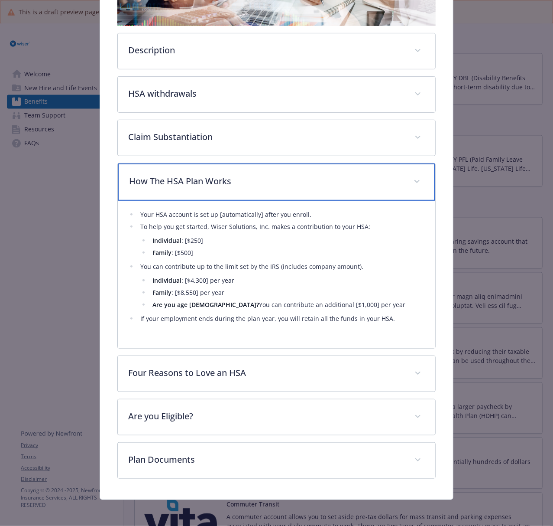
scroll to position [196, 0]
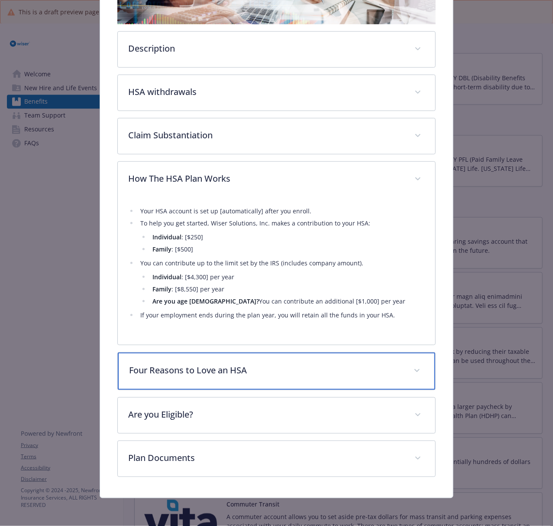
drag, startPoint x: 233, startPoint y: 378, endPoint x: 234, endPoint y: 373, distance: 5.5
click at [234, 377] on div "Four Reasons to Love an HSA" at bounding box center [277, 370] width 318 height 37
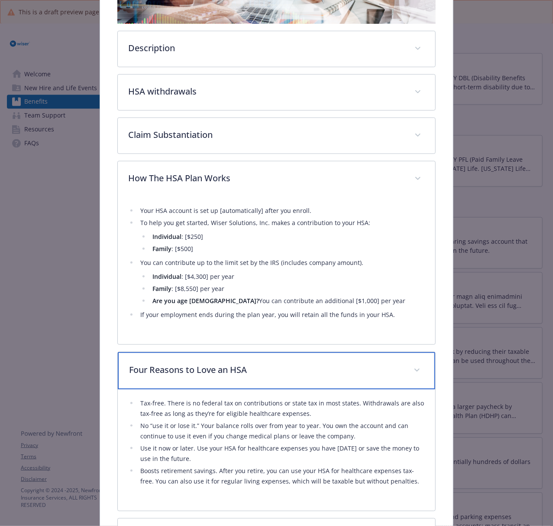
click at [242, 371] on p "Four Reasons to Love an HSA" at bounding box center [266, 369] width 274 height 13
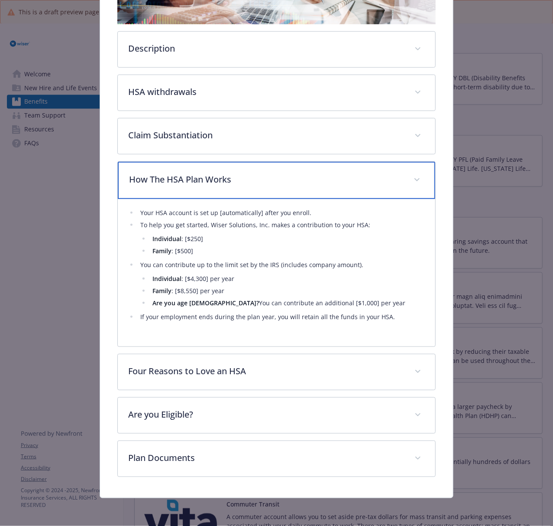
click at [245, 173] on p "How The HSA Plan Works" at bounding box center [266, 179] width 274 height 13
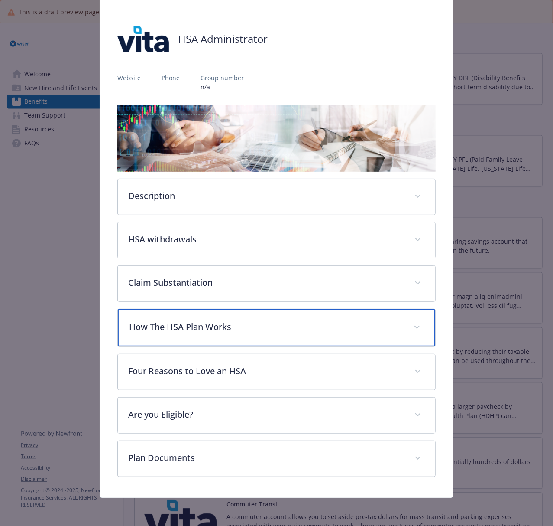
scroll to position [0, 0]
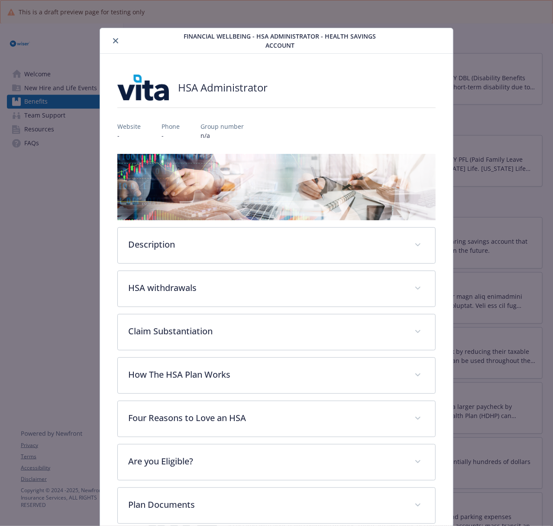
click at [108, 33] on div "Financial Wellbeing - HSA Administrator - Health Savings Account" at bounding box center [276, 41] width 353 height 26
click at [113, 39] on icon "close" at bounding box center [115, 40] width 5 height 5
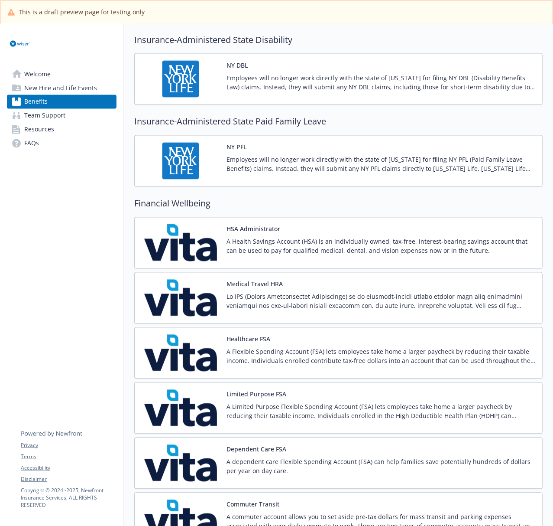
click at [189, 358] on img at bounding box center [181, 352] width 78 height 37
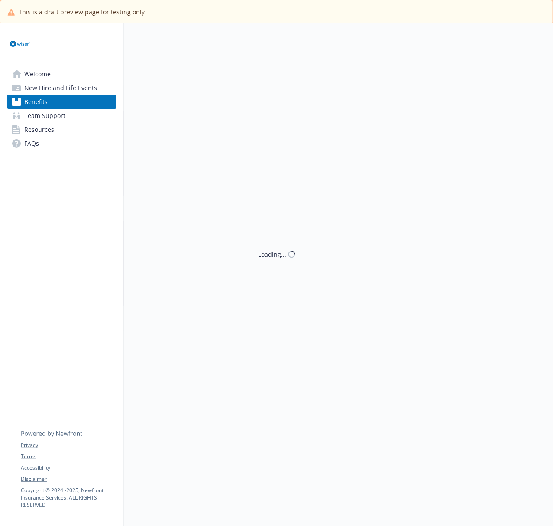
scroll to position [751, 0]
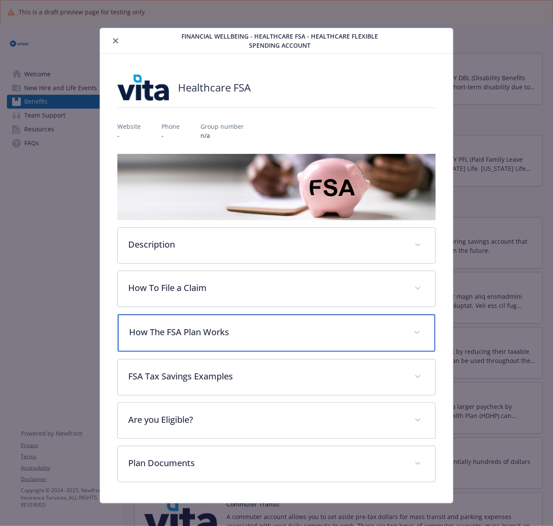
click at [192, 342] on div "How The FSA Plan Works" at bounding box center [277, 332] width 318 height 37
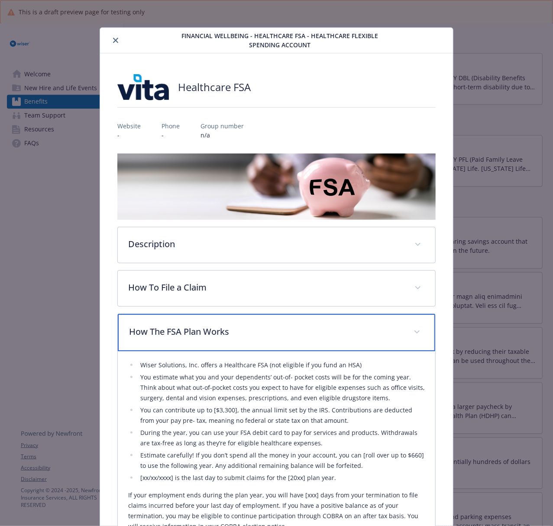
scroll to position [0, 0]
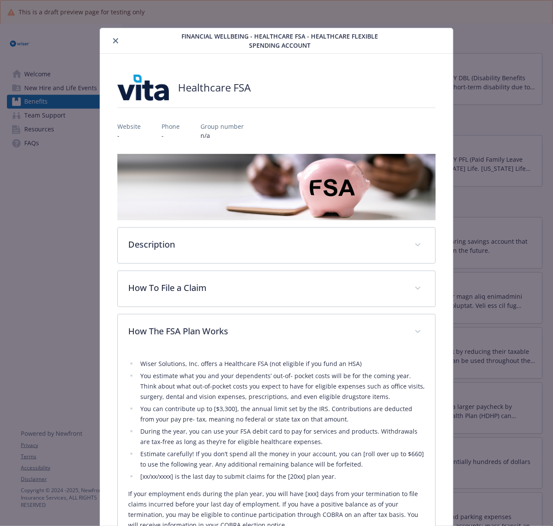
click at [113, 39] on icon "close" at bounding box center [115, 40] width 5 height 5
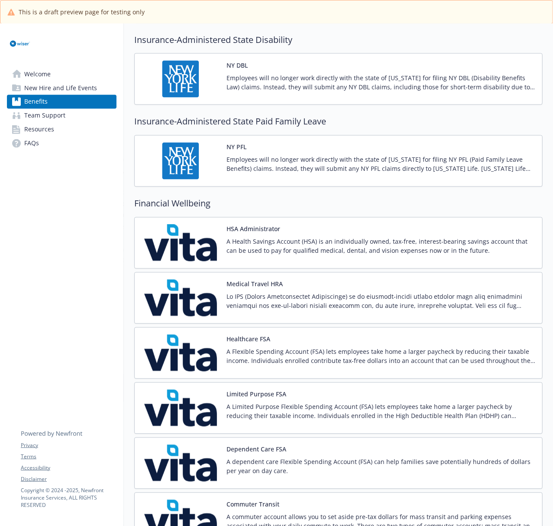
click at [191, 442] on div "Dependent Care FSA A dependent care Flexible Spending Account (FSA) can help fa…" at bounding box center [338, 463] width 409 height 52
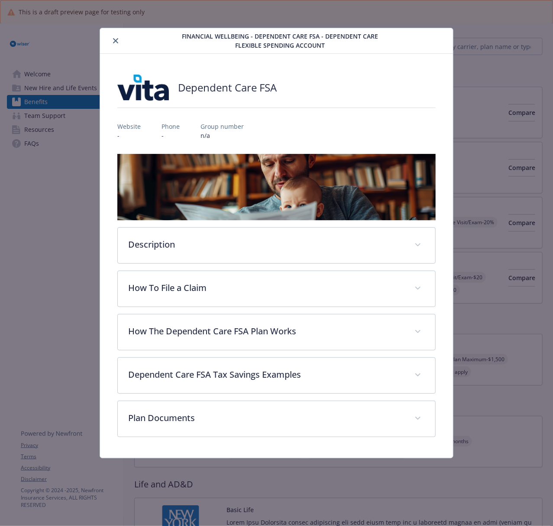
scroll to position [751, 0]
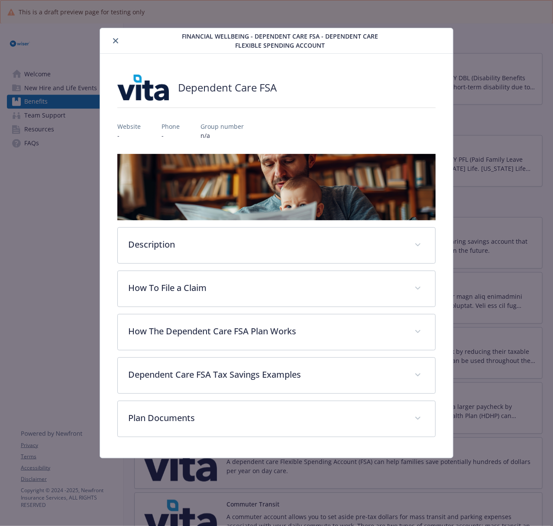
click at [117, 44] on button "close" at bounding box center [115, 41] width 10 height 10
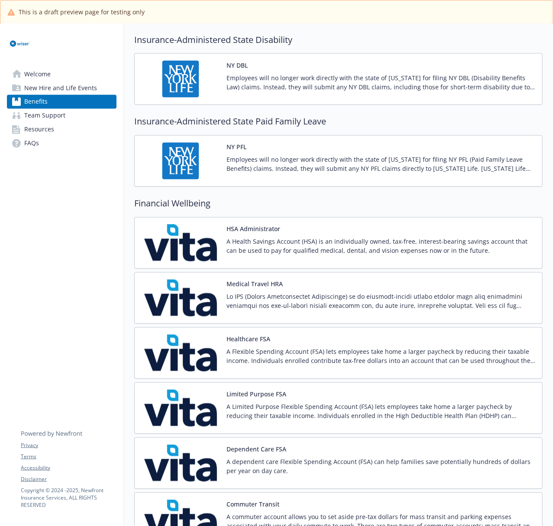
click at [188, 410] on img at bounding box center [181, 408] width 78 height 37
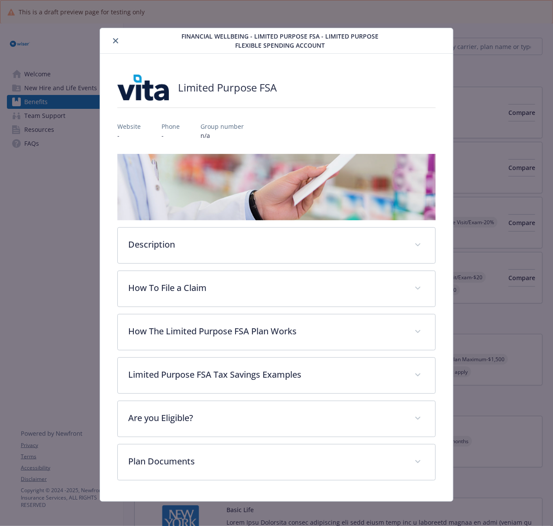
scroll to position [751, 0]
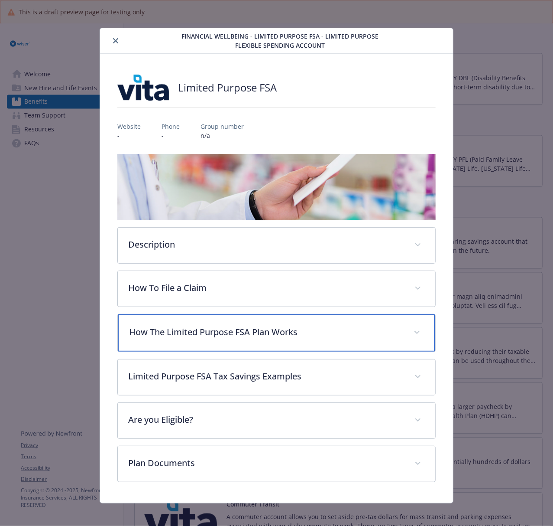
click at [208, 333] on p "How The Limited Purpose FSA Plan Works" at bounding box center [266, 331] width 274 height 13
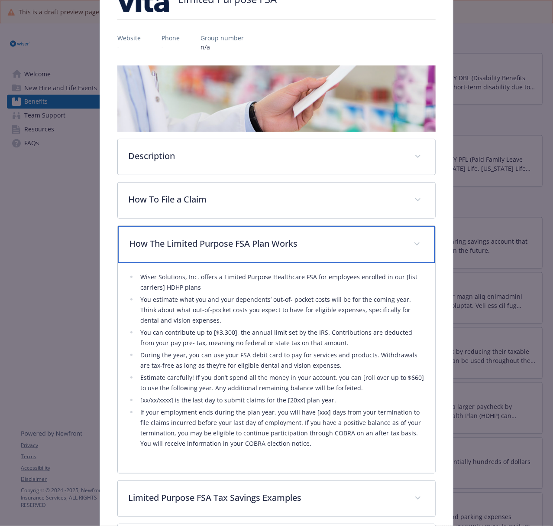
scroll to position [0, 0]
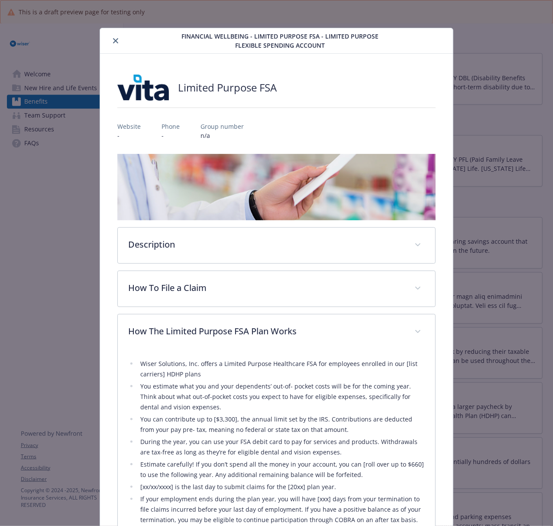
click at [116, 40] on icon "close" at bounding box center [115, 40] width 5 height 5
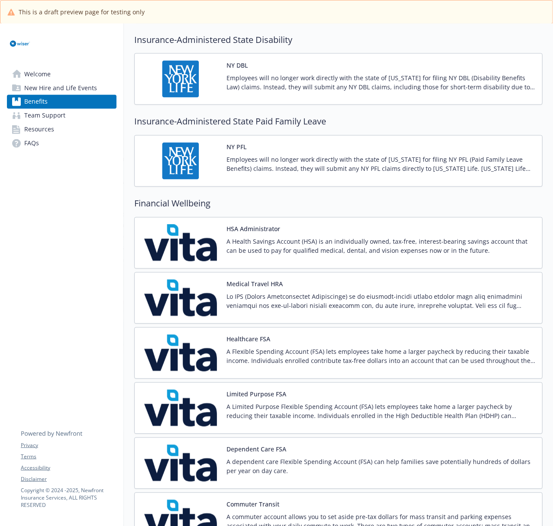
click at [184, 476] on img at bounding box center [181, 463] width 78 height 37
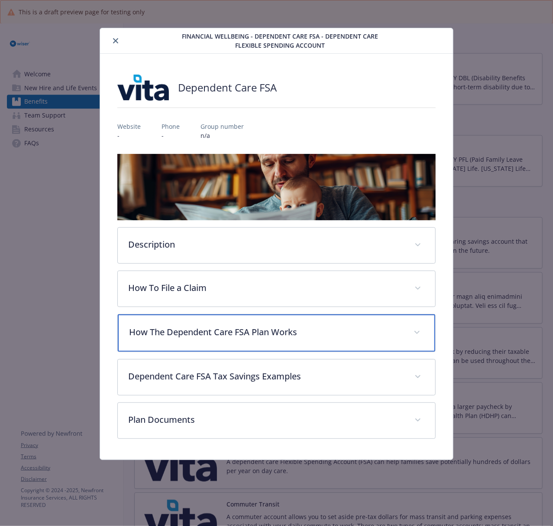
click at [198, 330] on p "How The Dependent Care FSA Plan Works" at bounding box center [266, 331] width 274 height 13
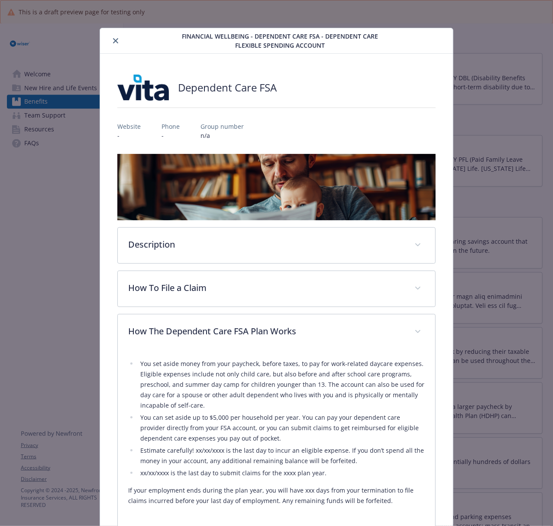
click at [115, 37] on button "close" at bounding box center [115, 41] width 10 height 10
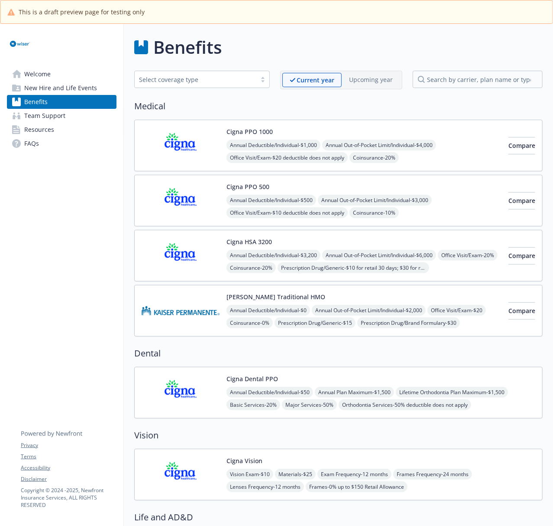
click at [244, 113] on h2 "Medical" at bounding box center [338, 106] width 409 height 13
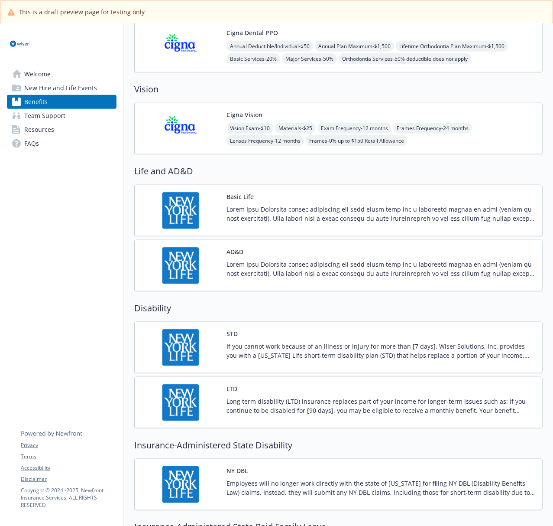
scroll to position [347, 0]
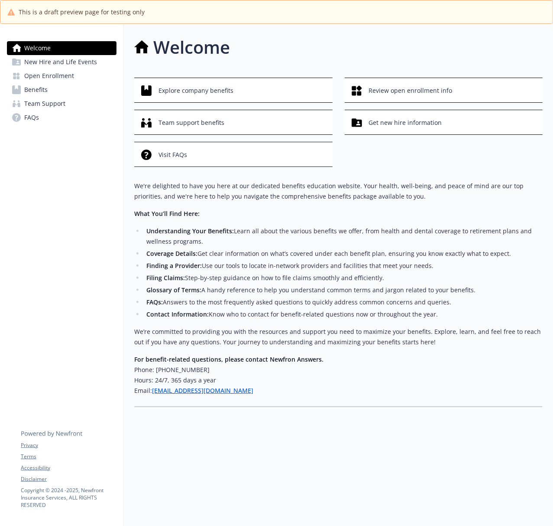
click at [42, 80] on span "Open Enrollment" at bounding box center [49, 76] width 50 height 14
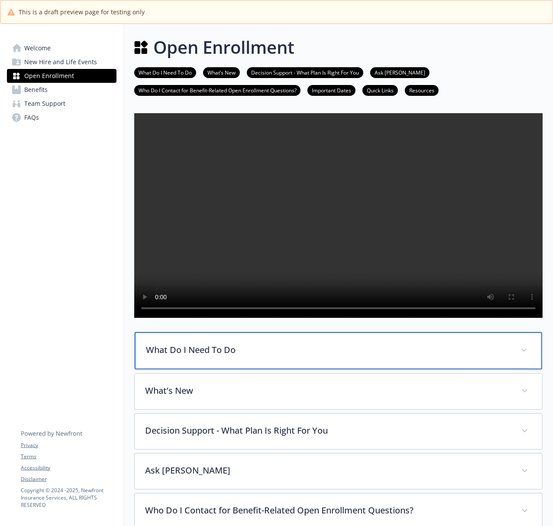
click at [264, 369] on div "What Do I Need To Do" at bounding box center [339, 350] width 408 height 37
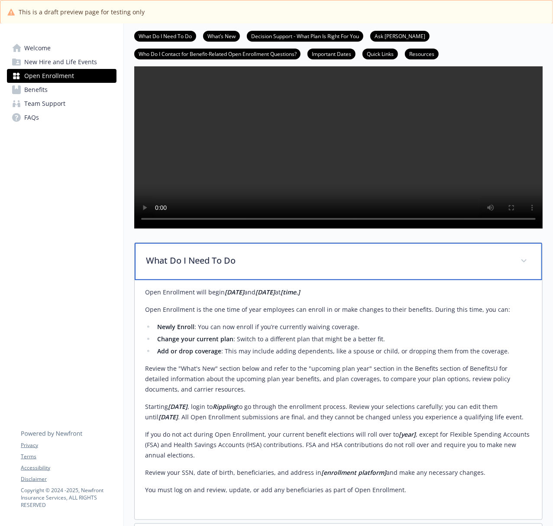
scroll to position [173, 0]
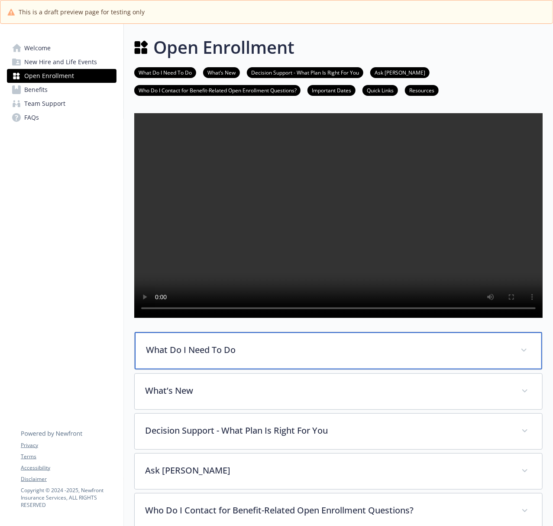
click at [210, 356] on p "What Do I Need To Do" at bounding box center [328, 349] width 364 height 13
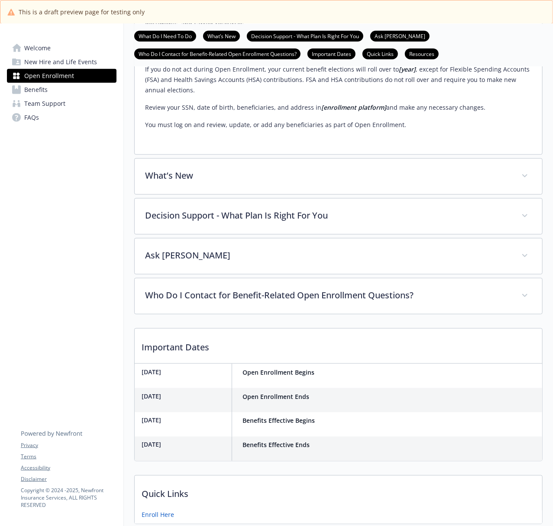
scroll to position [520, 0]
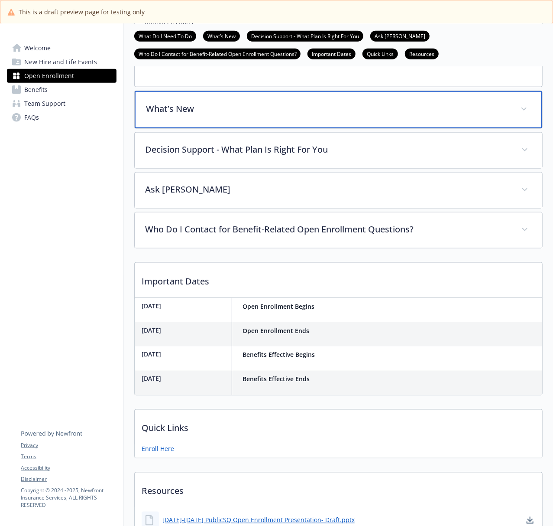
click at [224, 128] on div "What’s New" at bounding box center [339, 109] width 408 height 37
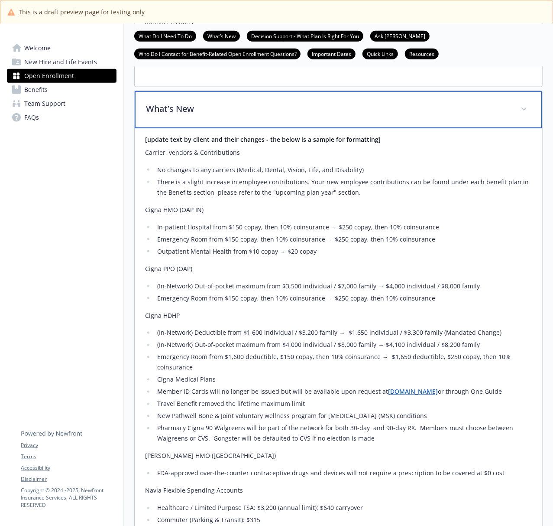
click at [218, 115] on p "What’s New" at bounding box center [328, 108] width 364 height 13
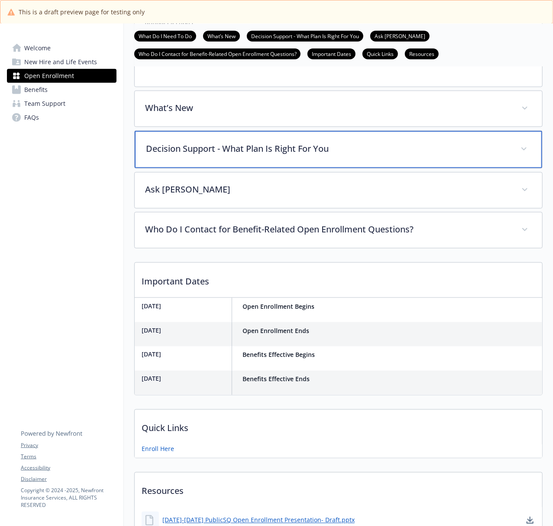
click at [218, 155] on p "Decision Support - What Plan Is Right For You" at bounding box center [328, 148] width 364 height 13
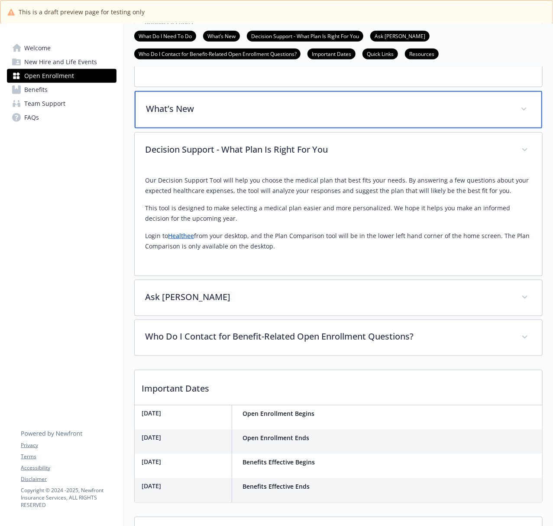
click at [209, 115] on p "What’s New" at bounding box center [328, 108] width 364 height 13
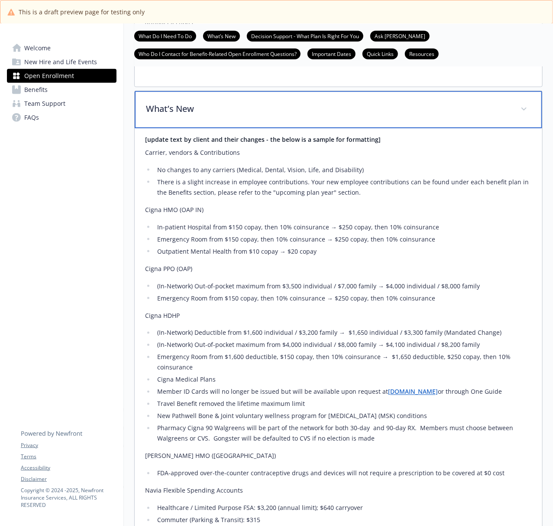
click at [209, 115] on p "What’s New" at bounding box center [328, 108] width 364 height 13
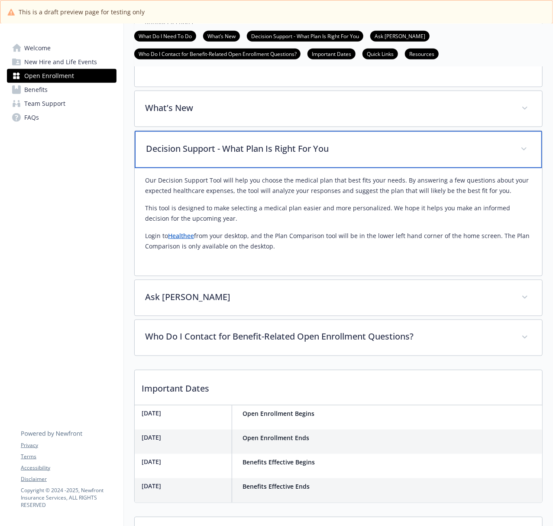
click at [222, 155] on p "Decision Support - What Plan Is Right For You" at bounding box center [328, 148] width 364 height 13
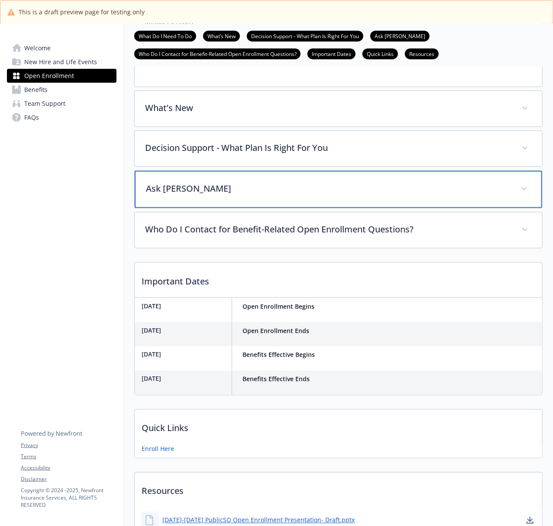
click at [231, 208] on div "Ask [PERSON_NAME]" at bounding box center [339, 189] width 408 height 37
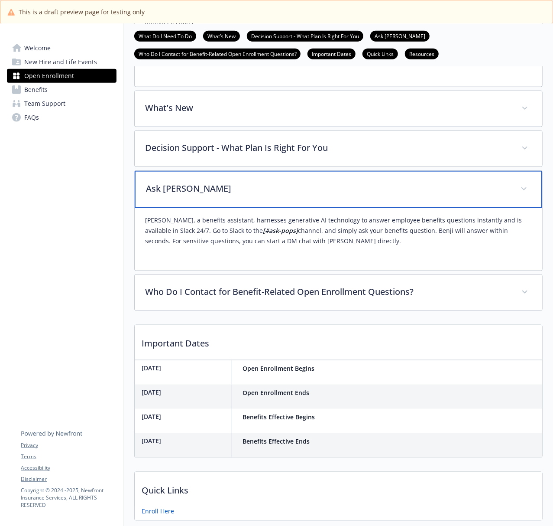
click at [232, 208] on div "Ask [PERSON_NAME]" at bounding box center [339, 189] width 408 height 37
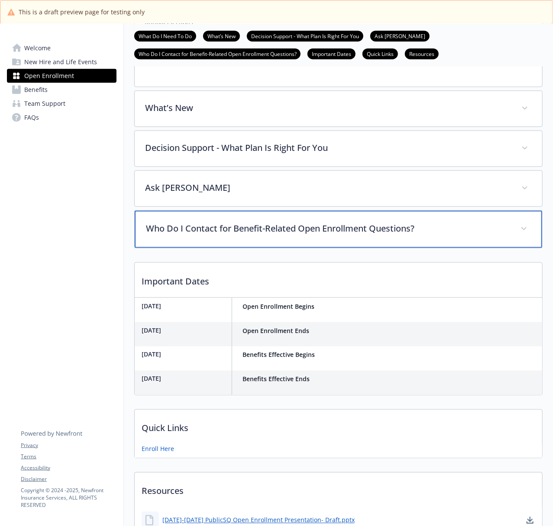
click at [244, 248] on div "Who Do I Contact for Benefit-Related Open Enrollment Questions?" at bounding box center [339, 229] width 408 height 37
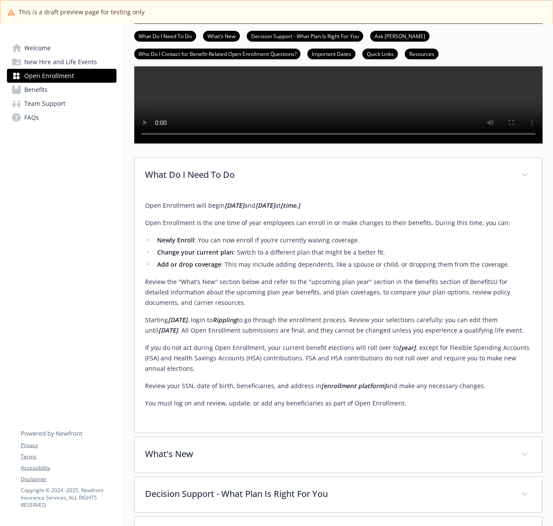
scroll to position [257, 0]
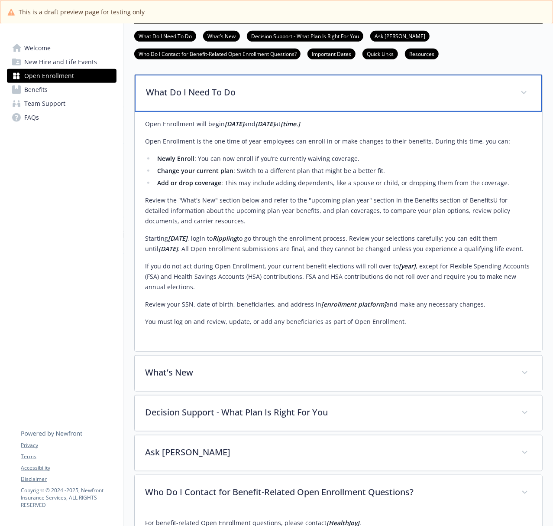
click at [286, 112] on div "What Do I Need To Do" at bounding box center [339, 93] width 408 height 37
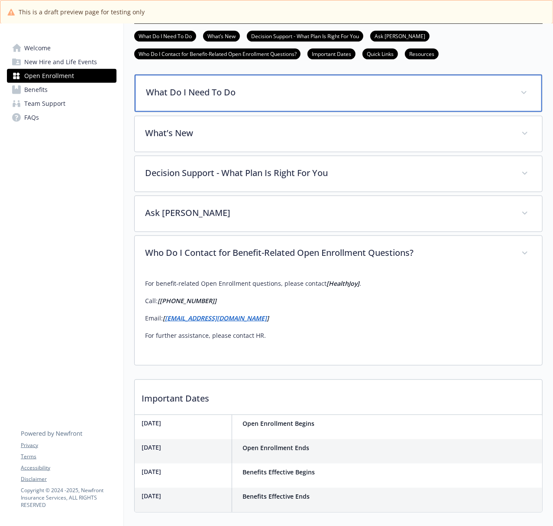
click at [286, 112] on div "What Do I Need To Do" at bounding box center [339, 93] width 408 height 37
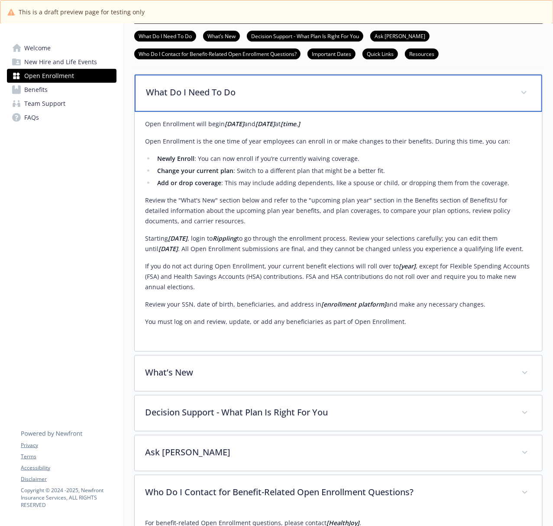
click at [286, 112] on div "What Do I Need To Do" at bounding box center [339, 93] width 408 height 37
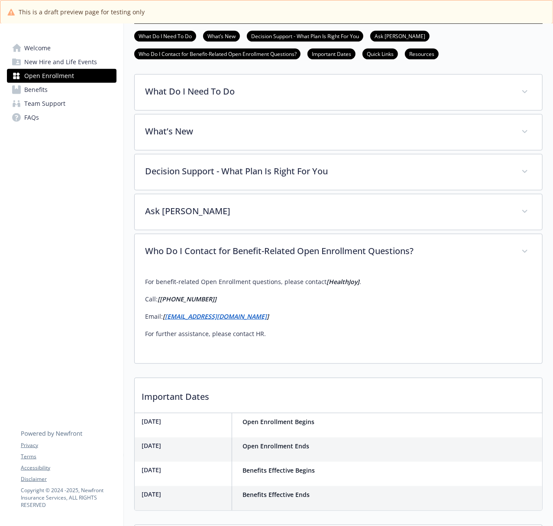
click at [68, 94] on link "Benefits" at bounding box center [62, 90] width 110 height 14
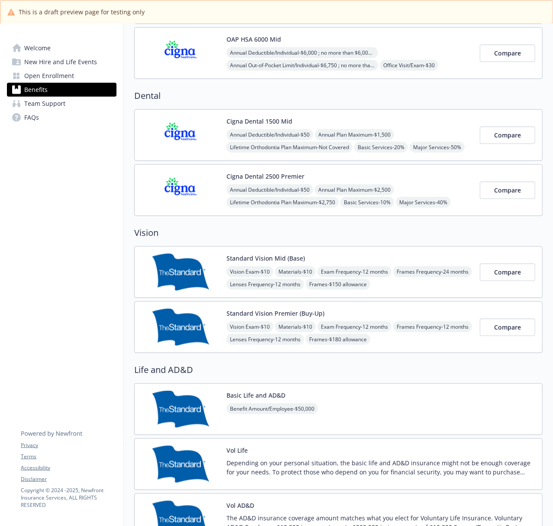
click at [79, 80] on link "Open Enrollment" at bounding box center [62, 76] width 110 height 14
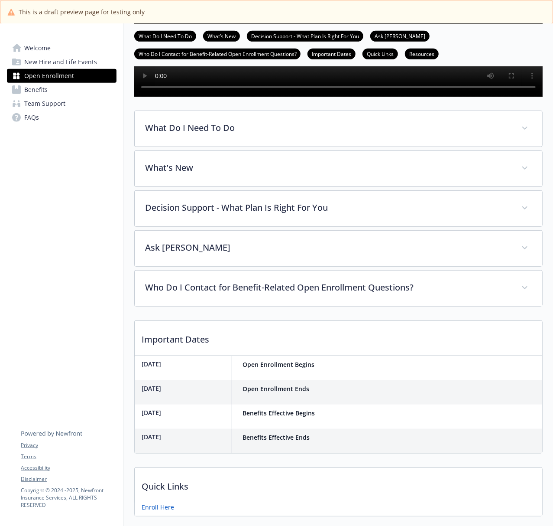
scroll to position [257, 0]
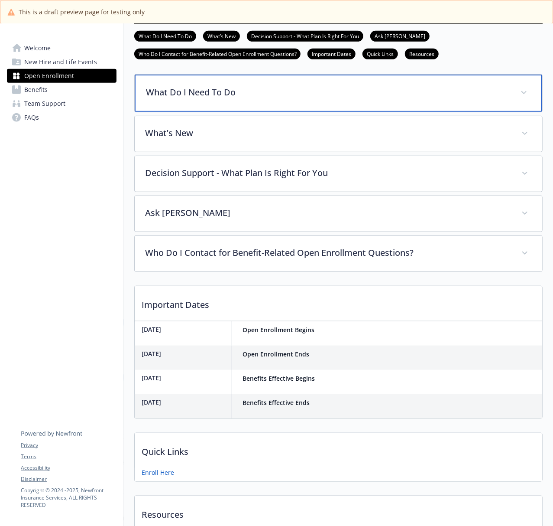
click at [239, 99] on p "What Do I Need To Do" at bounding box center [328, 92] width 364 height 13
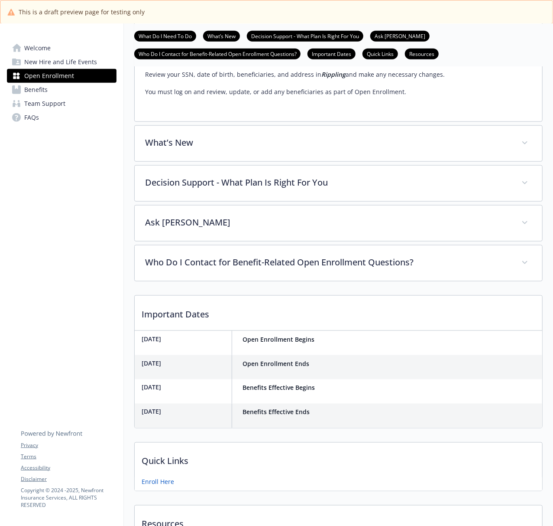
scroll to position [546, 0]
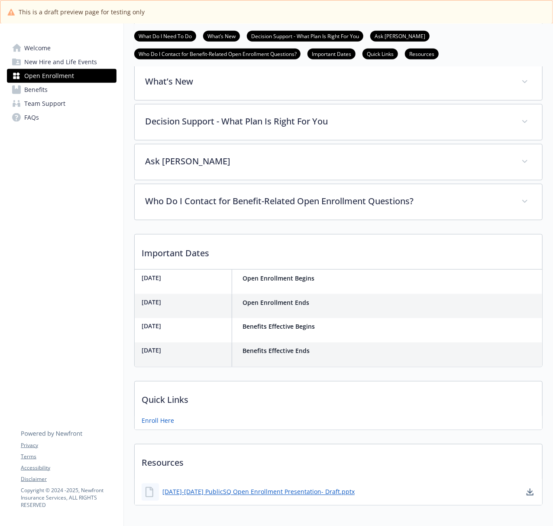
click at [49, 90] on link "Benefits" at bounding box center [62, 90] width 110 height 14
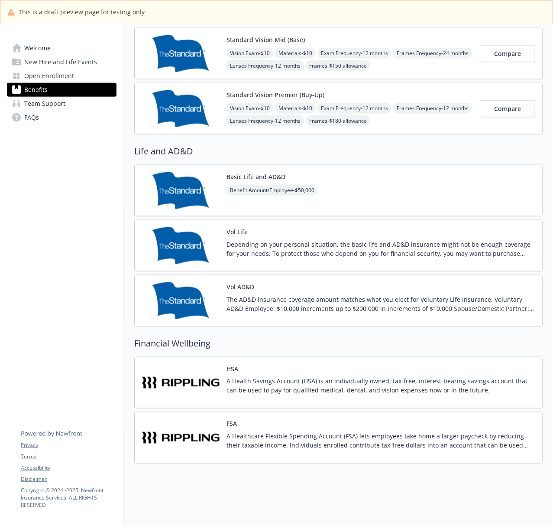
click at [53, 78] on span "Open Enrollment" at bounding box center [49, 76] width 50 height 14
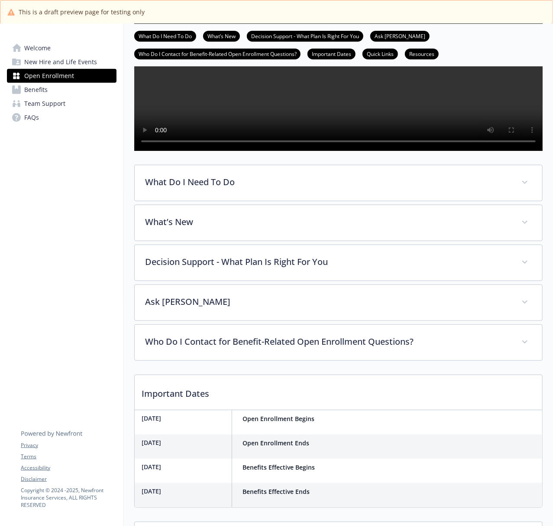
scroll to position [155, 0]
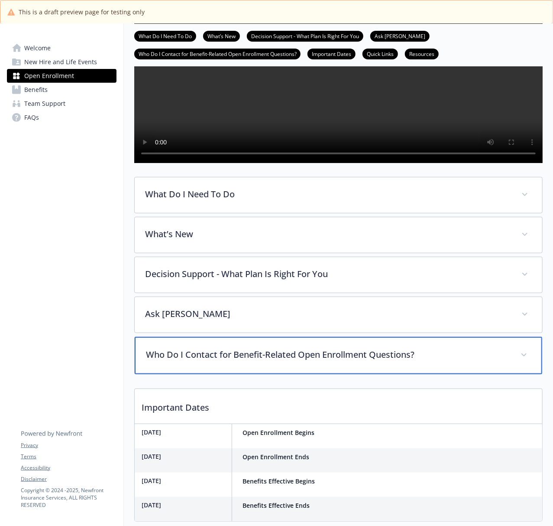
click at [208, 374] on div "Who Do I Contact for Benefit-Related Open Enrollment Questions?" at bounding box center [339, 355] width 408 height 37
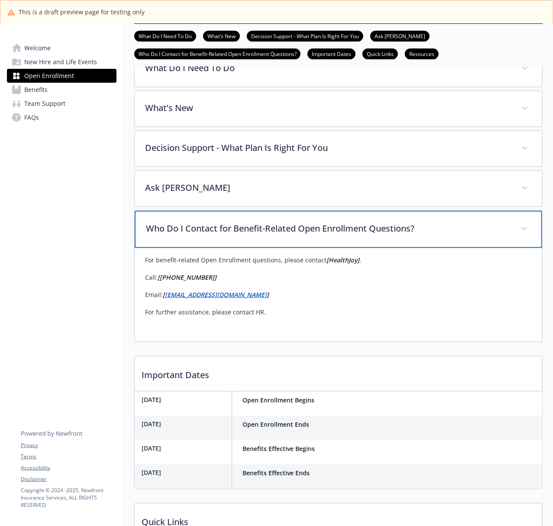
scroll to position [270, 0]
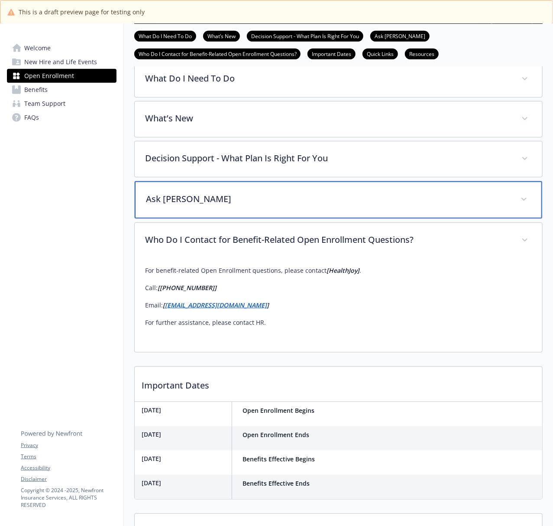
click at [240, 210] on div "Ask [PERSON_NAME]" at bounding box center [339, 199] width 408 height 37
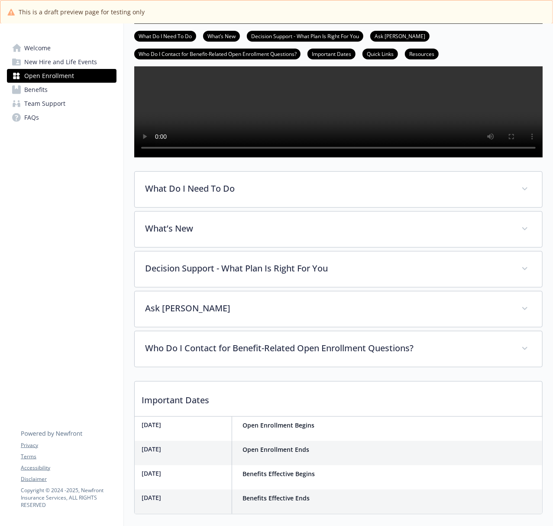
scroll to position [289, 0]
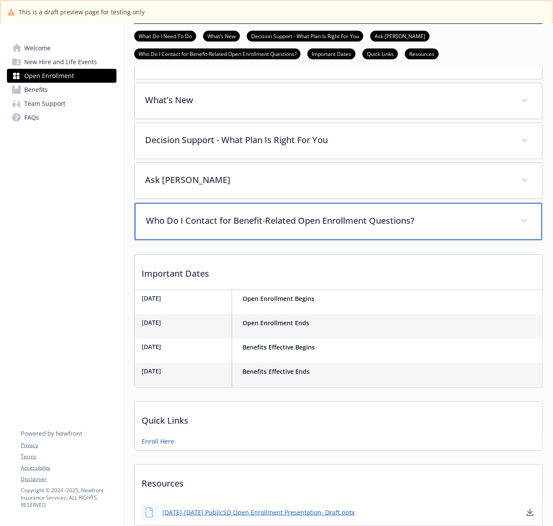
click at [237, 227] on p "Who Do I Contact for Benefit-Related Open Enrollment Questions?" at bounding box center [328, 220] width 364 height 13
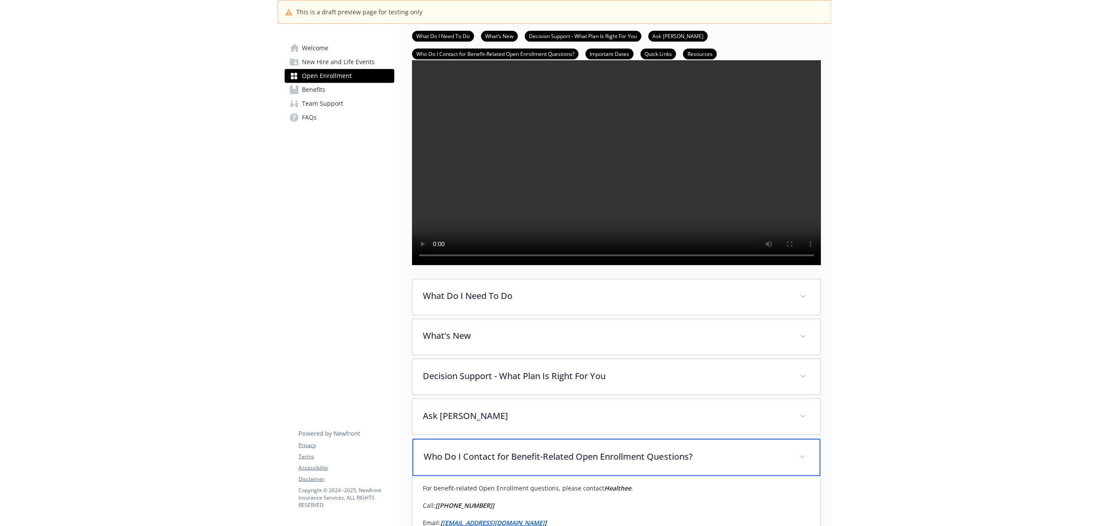
scroll to position [0, 0]
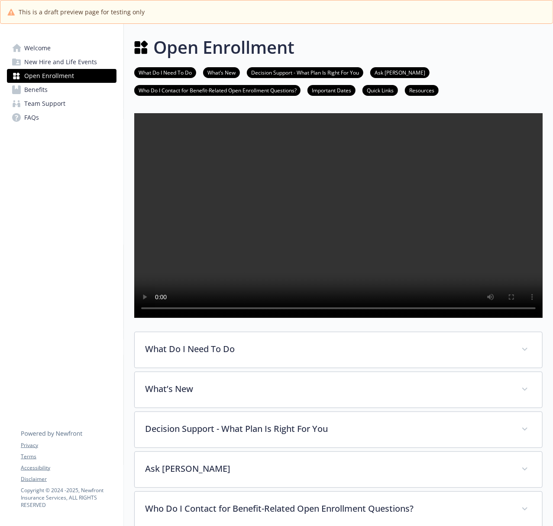
click at [520, 64] on div "What Do I Need To Do What’s New Decision Support - What Plan Is Right For You A…" at bounding box center [338, 81] width 409 height 42
